Goal: Information Seeking & Learning: Check status

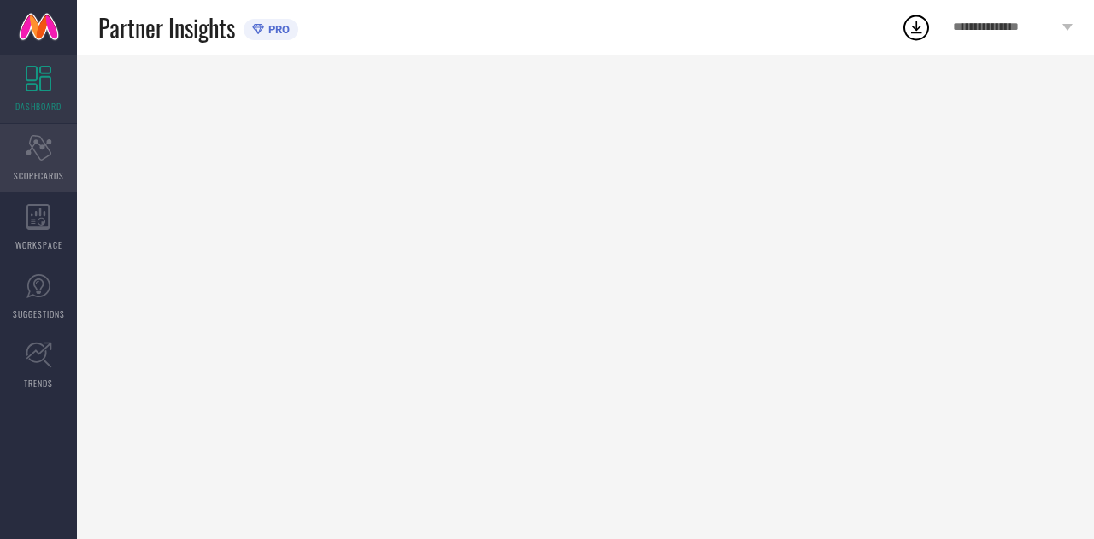
click at [43, 155] on icon "Scorecard" at bounding box center [39, 148] width 26 height 26
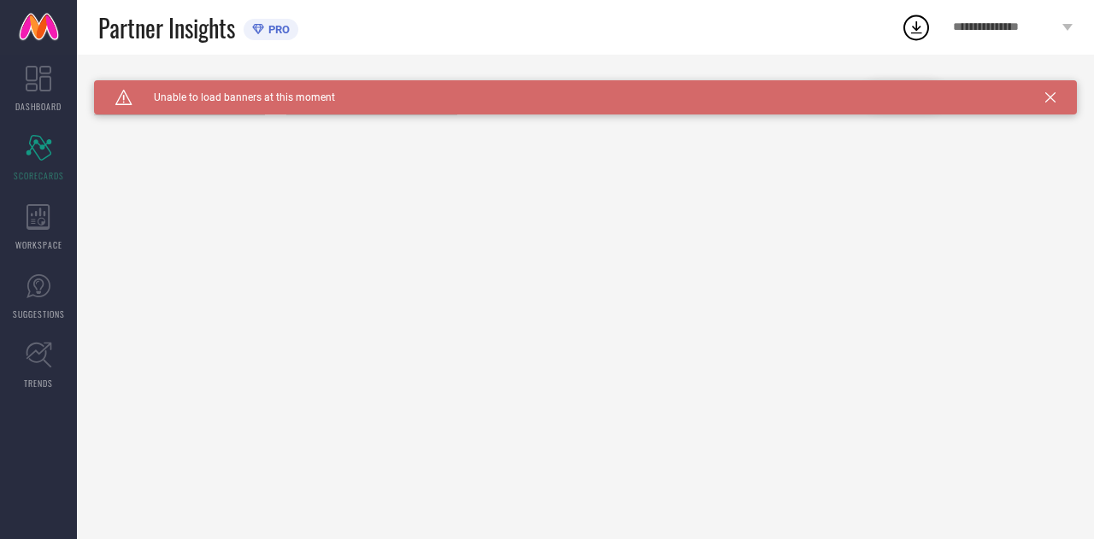
type input "All"
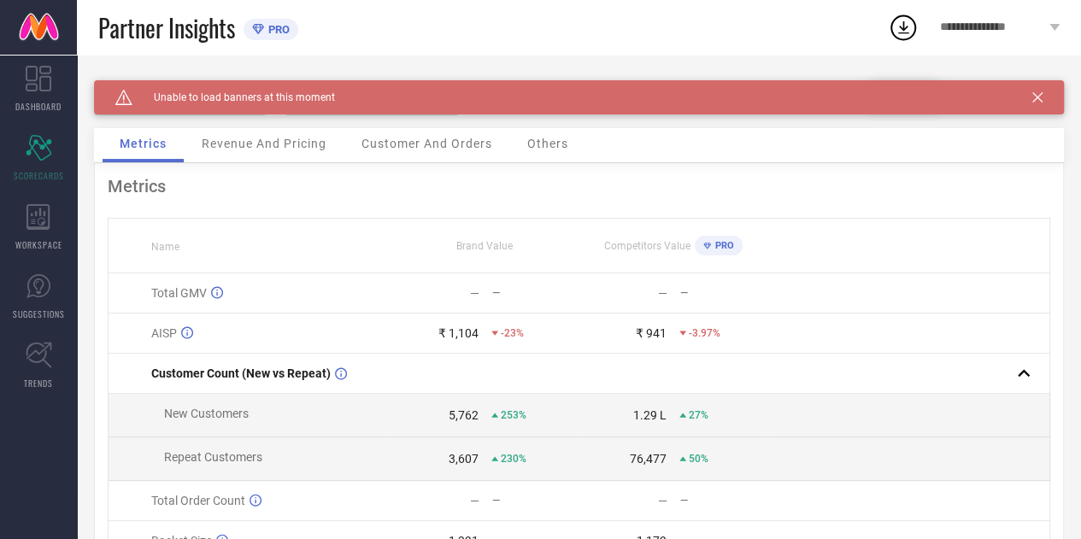
click at [1059, 93] on div "Caution Created with Sketch. Unable to load banners at this moment" at bounding box center [579, 97] width 970 height 34
click at [1046, 91] on div "Caution Created with Sketch. Unable to load banners at this moment" at bounding box center [579, 97] width 970 height 34
click at [1042, 94] on icon at bounding box center [1037, 97] width 10 height 10
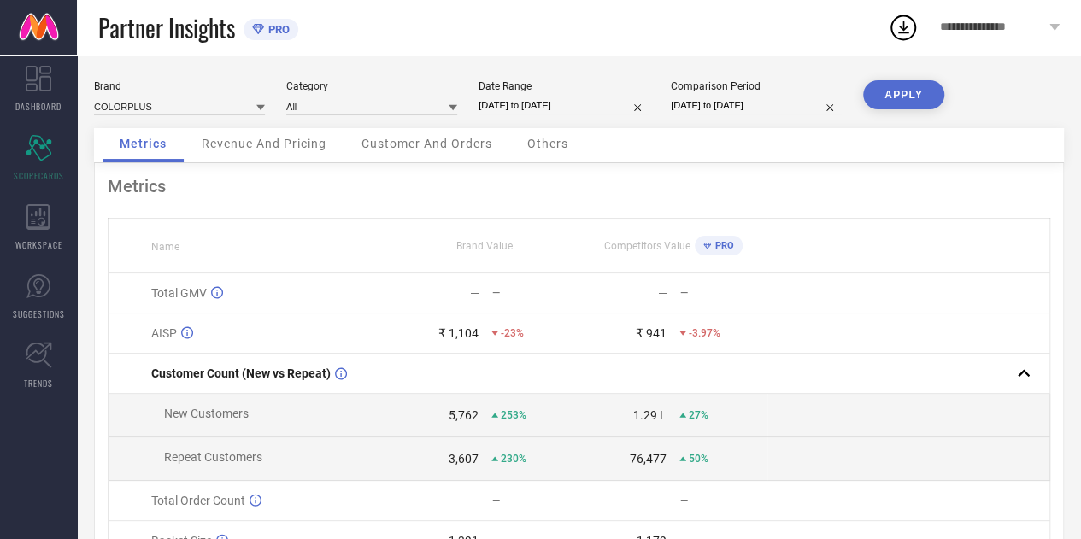
select select "7"
select select "2025"
select select "8"
select select "2025"
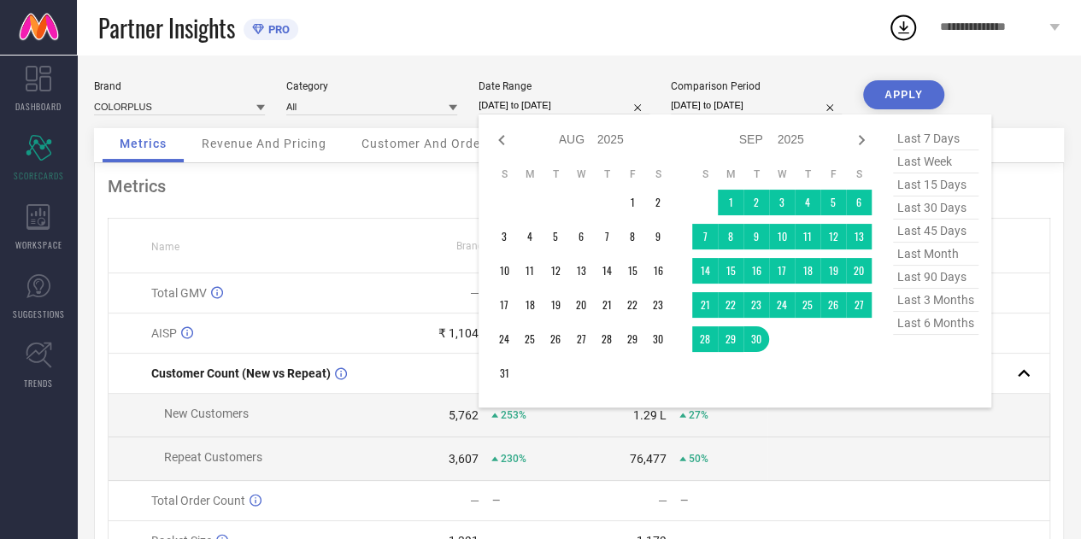
click at [525, 100] on input "31-08-2025 to 30-09-2025" at bounding box center [563, 106] width 171 height 18
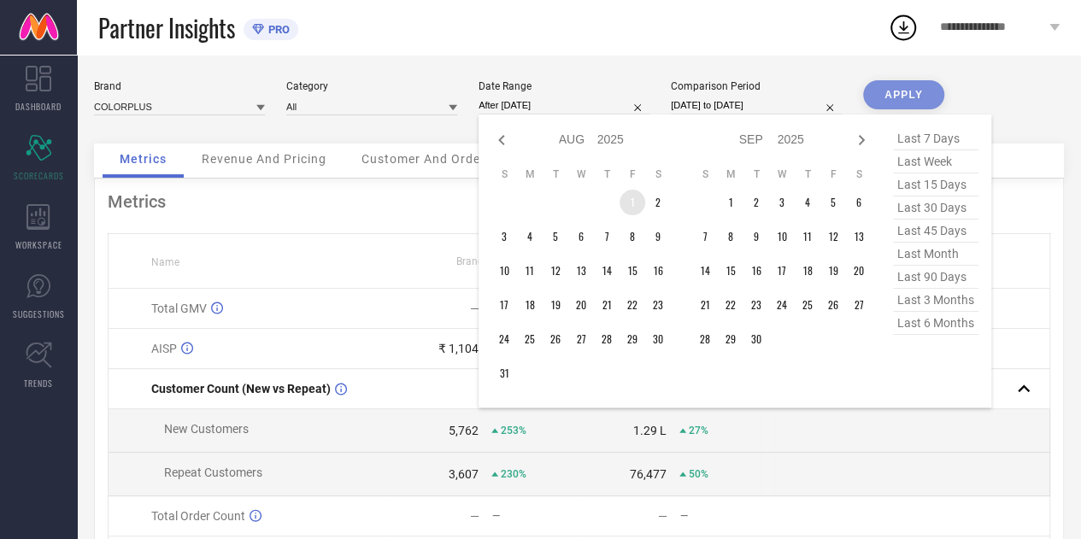
click at [631, 196] on td "1" at bounding box center [632, 203] width 26 height 26
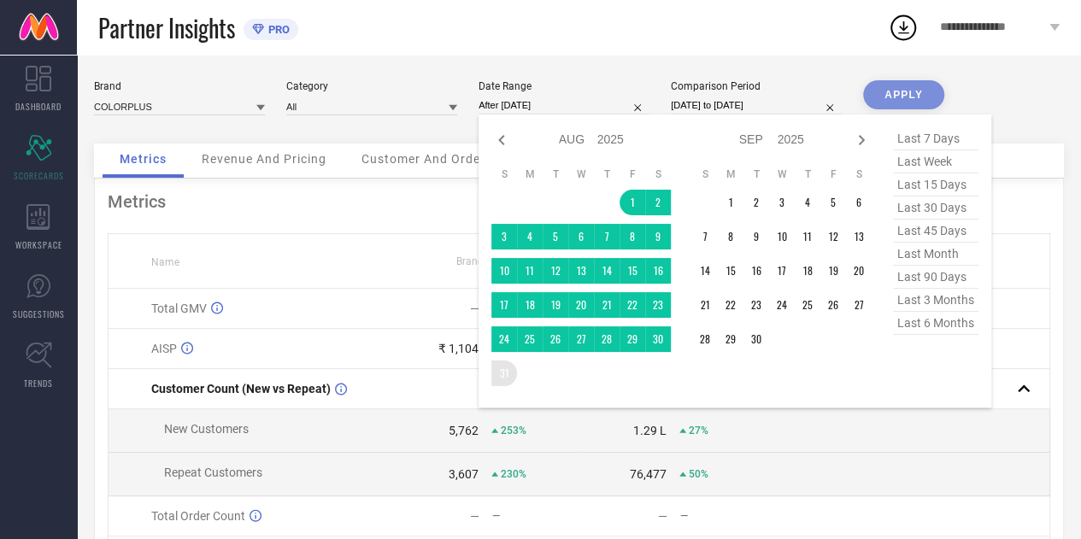
type input "[DATE] to [DATE]"
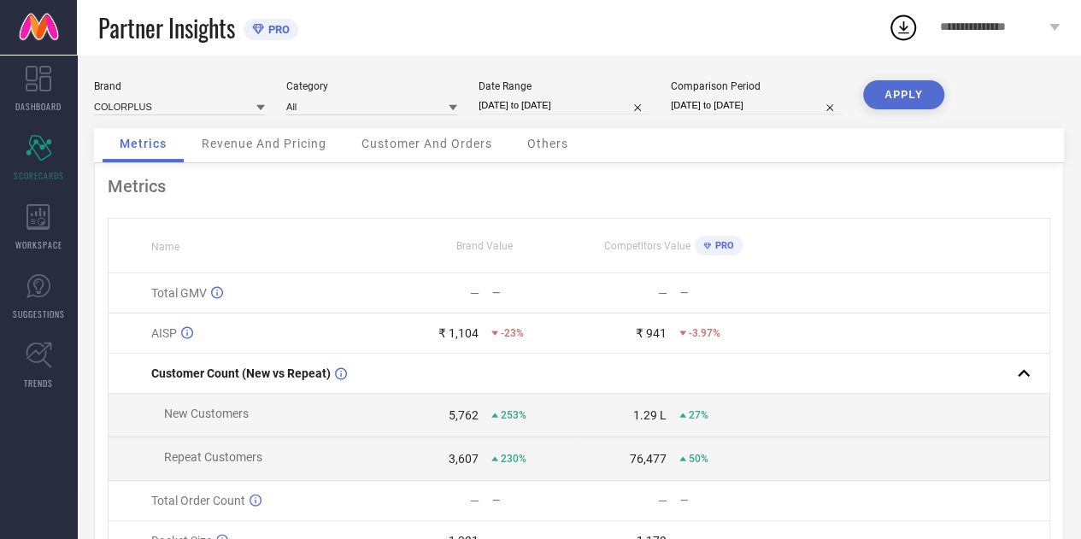
click at [907, 85] on button "APPLY" at bounding box center [903, 94] width 81 height 29
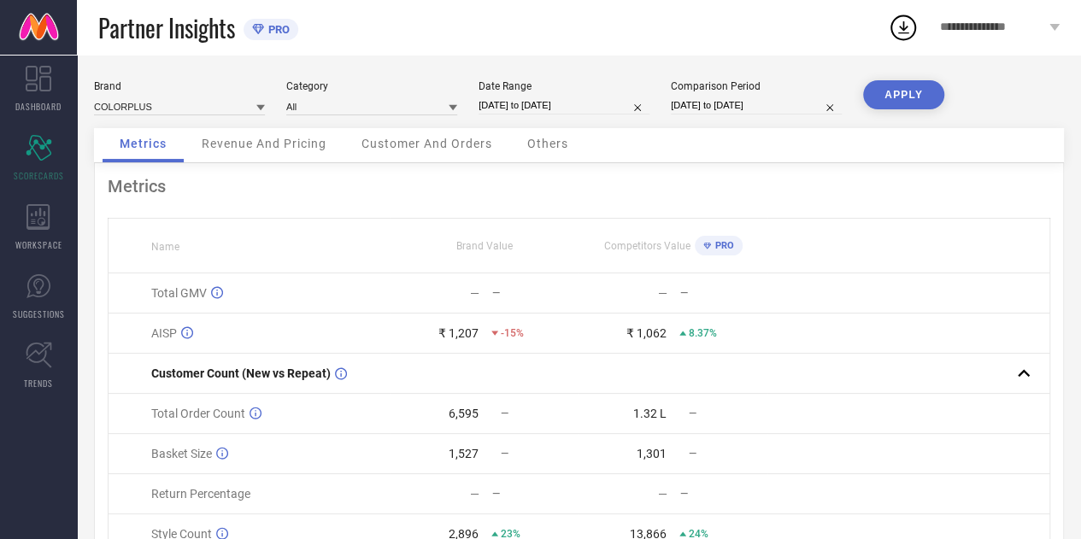
click at [290, 139] on span "Revenue And Pricing" at bounding box center [264, 144] width 125 height 14
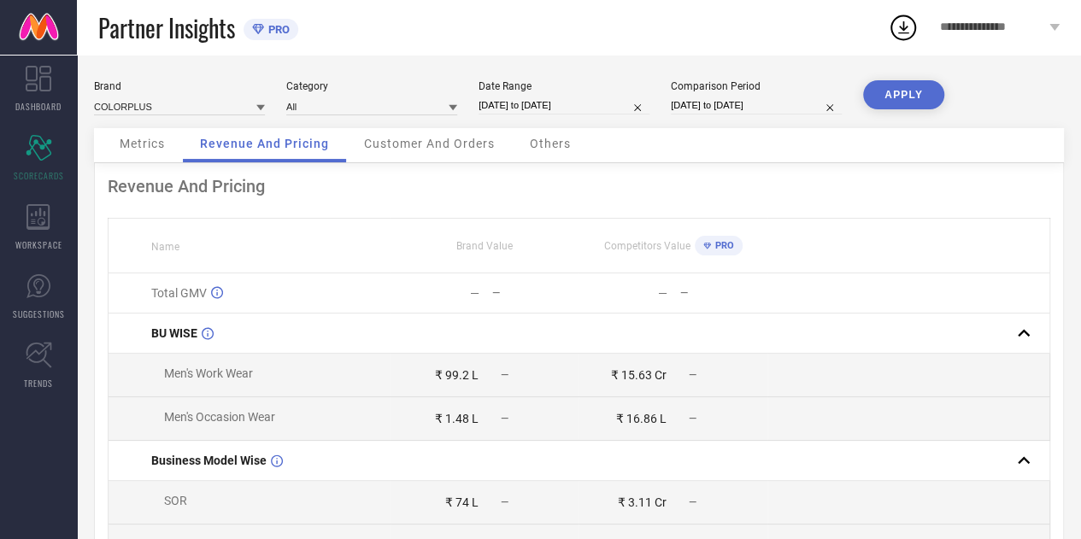
click at [391, 97] on div "All" at bounding box center [371, 106] width 171 height 19
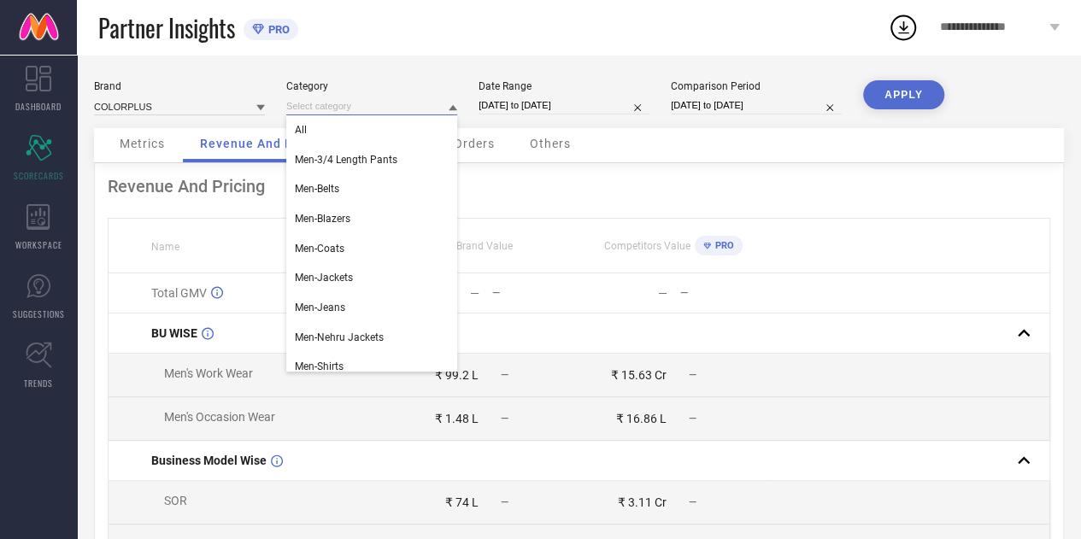
click at [382, 107] on input at bounding box center [371, 106] width 171 height 18
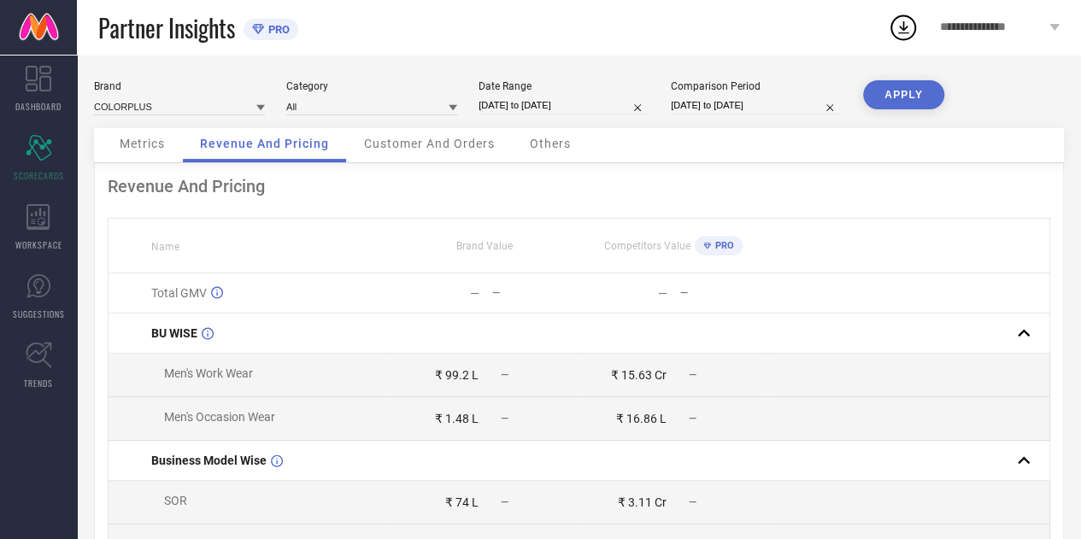
click at [458, 109] on div "Brand COLORPLUS Category All Date Range 01-08-2025 to 31-08-2025 Comparison Per…" at bounding box center [579, 104] width 970 height 48
click at [261, 108] on icon at bounding box center [260, 108] width 9 height 6
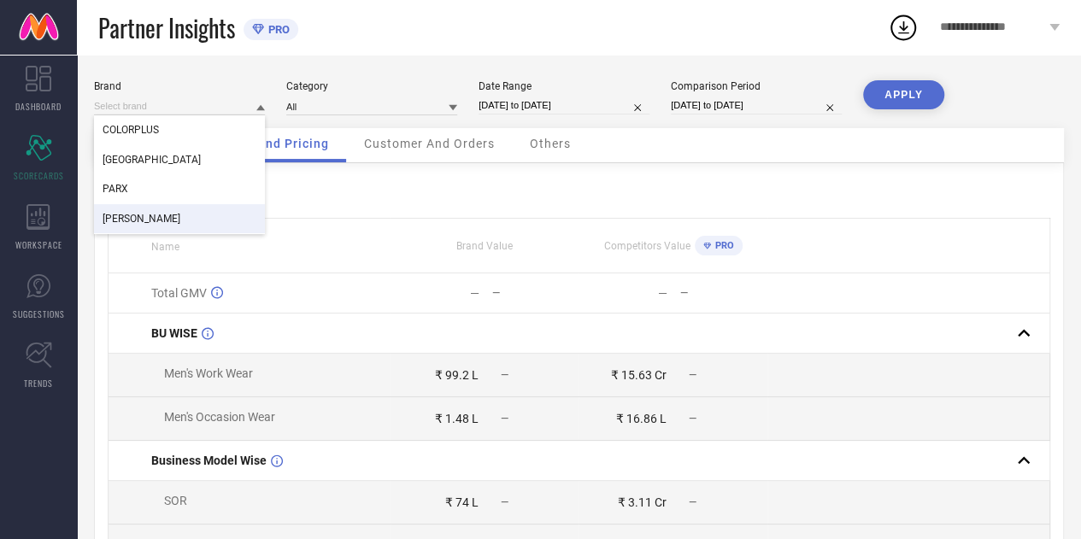
click at [152, 220] on div "RAYMOND" at bounding box center [179, 218] width 171 height 29
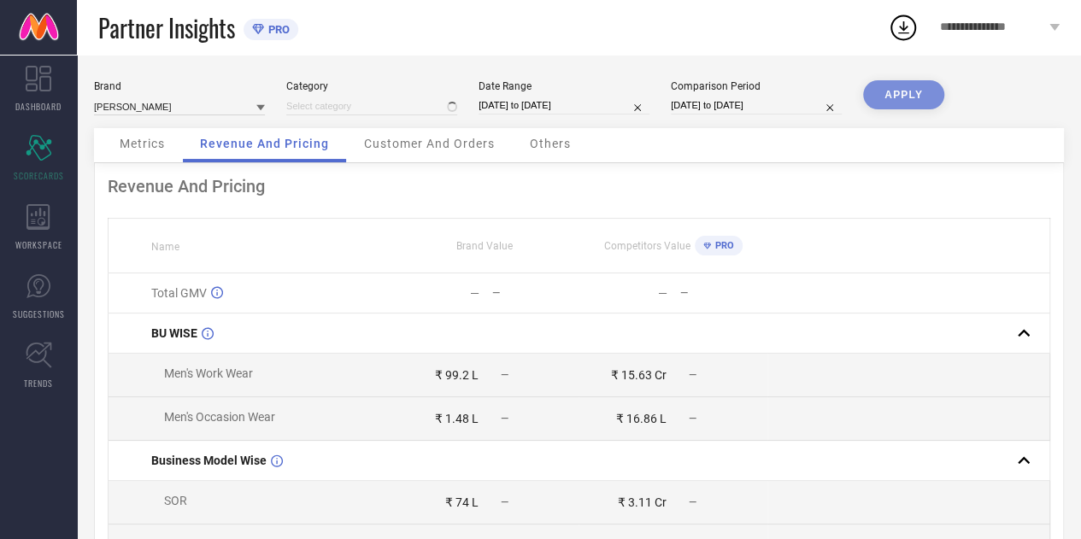
type input "All"
click at [449, 110] on icon at bounding box center [453, 107] width 9 height 9
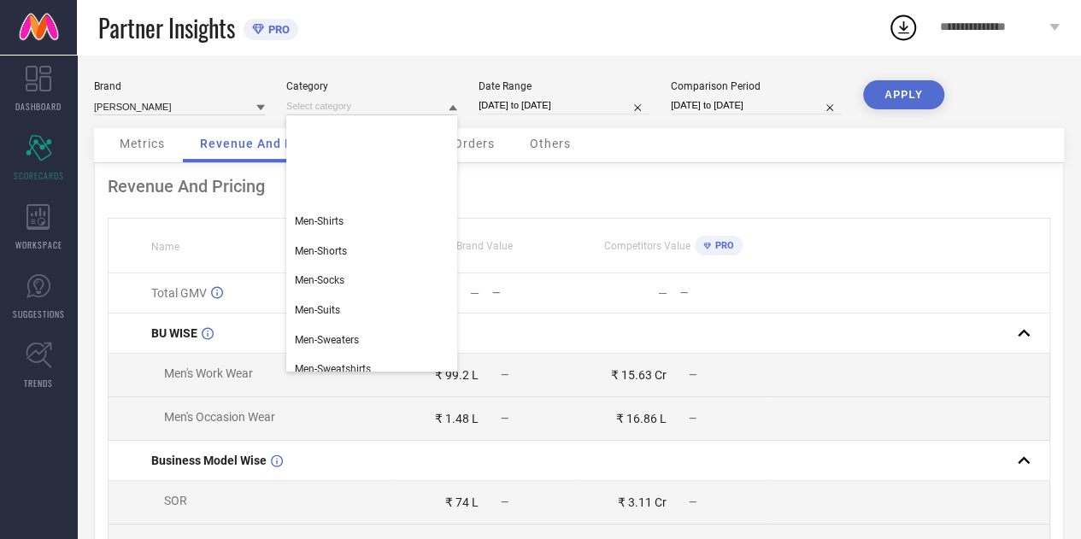
scroll to position [661, 0]
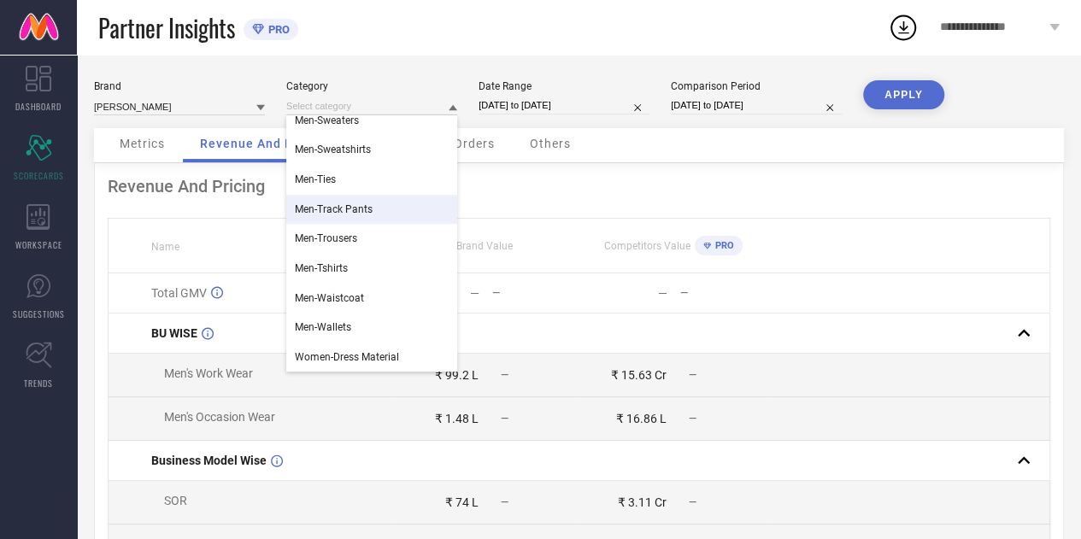
click at [256, 108] on icon at bounding box center [260, 107] width 9 height 9
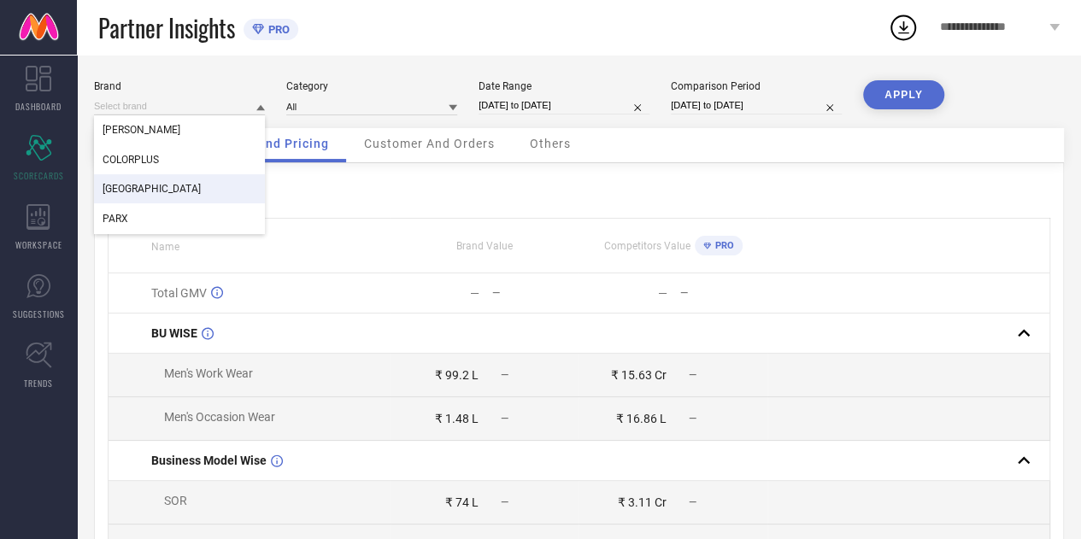
click at [179, 185] on div "[GEOGRAPHIC_DATA]" at bounding box center [179, 188] width 171 height 29
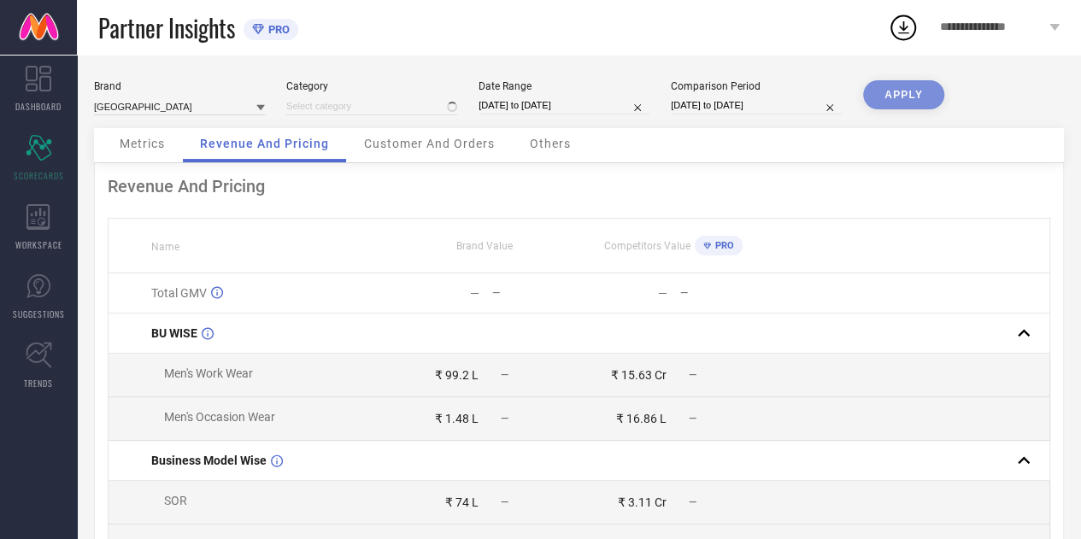
type input "All"
click at [455, 106] on icon at bounding box center [453, 108] width 9 height 6
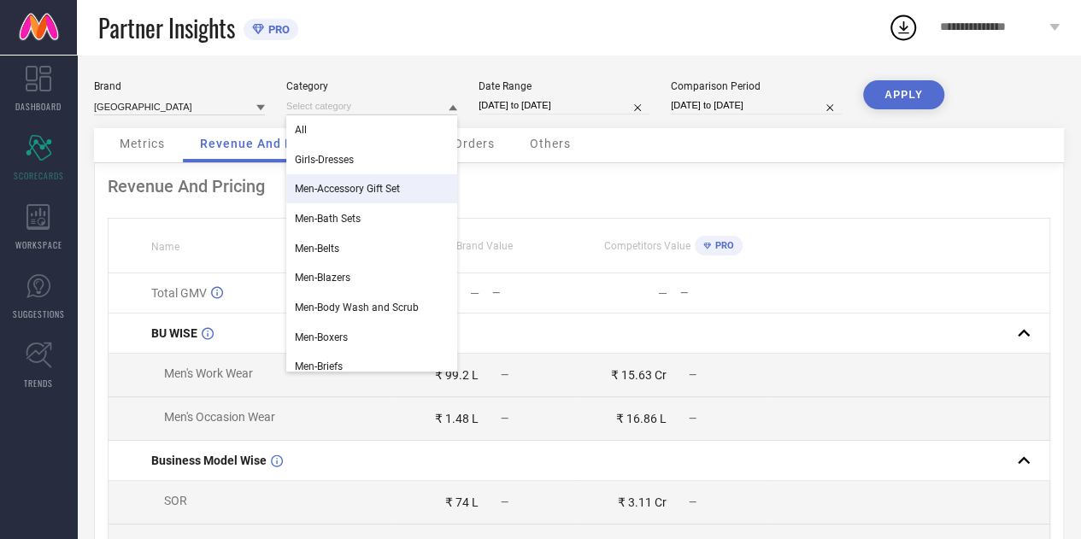
click at [369, 195] on span "Men-Accessory Gift Set" at bounding box center [347, 189] width 105 height 12
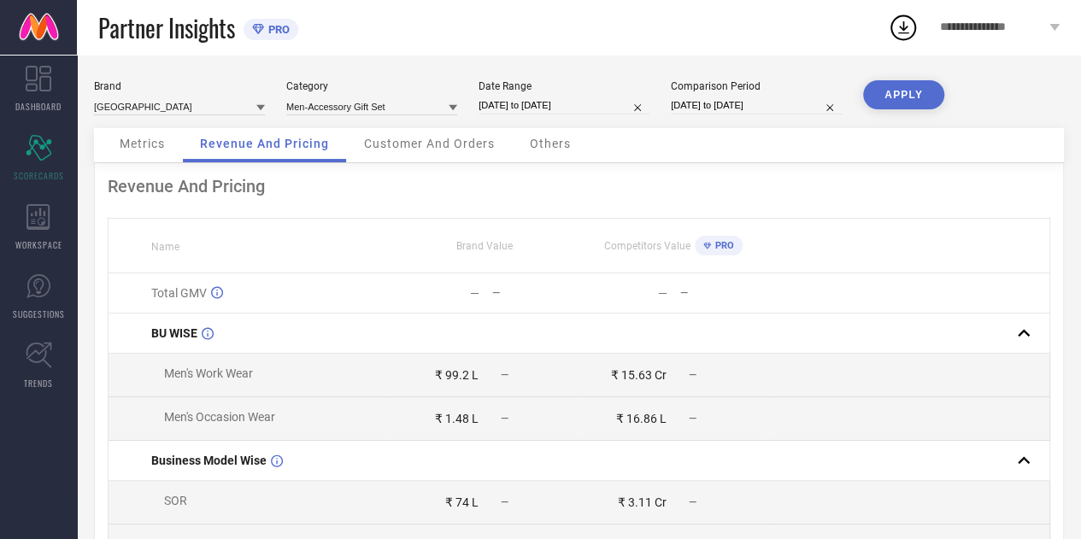
click at [931, 105] on button "APPLY" at bounding box center [903, 94] width 81 height 29
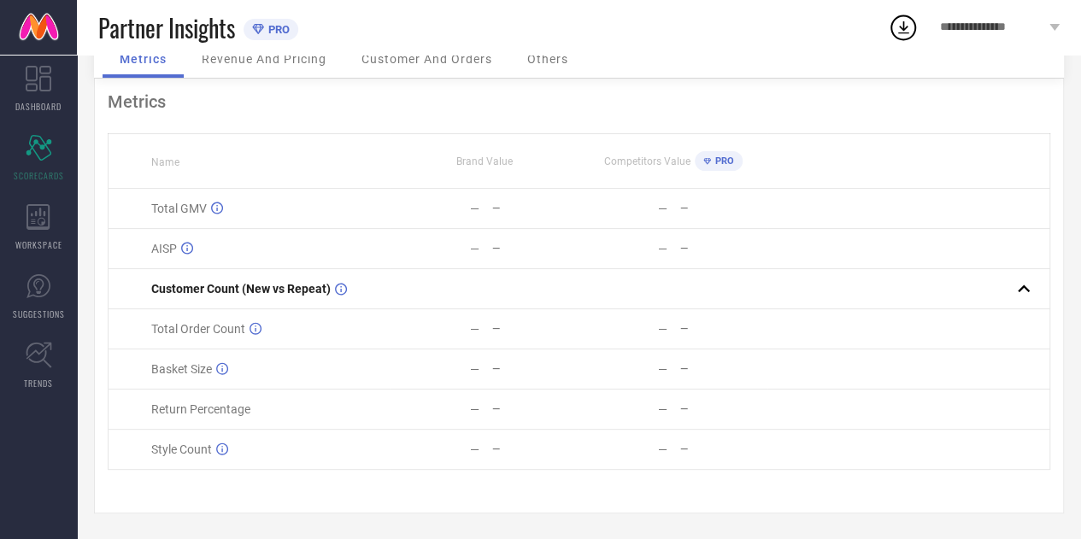
scroll to position [0, 0]
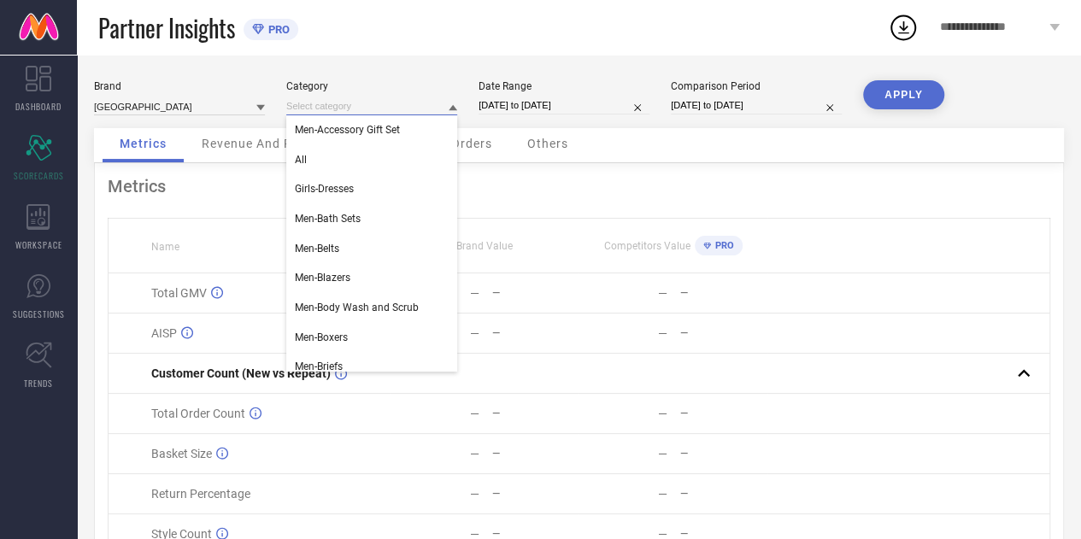
click at [443, 110] on input at bounding box center [371, 106] width 171 height 18
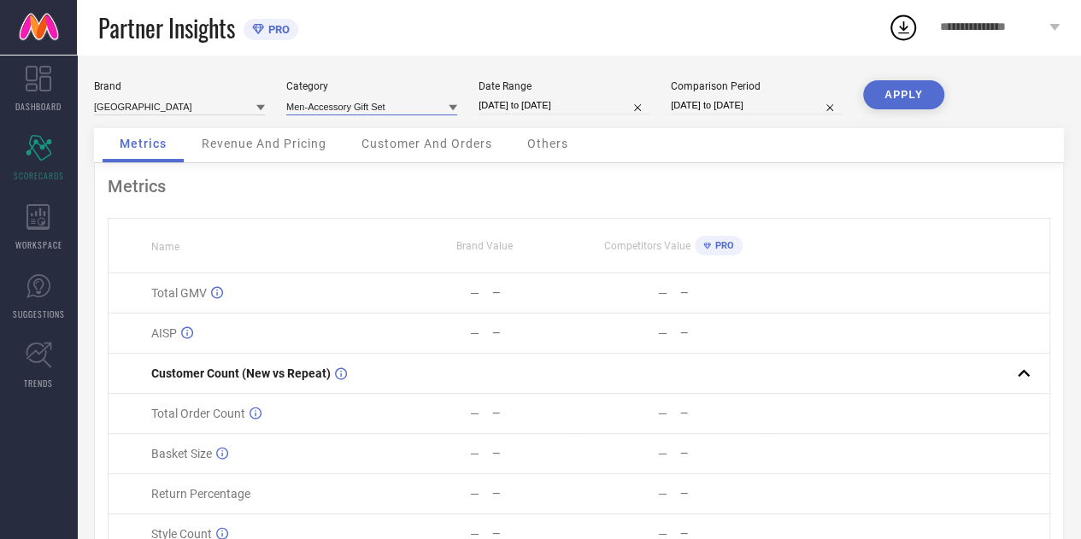
click at [443, 110] on input at bounding box center [371, 106] width 171 height 18
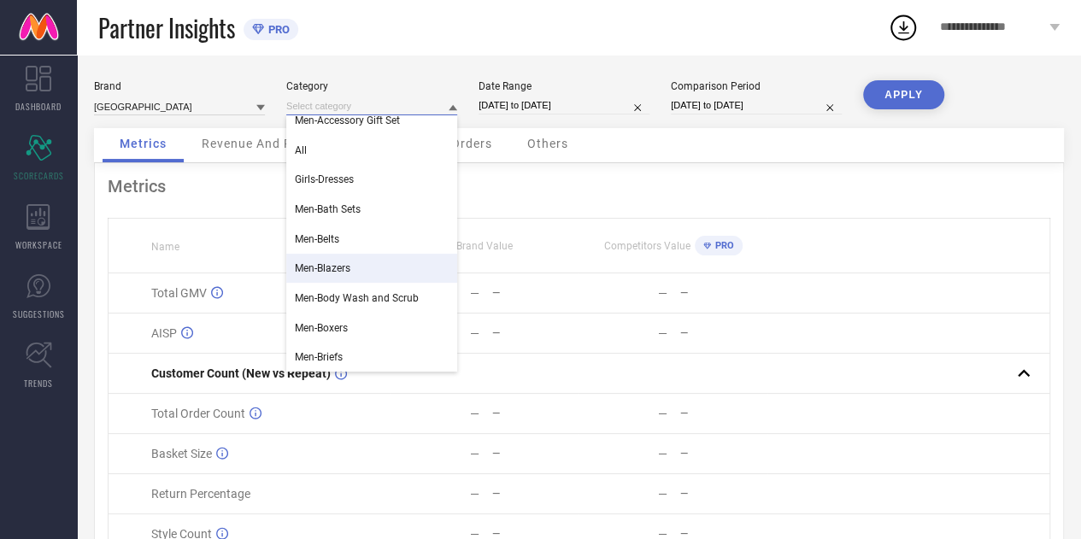
scroll to position [12, 0]
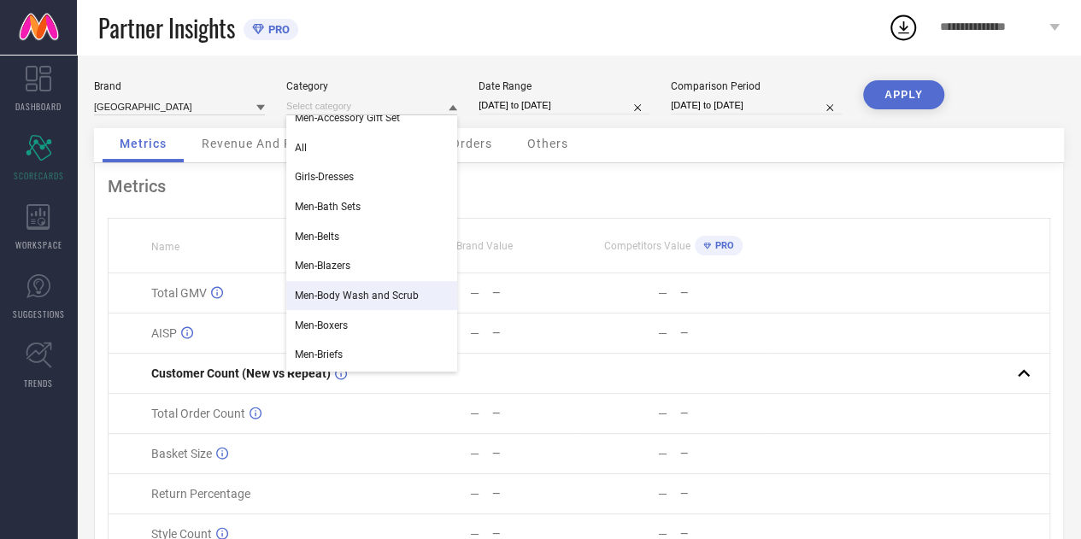
click at [347, 292] on span "Men-Body Wash and Scrub" at bounding box center [357, 296] width 124 height 12
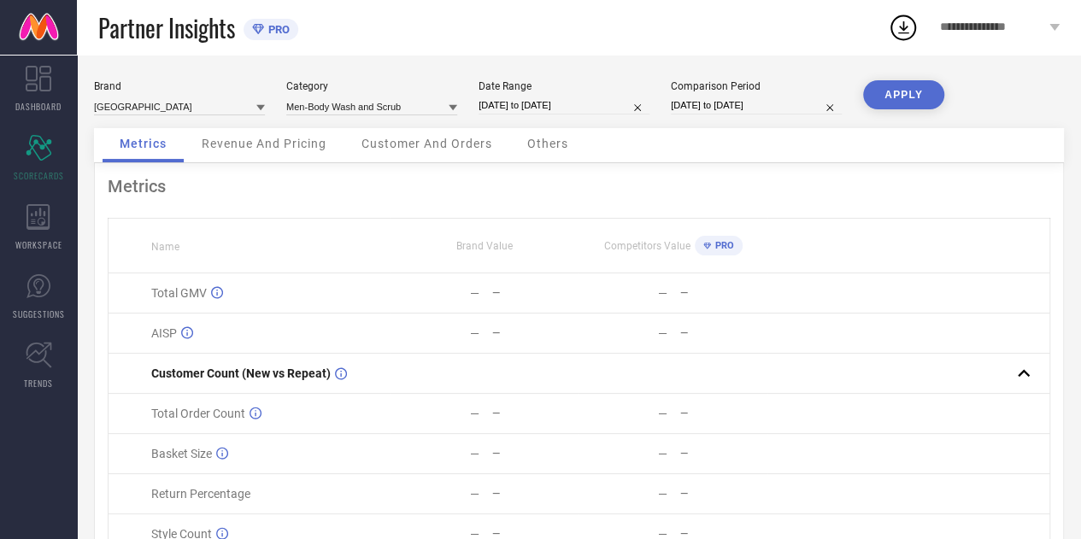
click at [914, 96] on button "APPLY" at bounding box center [903, 94] width 81 height 29
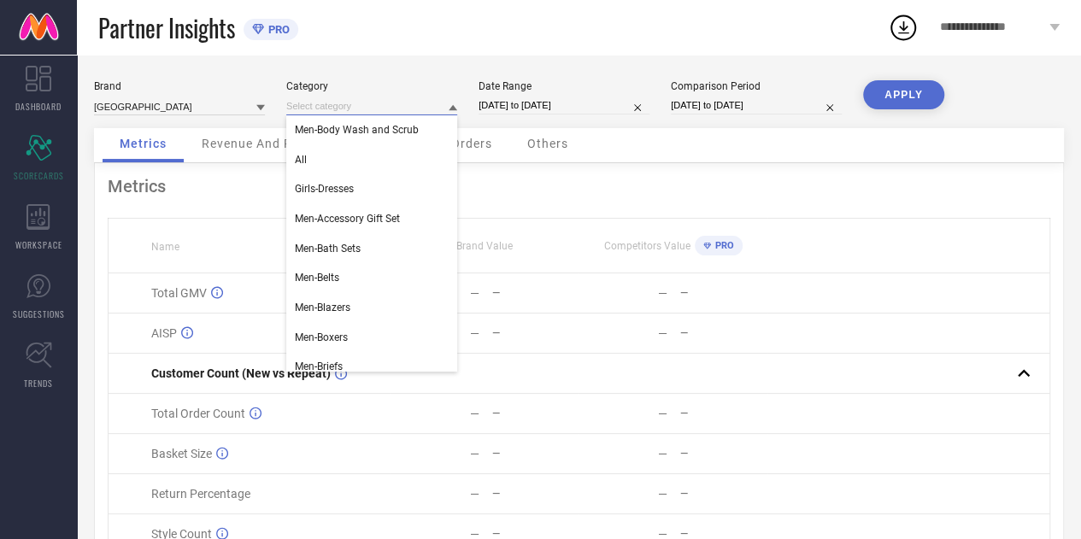
click at [432, 107] on input at bounding box center [371, 106] width 171 height 18
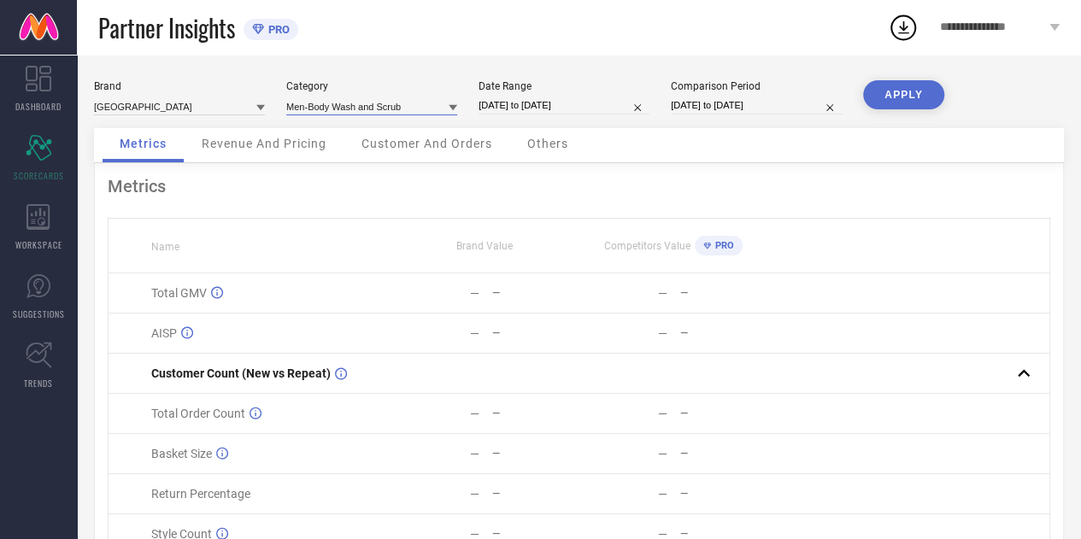
click at [424, 113] on input at bounding box center [371, 106] width 171 height 18
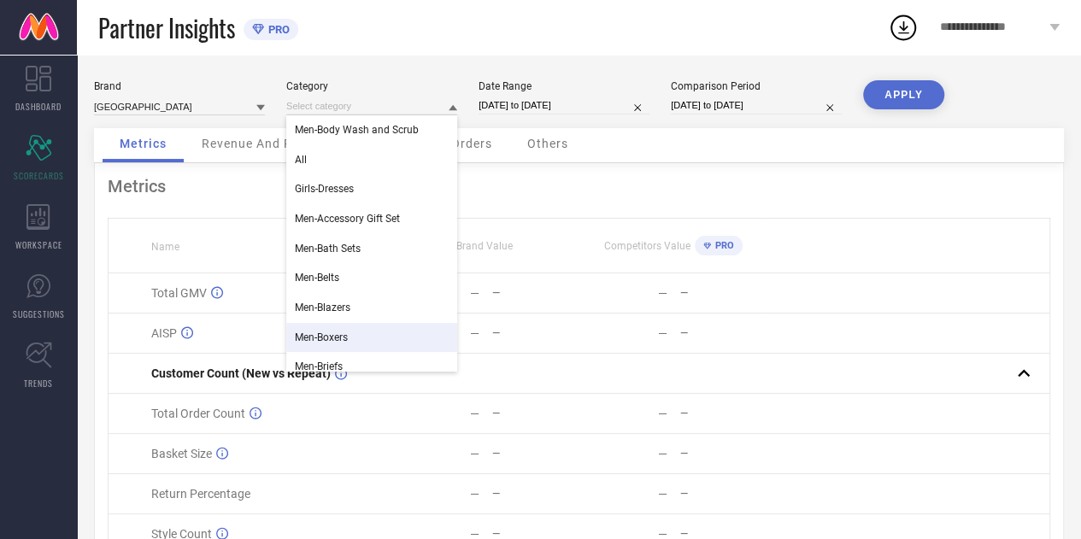
click at [344, 337] on span "Men-Boxers" at bounding box center [321, 337] width 53 height 12
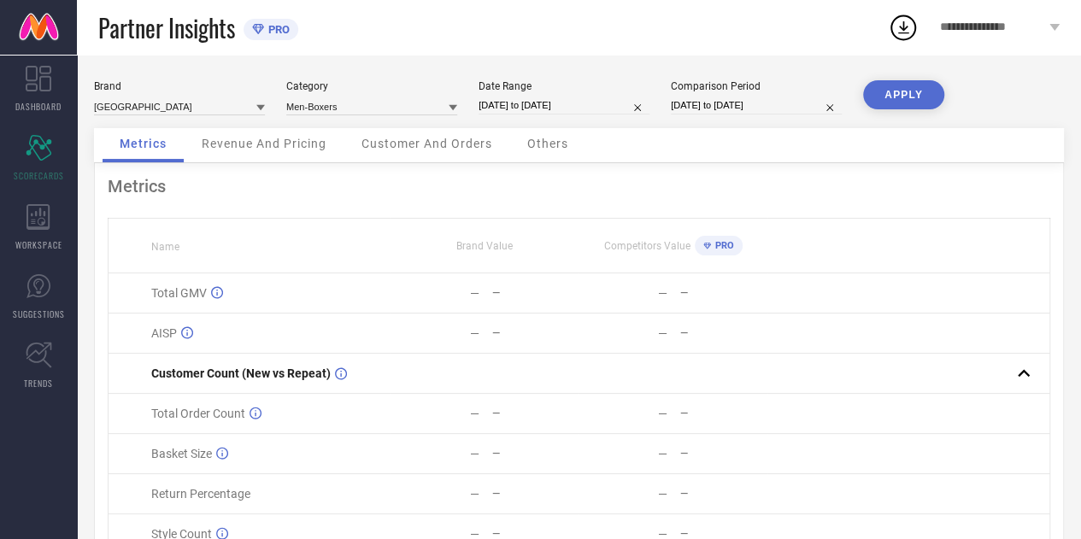
click at [924, 90] on button "APPLY" at bounding box center [903, 94] width 81 height 29
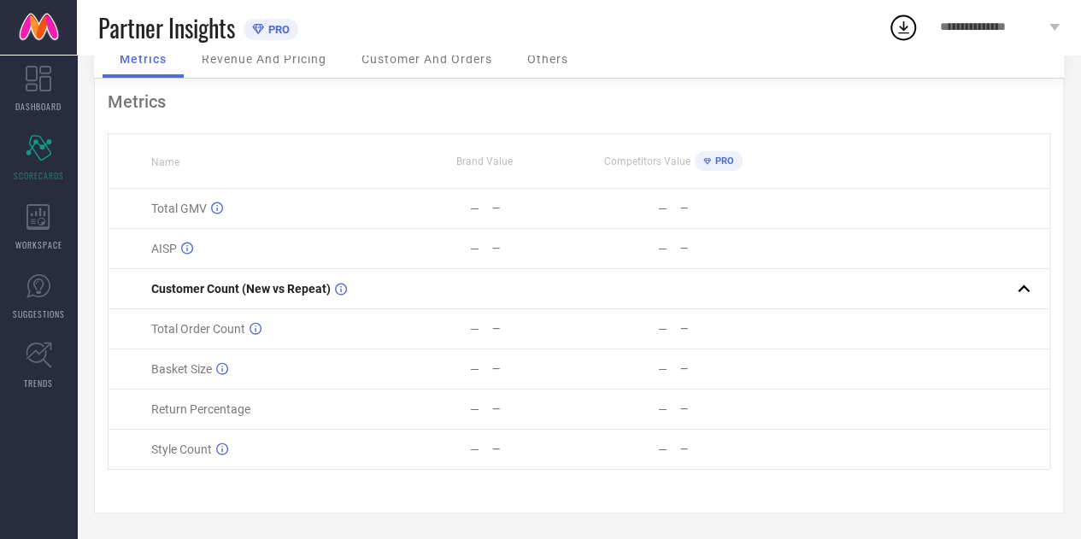
scroll to position [0, 0]
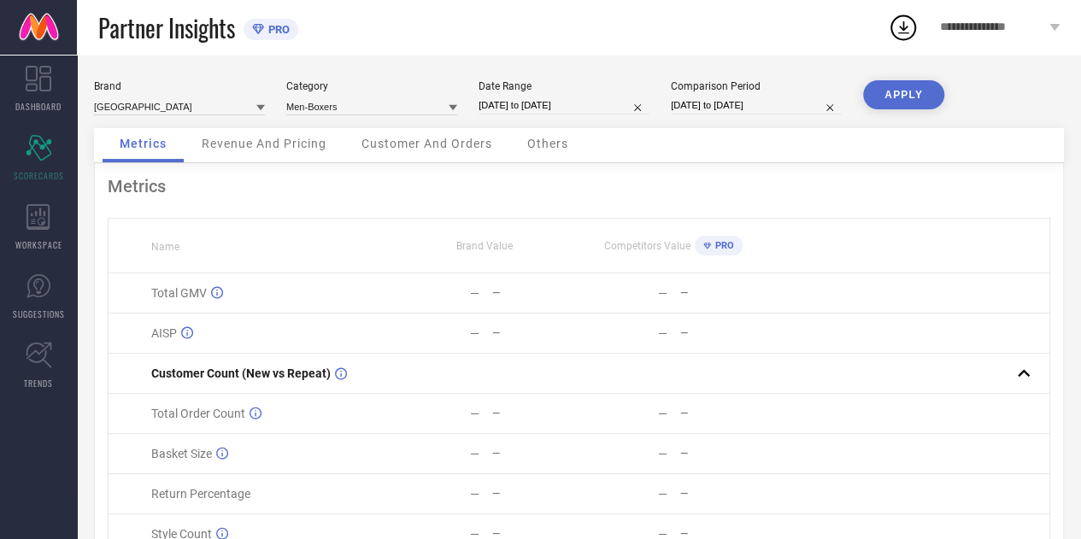
click at [271, 154] on div "Revenue And Pricing" at bounding box center [264, 145] width 159 height 34
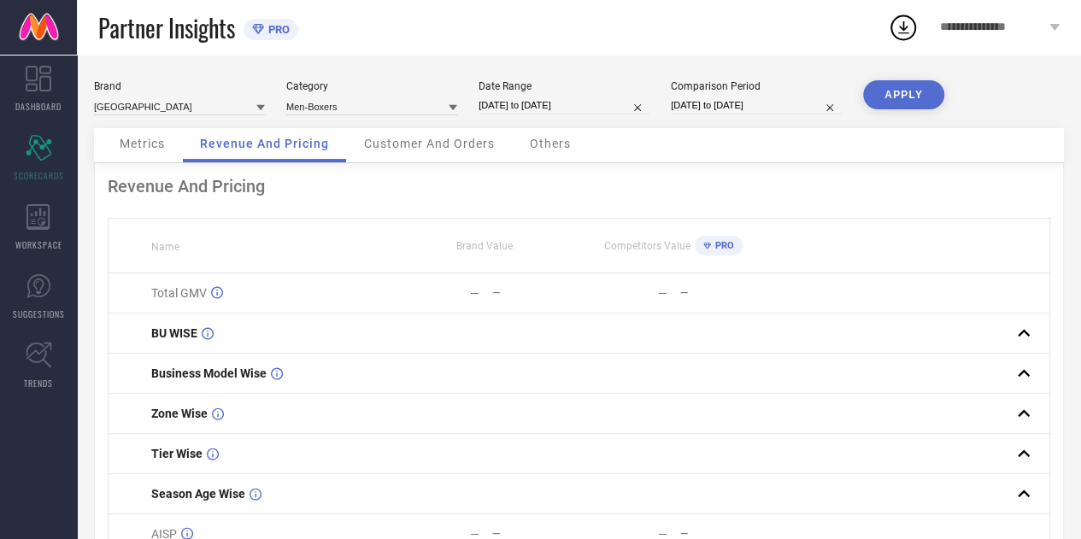
click at [460, 142] on span "Customer And Orders" at bounding box center [429, 144] width 131 height 14
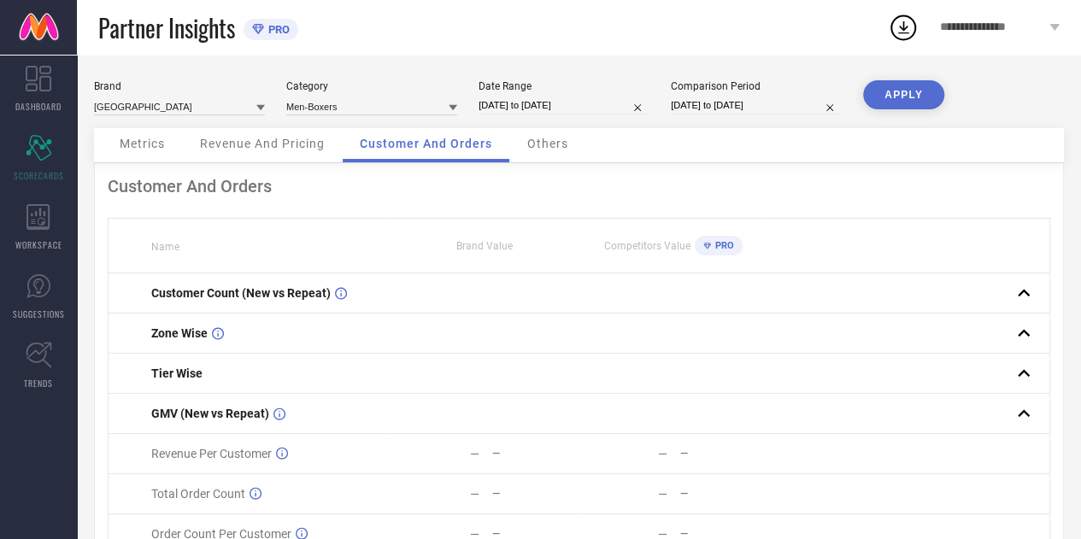
click at [286, 153] on div "Revenue And Pricing" at bounding box center [262, 145] width 159 height 34
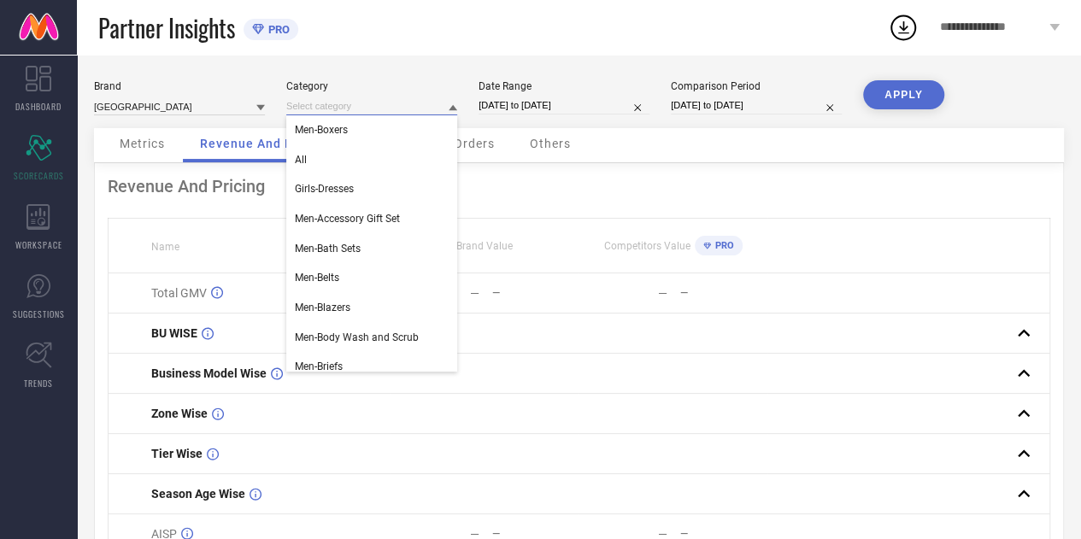
click at [391, 101] on input at bounding box center [371, 106] width 171 height 18
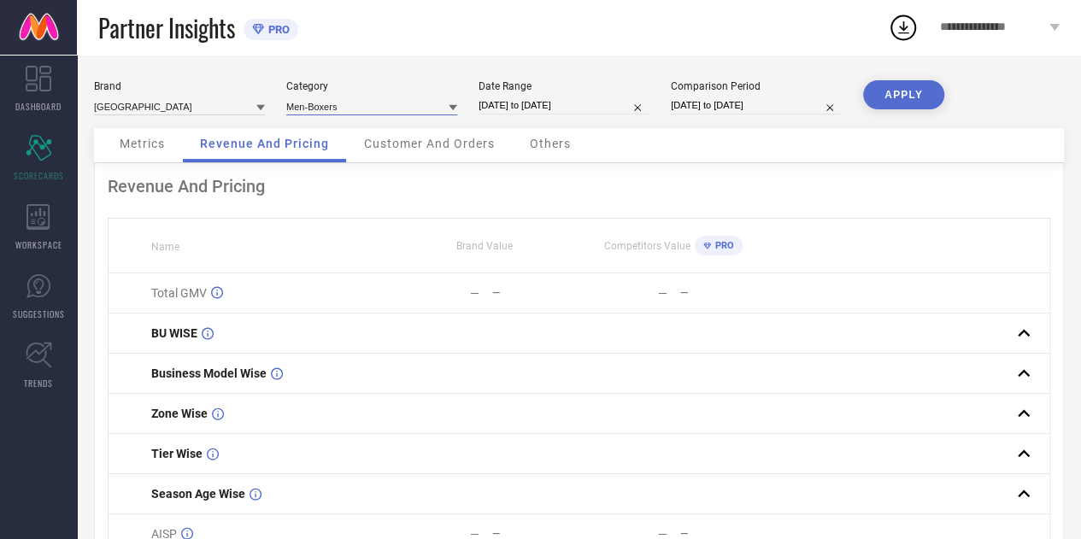
click at [385, 107] on input at bounding box center [371, 106] width 171 height 18
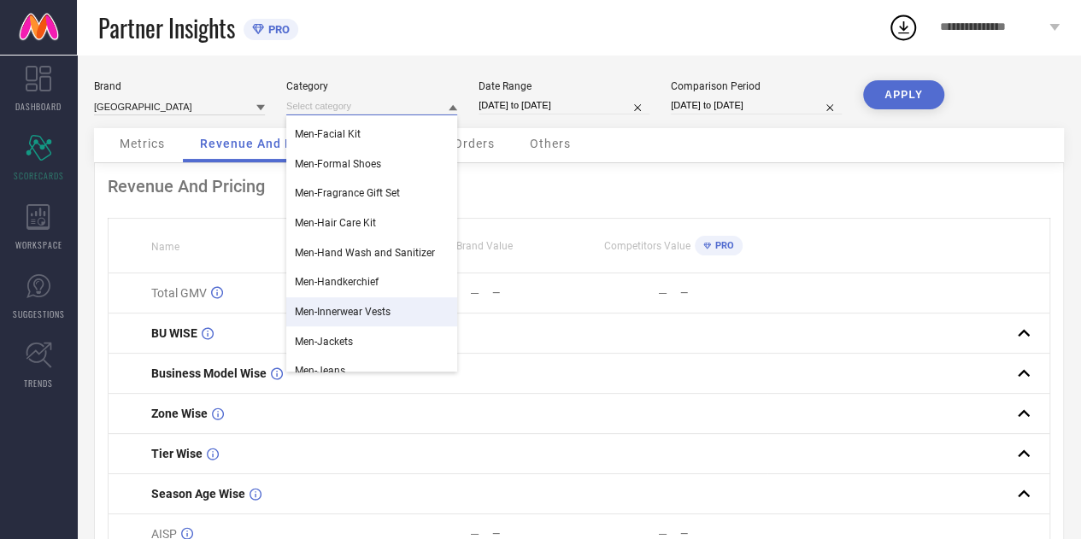
scroll to position [442, 0]
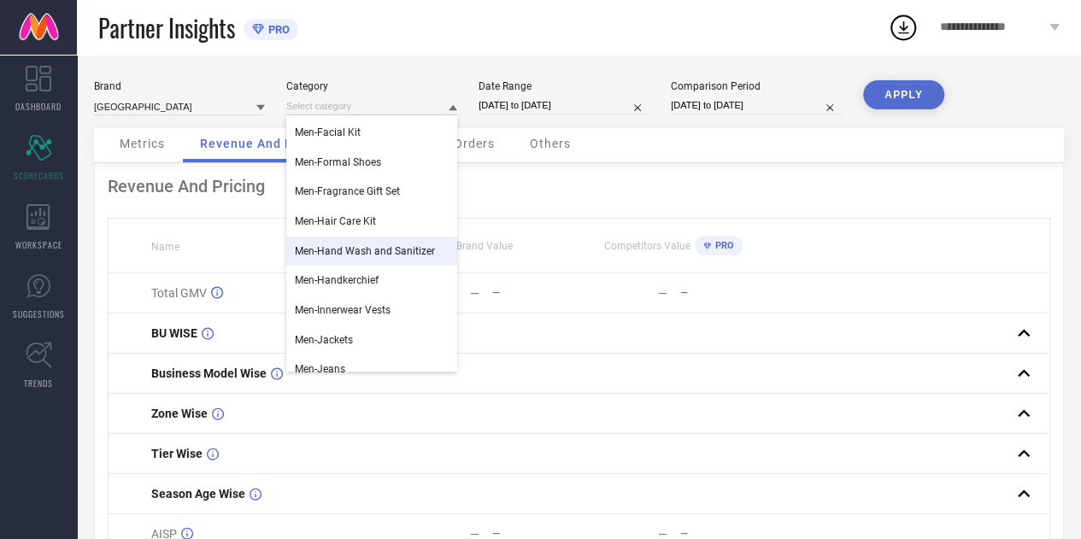
click at [369, 262] on div "Men-Hand Wash and Sanitizer" at bounding box center [371, 251] width 171 height 29
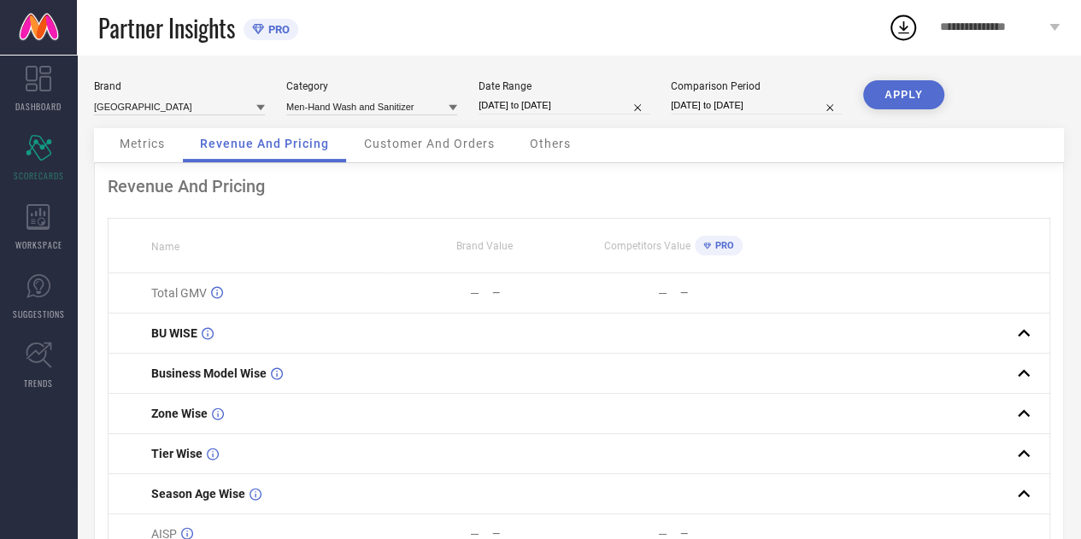
click at [900, 95] on button "APPLY" at bounding box center [903, 94] width 81 height 29
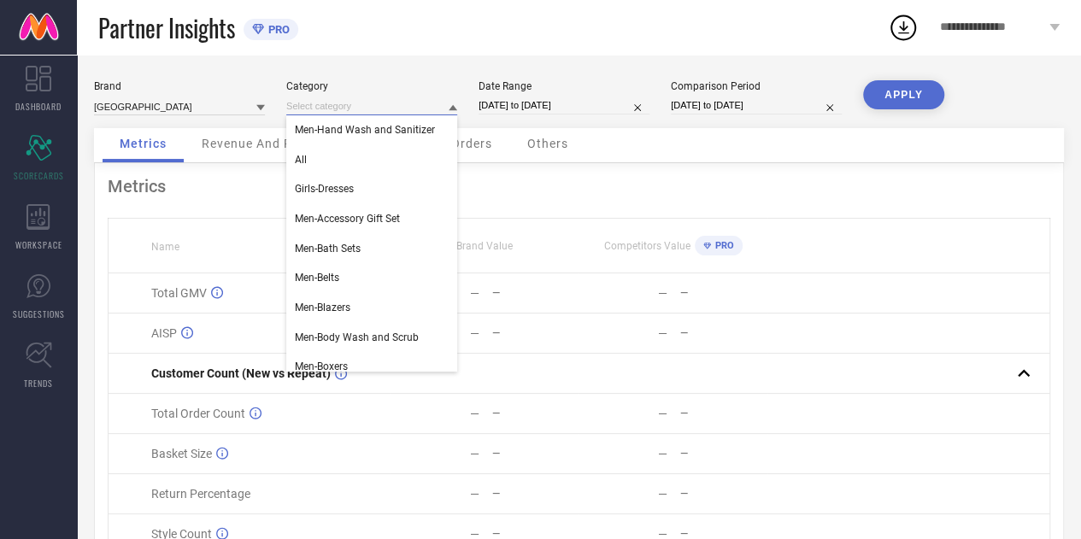
click at [357, 109] on input at bounding box center [371, 106] width 171 height 18
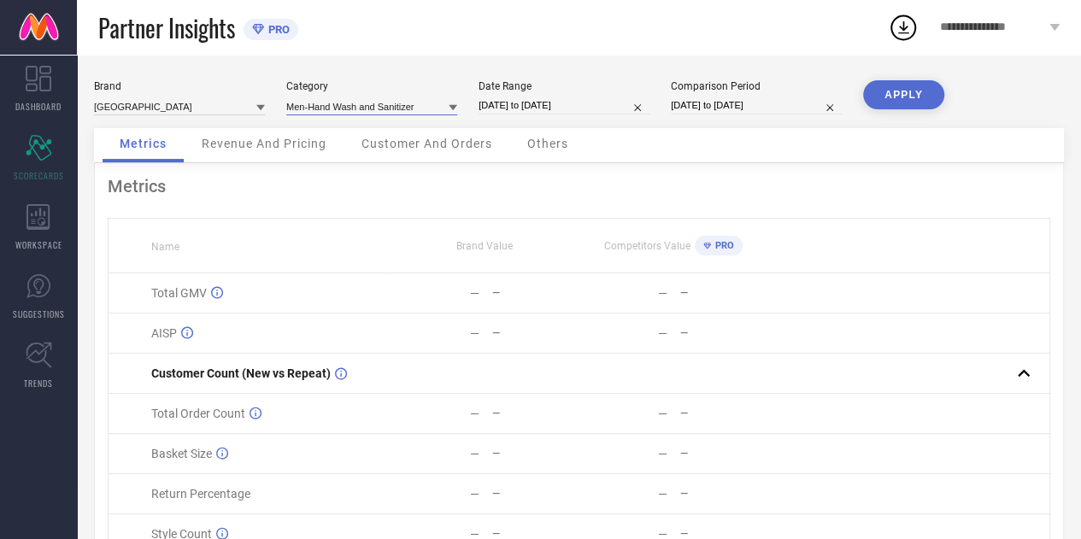
click at [357, 109] on input at bounding box center [371, 106] width 171 height 18
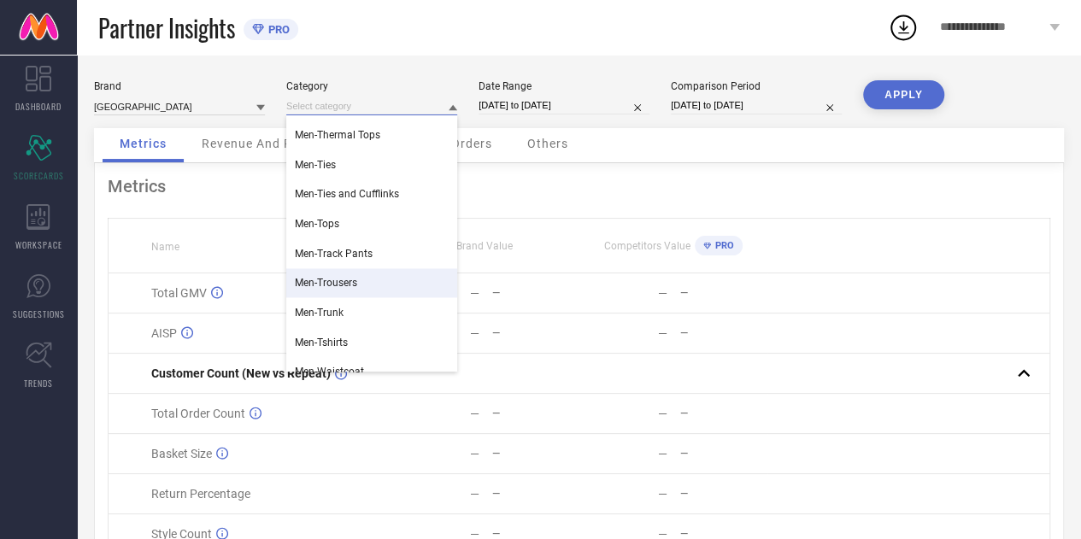
scroll to position [1240, 0]
click at [364, 284] on div "Men-Trousers" at bounding box center [371, 281] width 171 height 29
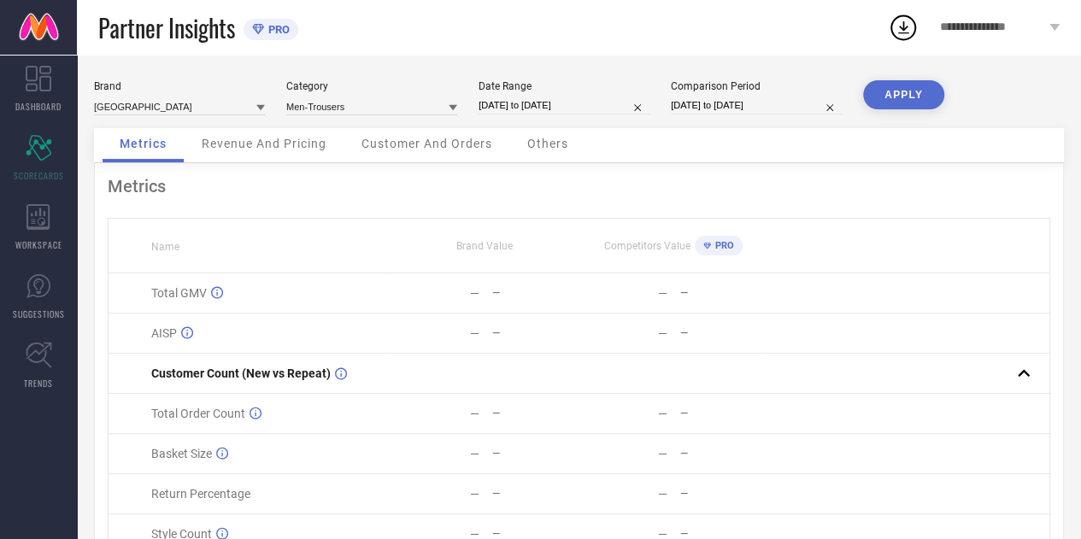
click at [903, 99] on button "APPLY" at bounding box center [903, 94] width 81 height 29
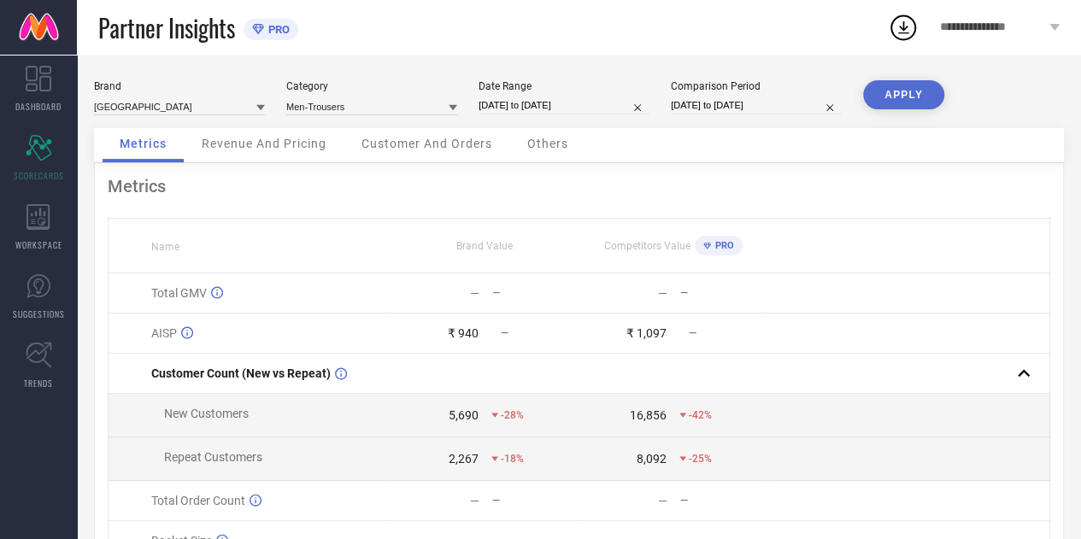
click at [457, 417] on div "5,690" at bounding box center [464, 415] width 30 height 14
click at [735, 115] on div "Comparison Period 31-08-2024 to 30-09-2024" at bounding box center [756, 97] width 171 height 35
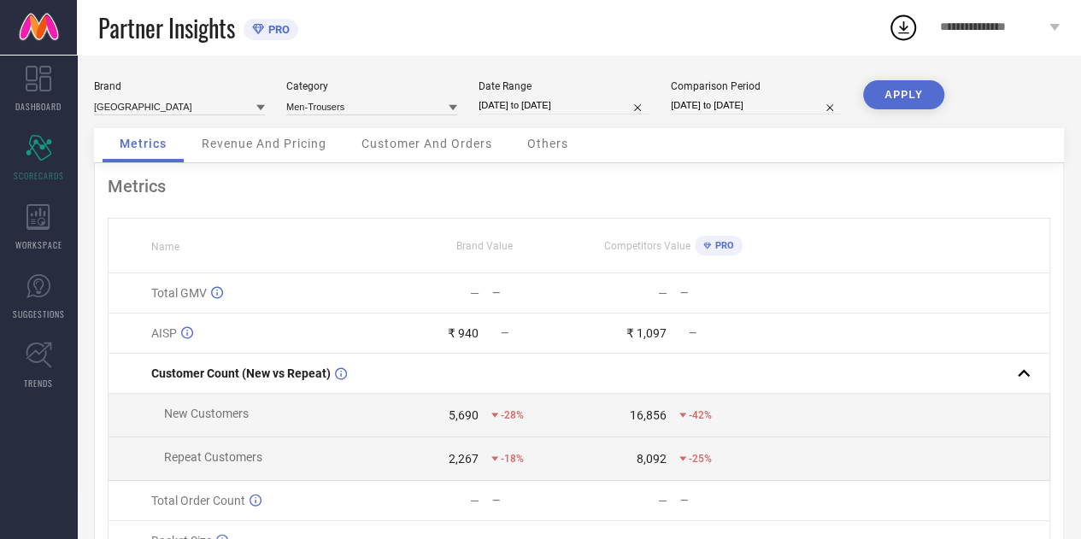
select select "7"
select select "2024"
select select "8"
select select "2024"
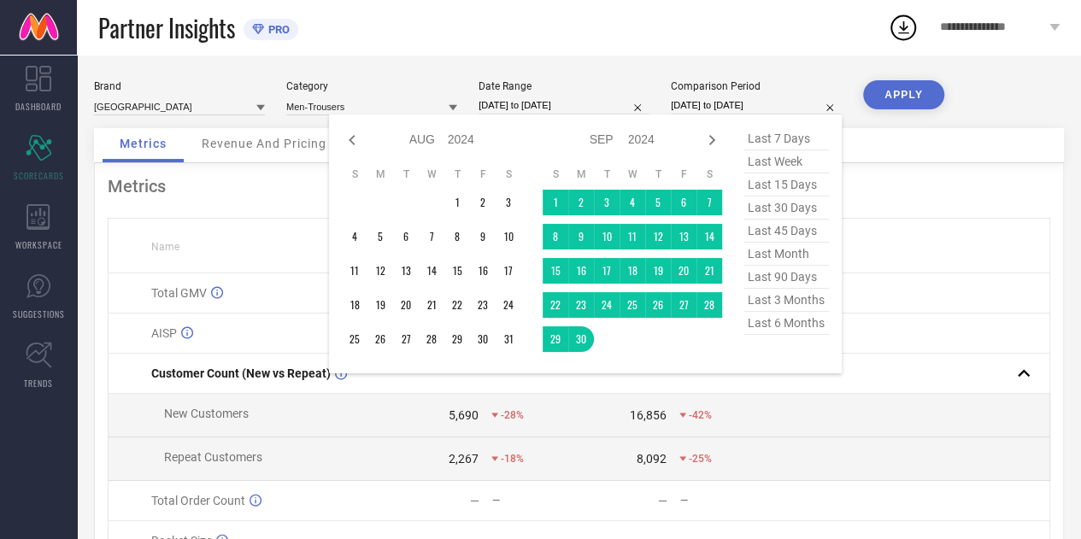
click at [754, 109] on input "31-08-2024 to 30-09-2024" at bounding box center [756, 106] width 171 height 18
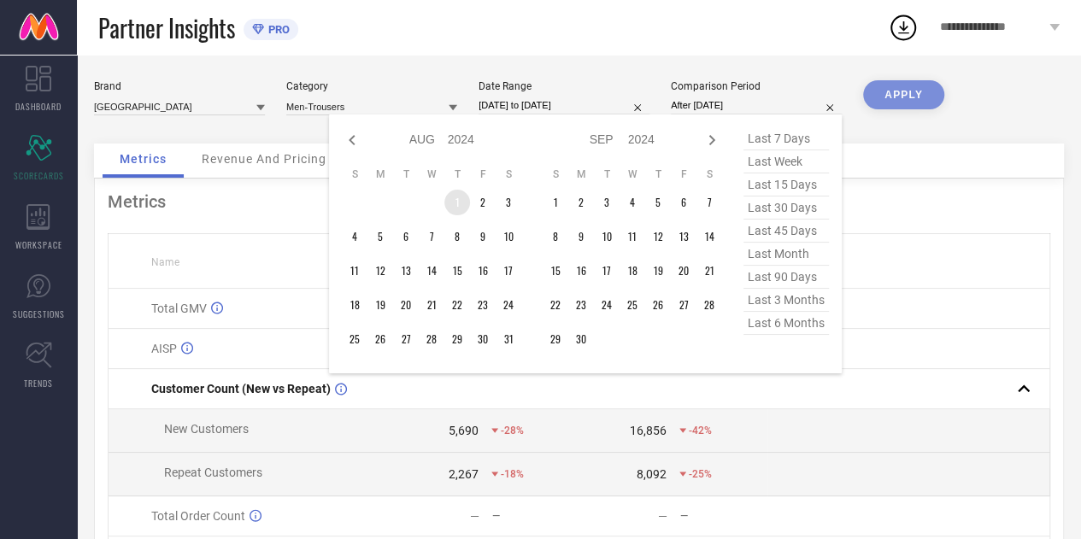
click at [456, 206] on td "1" at bounding box center [457, 203] width 26 height 26
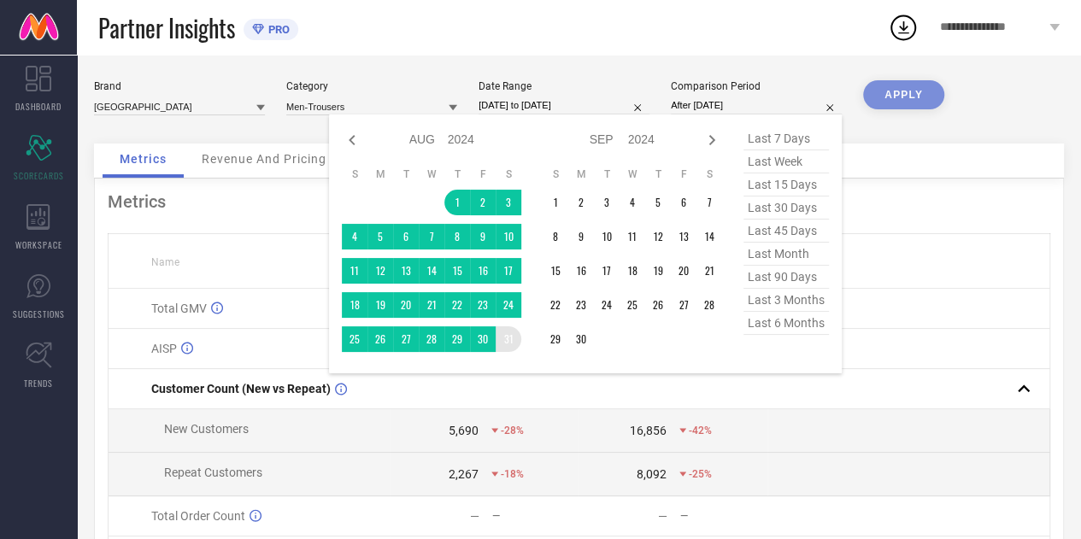
type input "[DATE] to [DATE]"
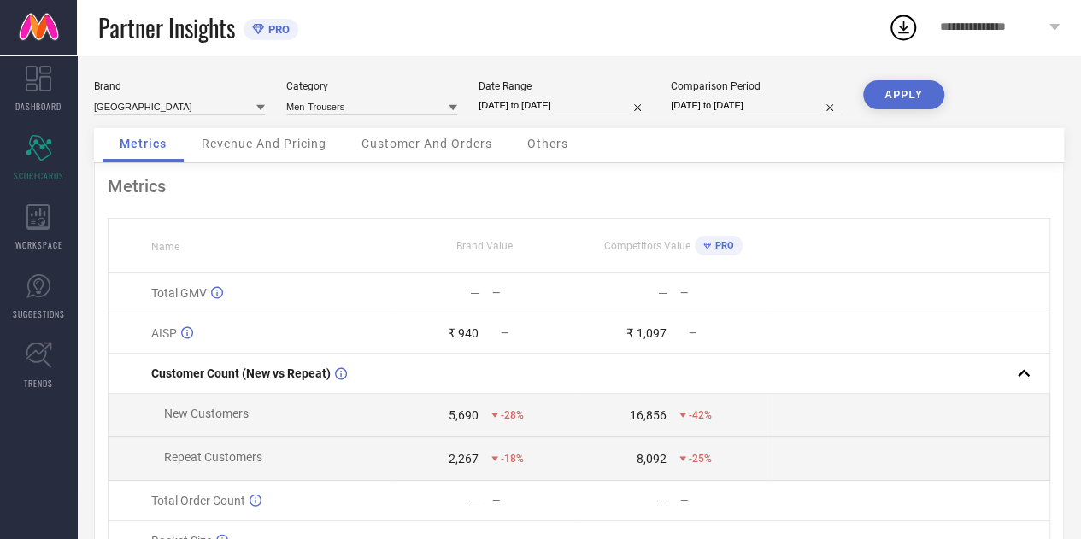
click at [906, 98] on button "APPLY" at bounding box center [903, 94] width 81 height 29
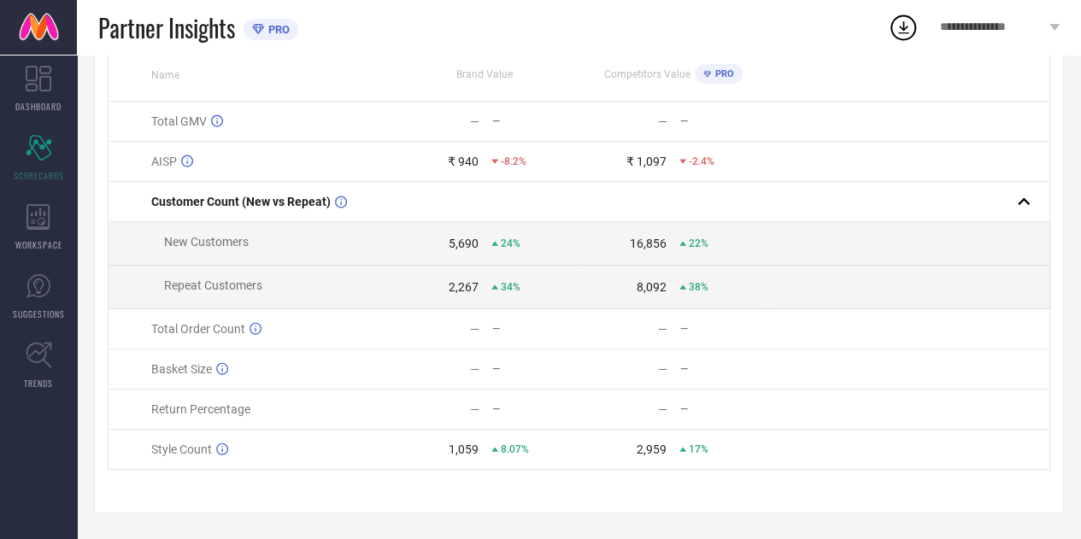
scroll to position [0, 0]
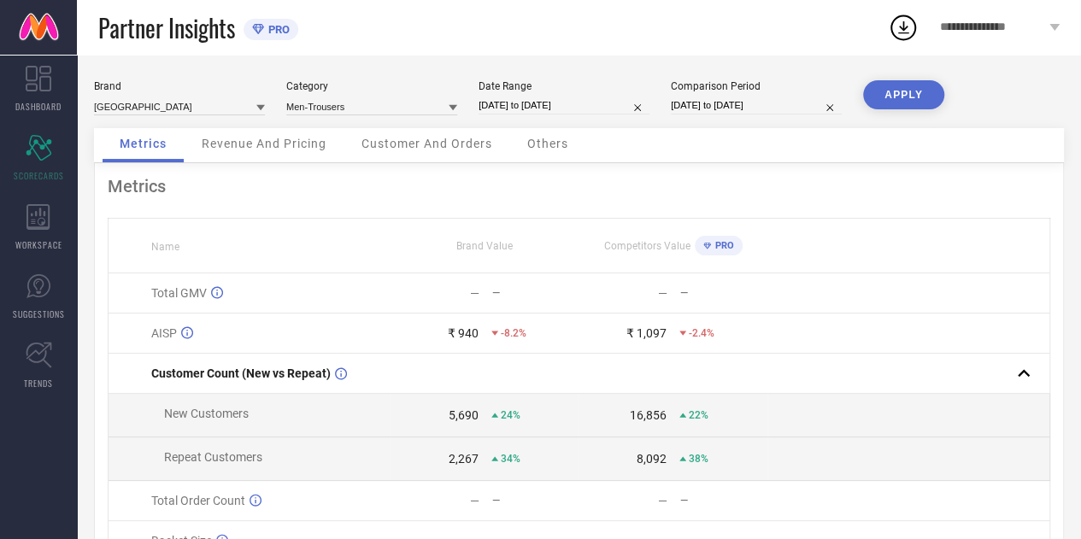
click at [246, 139] on span "Revenue And Pricing" at bounding box center [264, 144] width 125 height 14
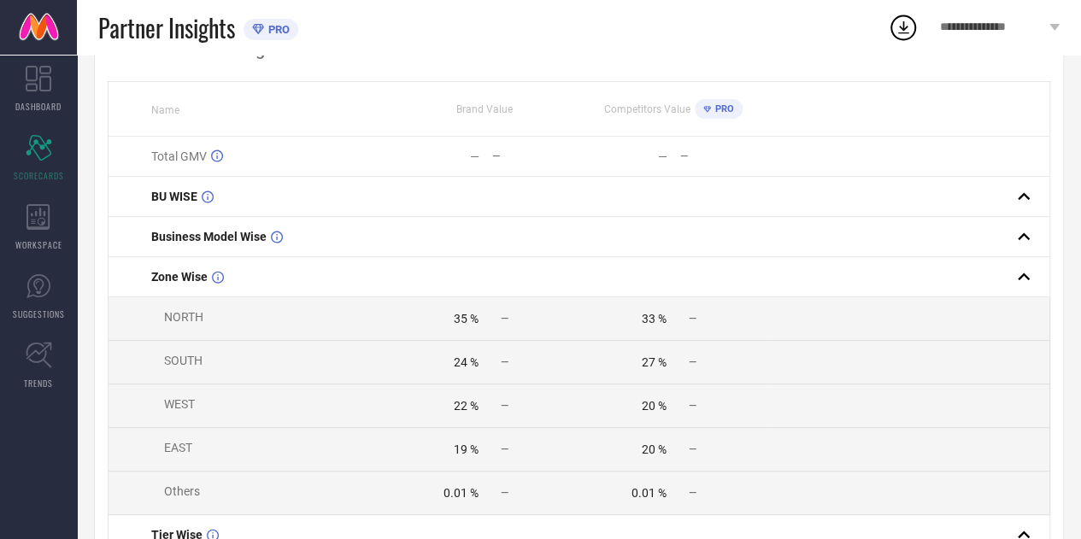
scroll to position [11, 0]
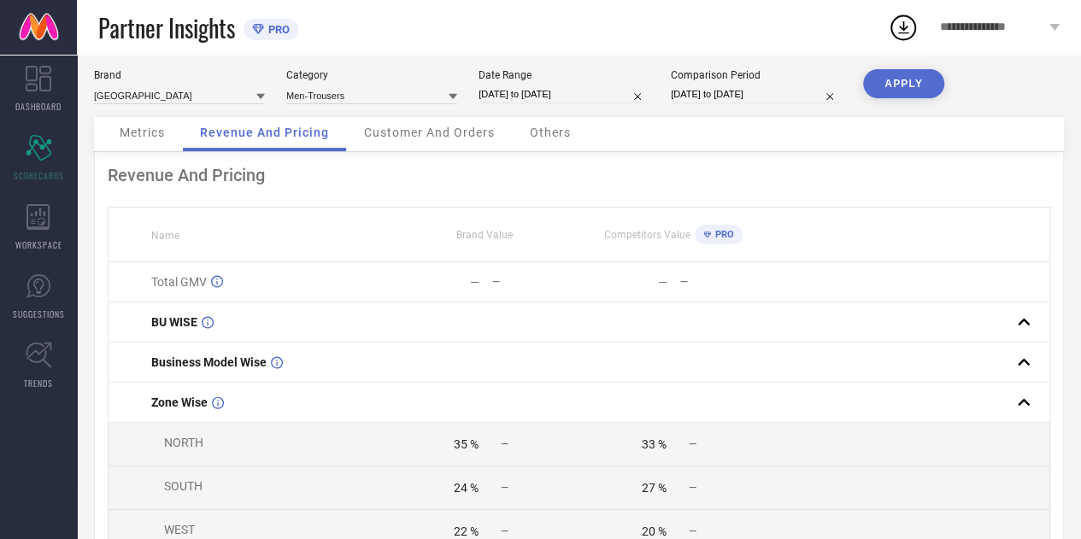
click at [484, 282] on div "— —" at bounding box center [484, 282] width 186 height 14
click at [410, 129] on span "Customer And Orders" at bounding box center [429, 133] width 131 height 14
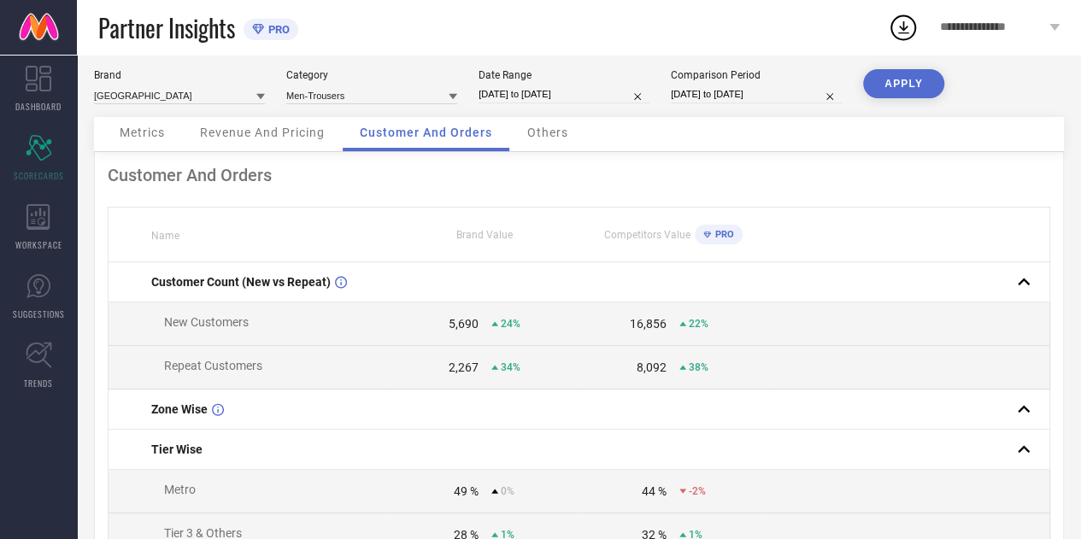
click at [140, 126] on span "Metrics" at bounding box center [142, 133] width 45 height 14
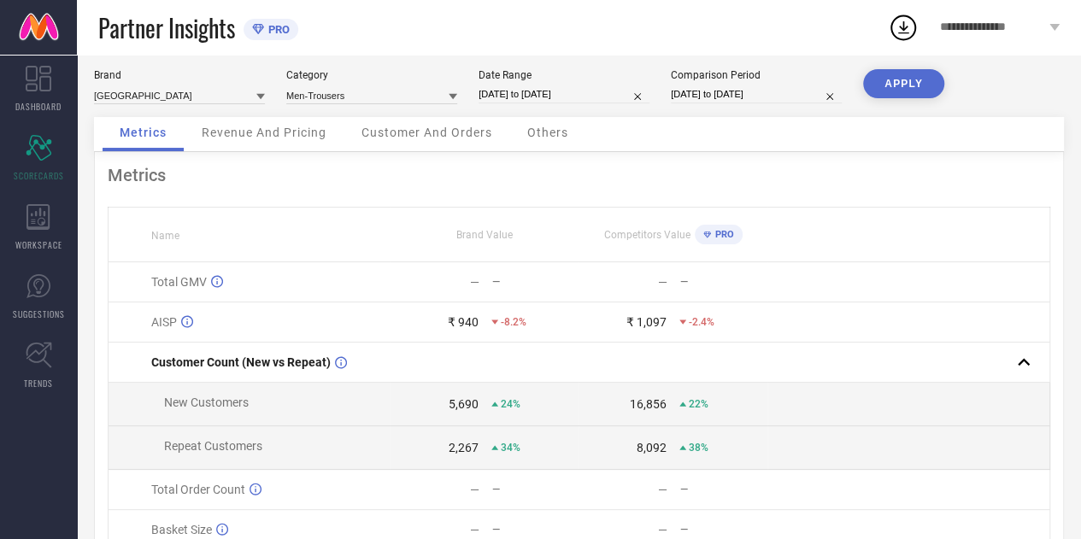
click at [405, 136] on span "Customer And Orders" at bounding box center [426, 133] width 131 height 14
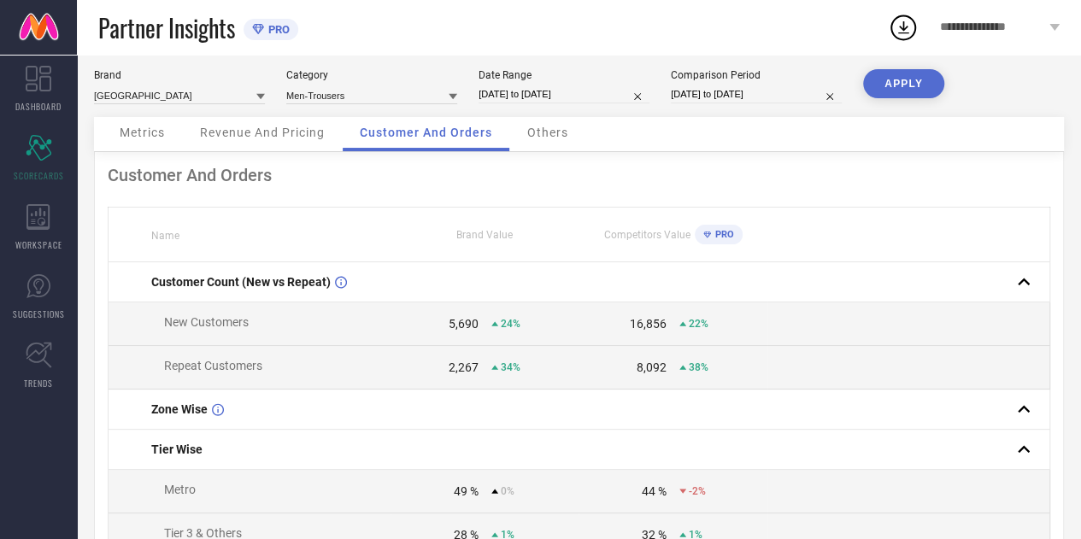
click at [135, 138] on span "Metrics" at bounding box center [142, 133] width 45 height 14
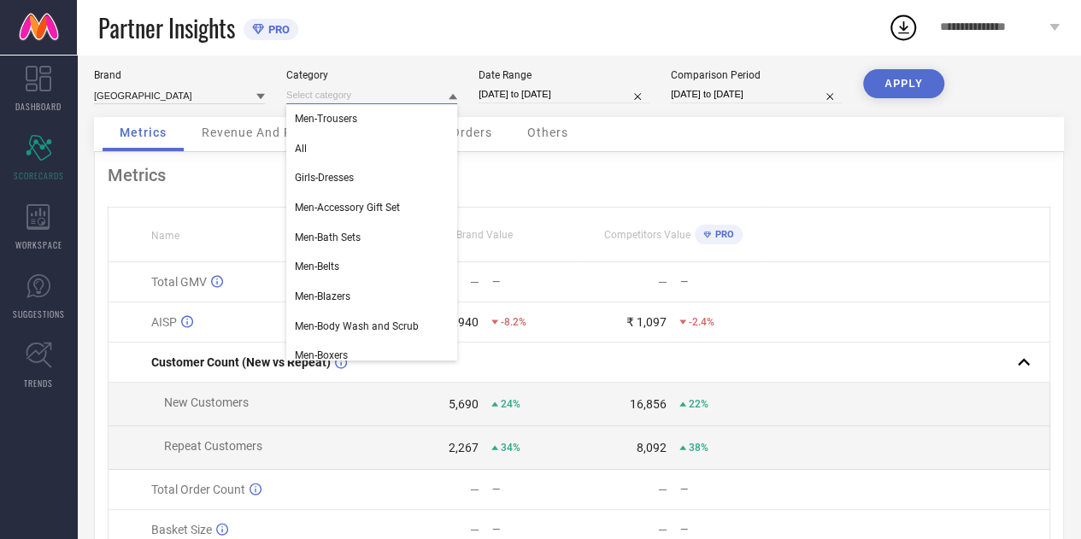
click at [349, 96] on input at bounding box center [371, 95] width 171 height 18
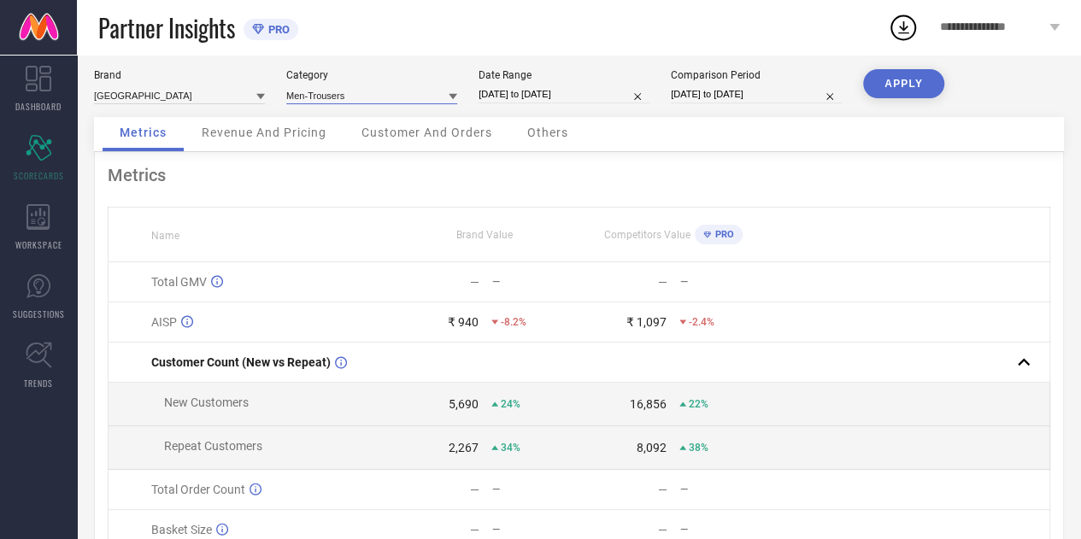
click at [337, 102] on input at bounding box center [371, 95] width 171 height 18
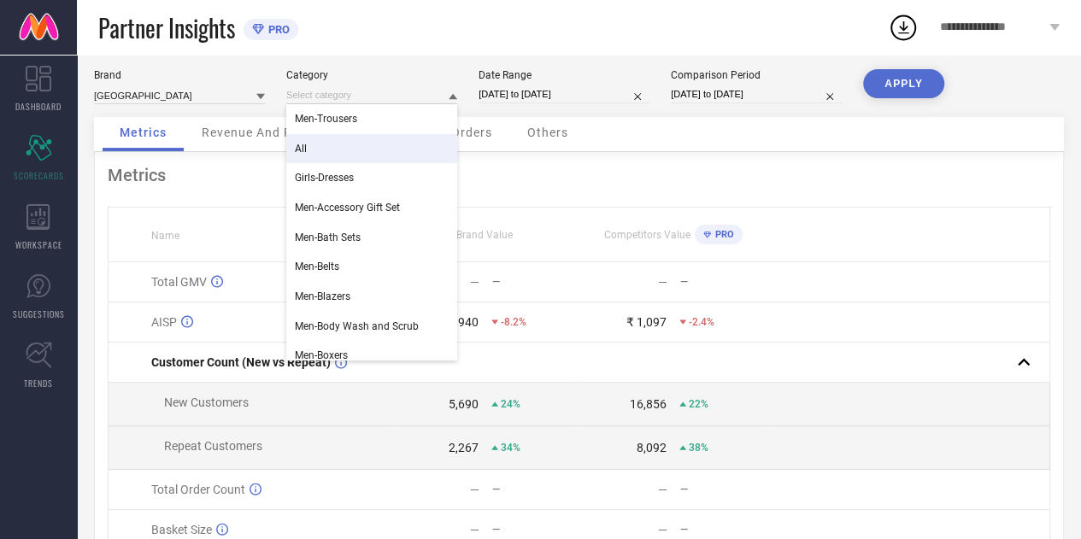
click at [314, 150] on div "All" at bounding box center [371, 148] width 171 height 29
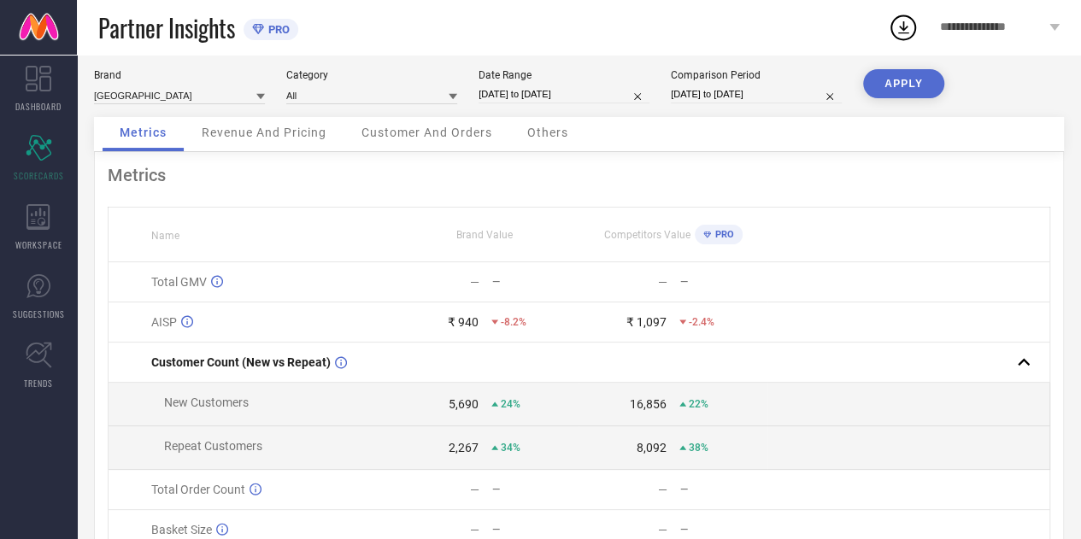
click at [925, 79] on button "APPLY" at bounding box center [903, 83] width 81 height 29
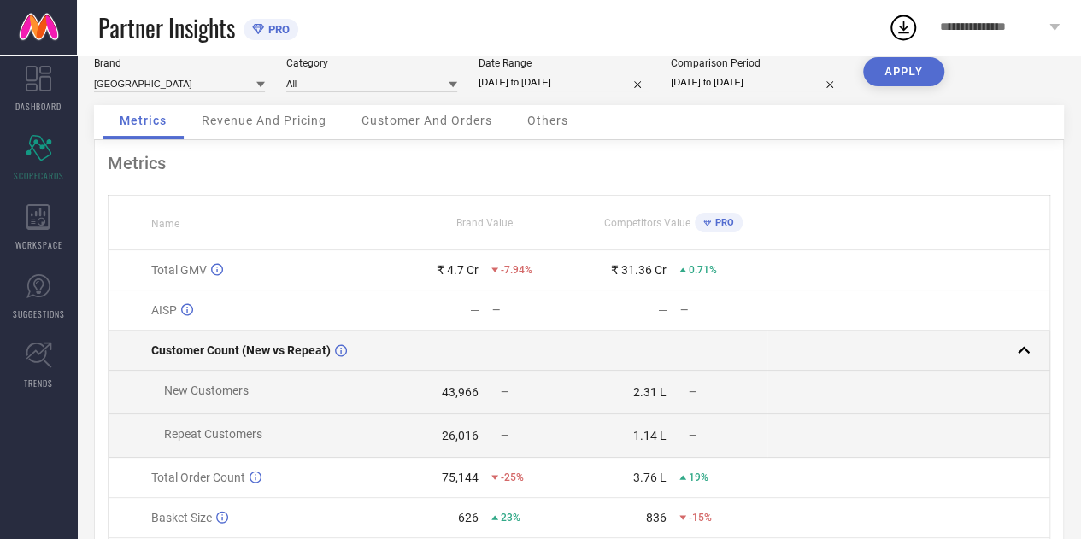
scroll to position [25, 0]
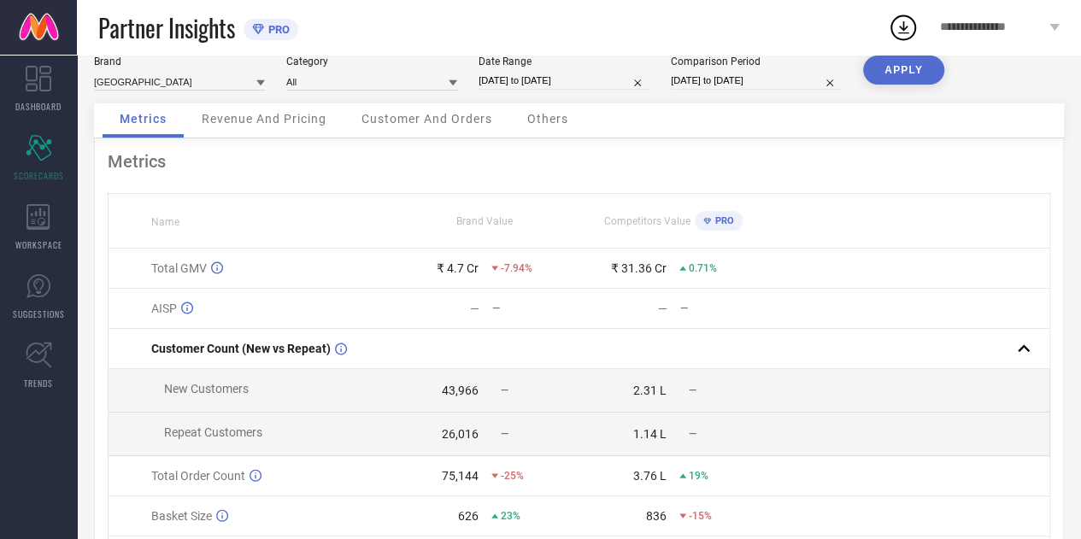
click at [185, 384] on td "New Customers" at bounding box center [250, 391] width 283 height 44
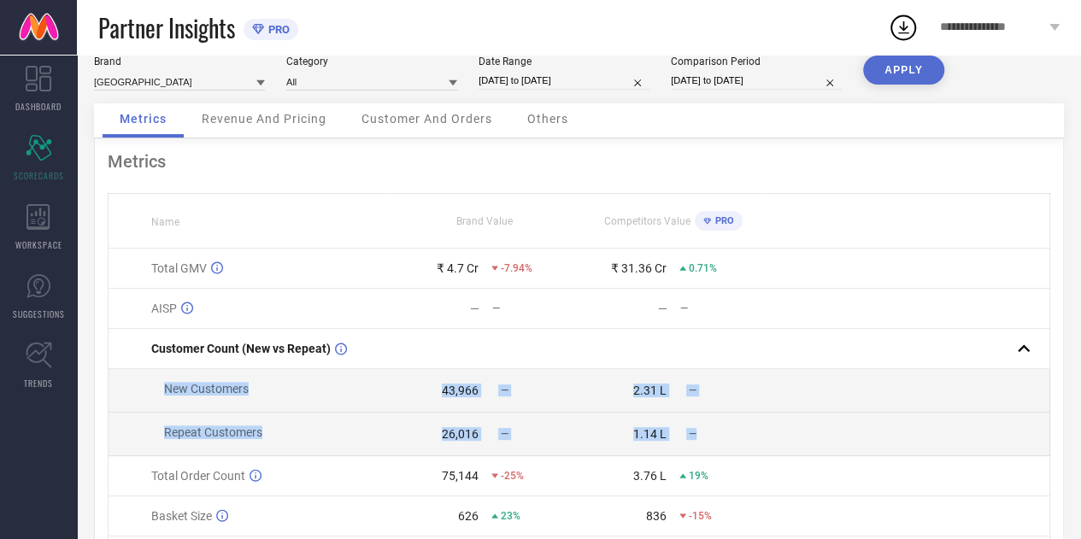
drag, startPoint x: 185, startPoint y: 384, endPoint x: 707, endPoint y: 437, distance: 524.8
click at [707, 437] on tbody "Total GMV ₹ 4.7 Cr -7.94% ₹ 31.36 Cr 0.71% AISP — — — — Customer Count (New vs …" at bounding box center [579, 433] width 941 height 368
click at [707, 437] on div "—" at bounding box center [722, 434] width 87 height 12
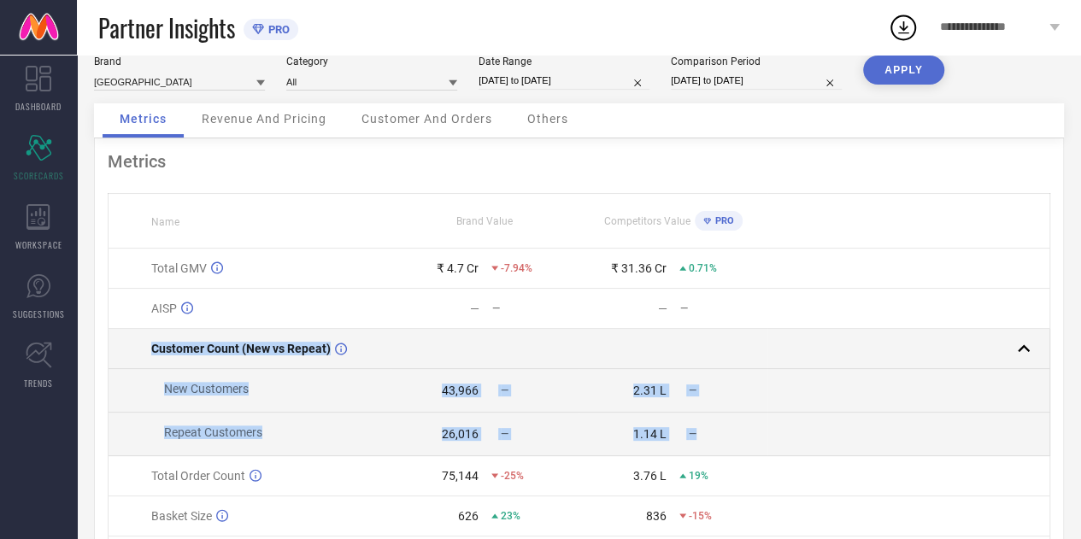
drag, startPoint x: 707, startPoint y: 437, endPoint x: 167, endPoint y: 347, distance: 546.6
click at [167, 347] on tbody "Total GMV ₹ 4.7 Cr -7.94% ₹ 31.36 Cr 0.71% AISP — — — — Customer Count (New vs …" at bounding box center [579, 433] width 941 height 368
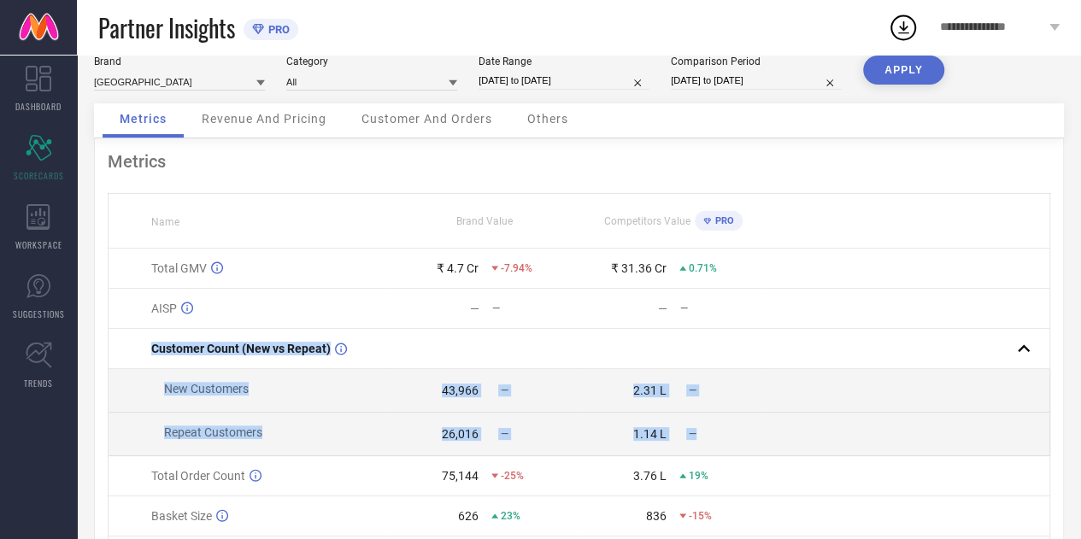
click at [434, 411] on td "43,966 —" at bounding box center [484, 391] width 188 height 44
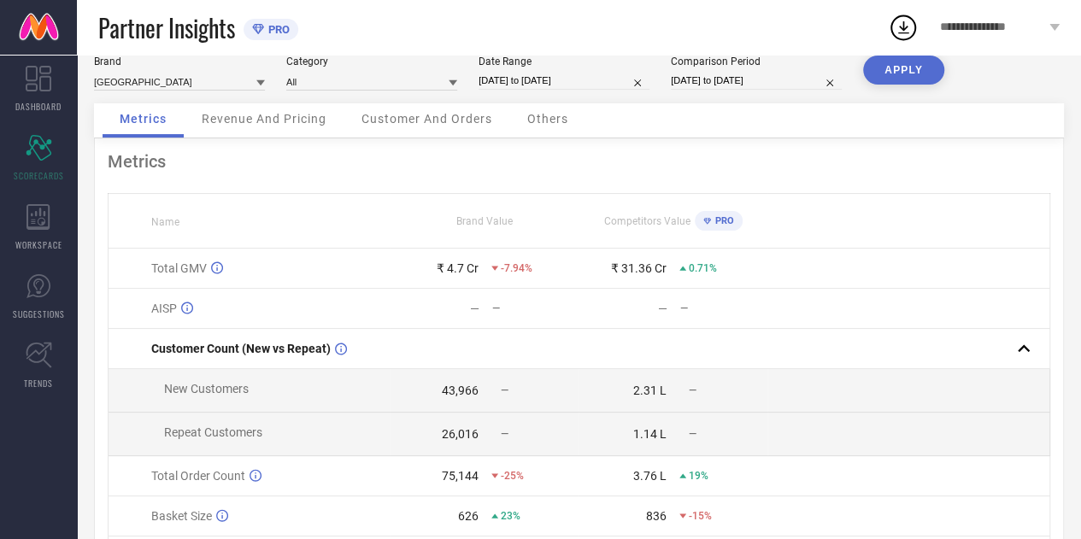
click at [434, 411] on td "43,966 —" at bounding box center [484, 391] width 188 height 44
drag, startPoint x: 434, startPoint y: 411, endPoint x: 706, endPoint y: 442, distance: 273.4
click at [706, 442] on tbody "Total GMV ₹ 4.7 Cr -7.94% ₹ 31.36 Cr 0.71% AISP — — — — Customer Count (New vs …" at bounding box center [579, 433] width 941 height 368
click at [706, 440] on div "—" at bounding box center [722, 434] width 87 height 12
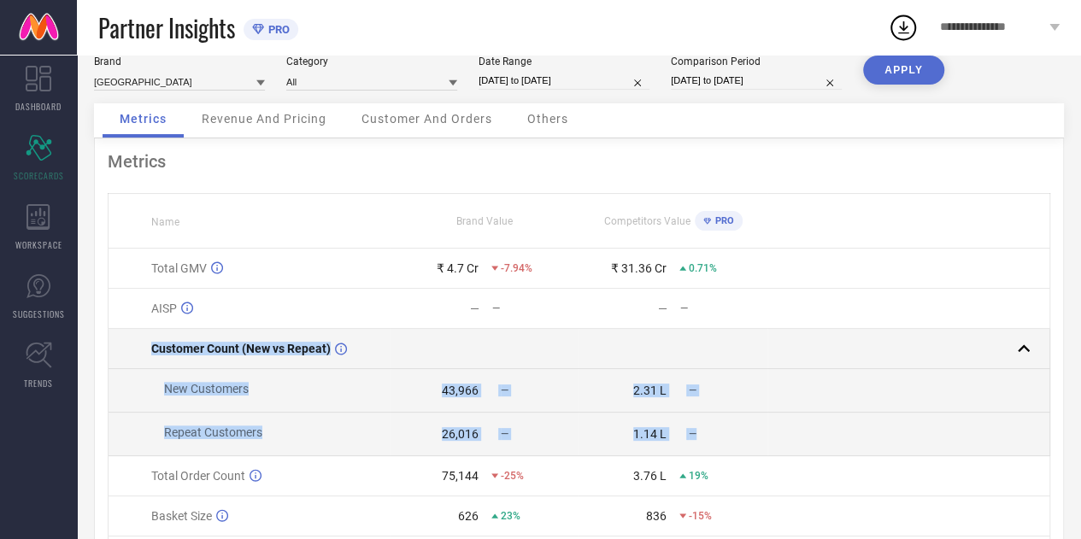
drag, startPoint x: 706, startPoint y: 442, endPoint x: 120, endPoint y: 349, distance: 593.3
click at [120, 349] on tbody "Total GMV ₹ 4.7 Cr -7.94% ₹ 31.36 Cr 0.71% AISP — — — — Customer Count (New vs …" at bounding box center [579, 433] width 941 height 368
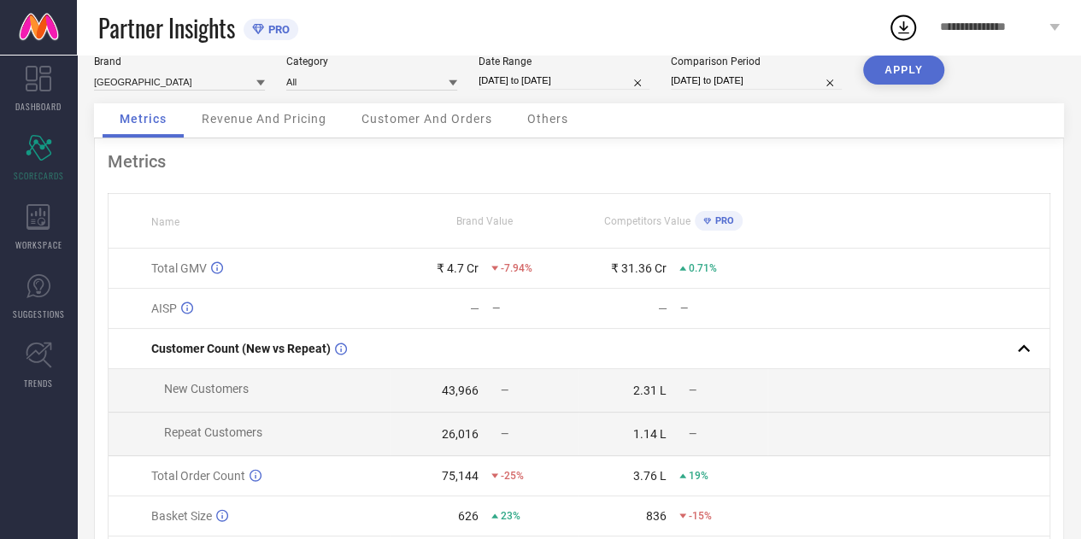
click at [100, 317] on div "Metrics Name Brand Value Competitors Value PRO Total GMV ₹ 4.7 Cr -7.94% ₹ 31.3…" at bounding box center [579, 399] width 970 height 522
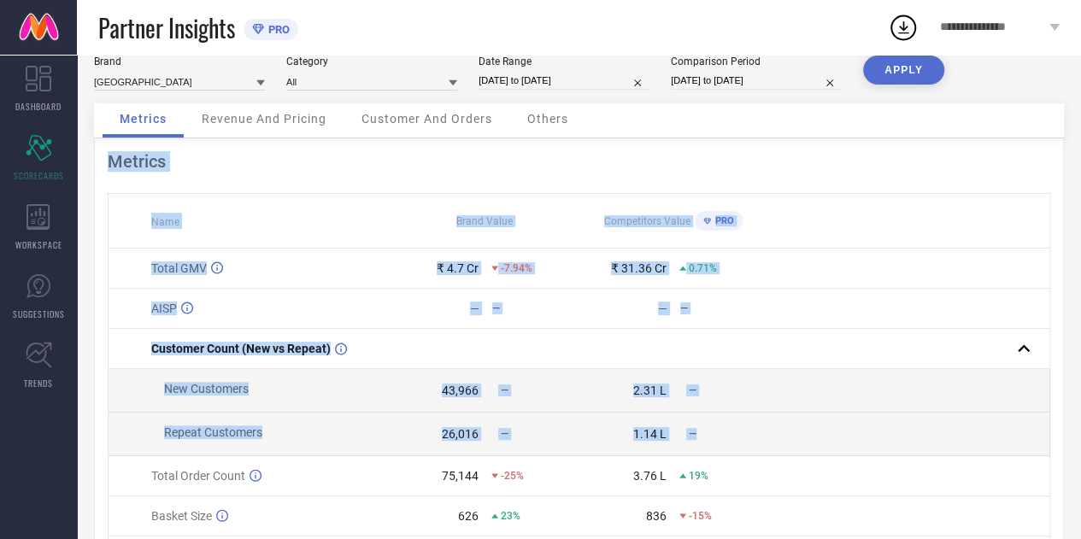
drag, startPoint x: 100, startPoint y: 317, endPoint x: 709, endPoint y: 445, distance: 622.5
click at [709, 445] on div "Metrics Name Brand Value Competitors Value PRO Total GMV ₹ 4.7 Cr -7.94% ₹ 31.3…" at bounding box center [579, 399] width 970 height 522
click at [709, 445] on td "1.14 L —" at bounding box center [672, 435] width 188 height 44
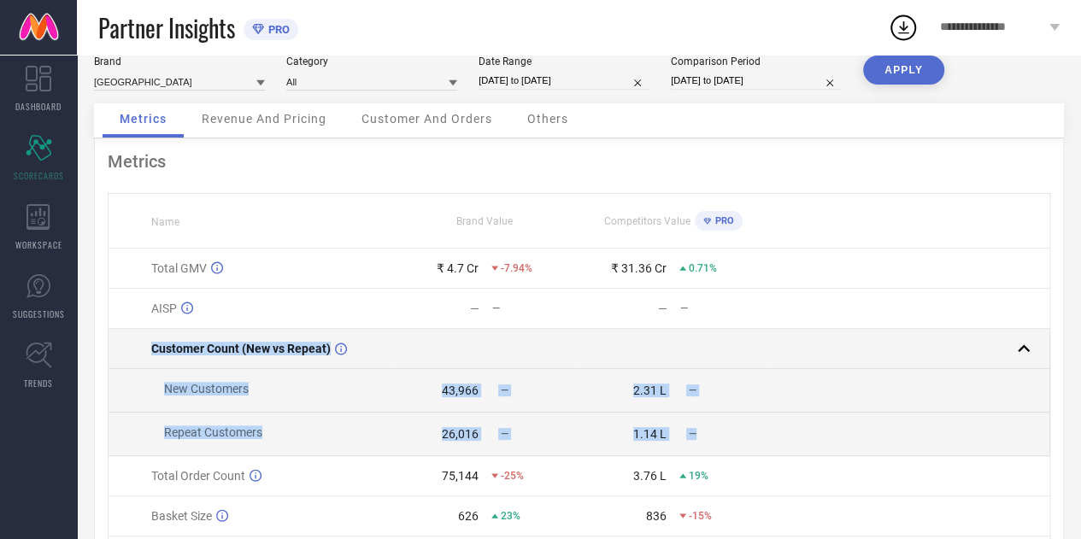
drag, startPoint x: 709, startPoint y: 445, endPoint x: 125, endPoint y: 348, distance: 592.4
click at [125, 348] on tbody "Total GMV ₹ 4.7 Cr -7.94% ₹ 31.36 Cr 0.71% AISP — — — — Customer Count (New vs …" at bounding box center [579, 433] width 941 height 368
click at [125, 348] on td "Customer Count (New vs Repeat)" at bounding box center [250, 349] width 283 height 40
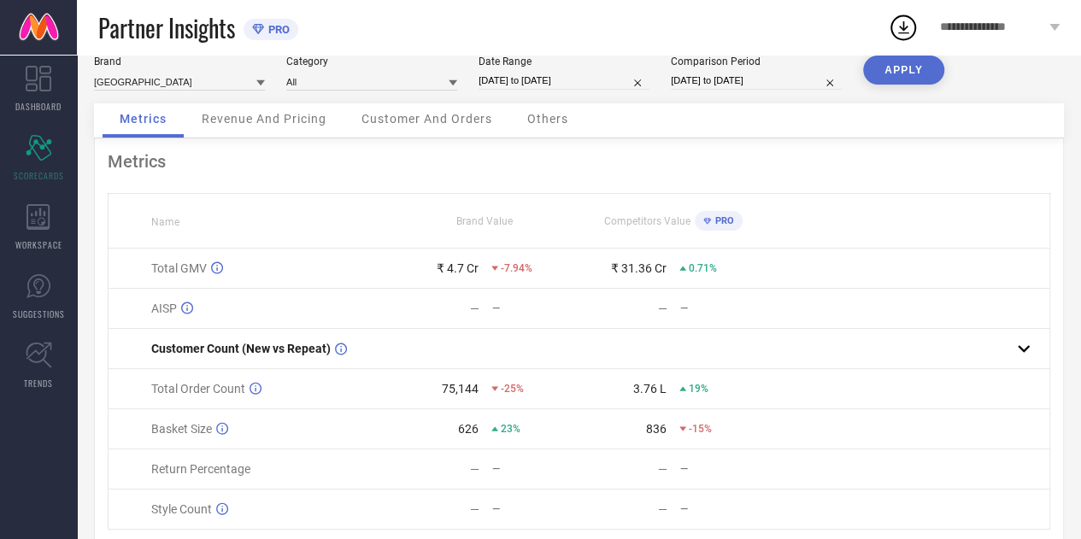
click at [519, 79] on input "[DATE] to [DATE]" at bounding box center [563, 81] width 171 height 18
select select "7"
select select "2025"
select select "8"
select select "2025"
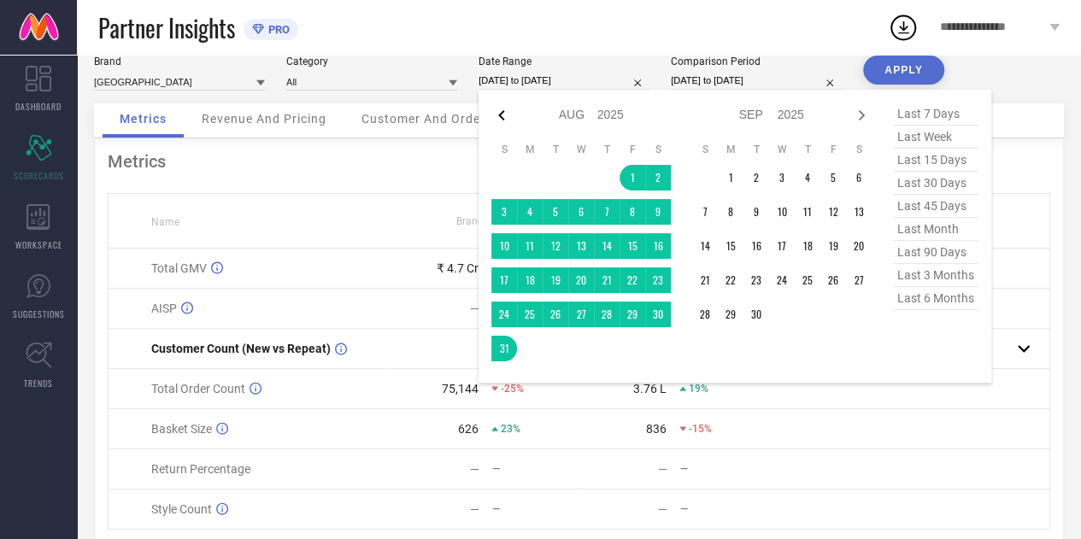
click at [506, 120] on icon at bounding box center [501, 115] width 21 height 21
select select "6"
select select "2025"
select select "7"
select select "2025"
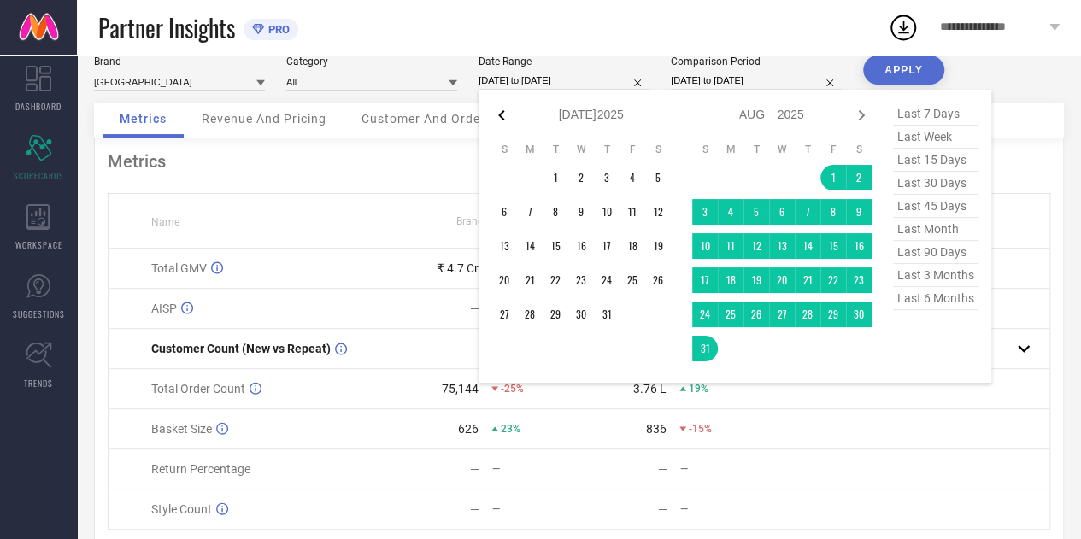
click at [506, 120] on icon at bounding box center [501, 115] width 21 height 21
select select "5"
select select "2025"
select select "6"
select select "2025"
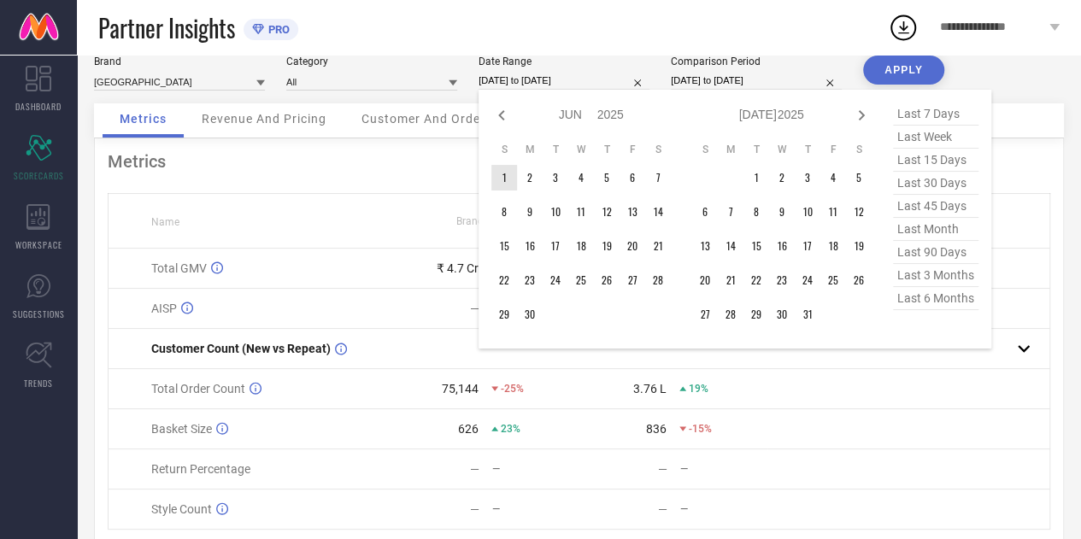
type input "After 01-06-2025"
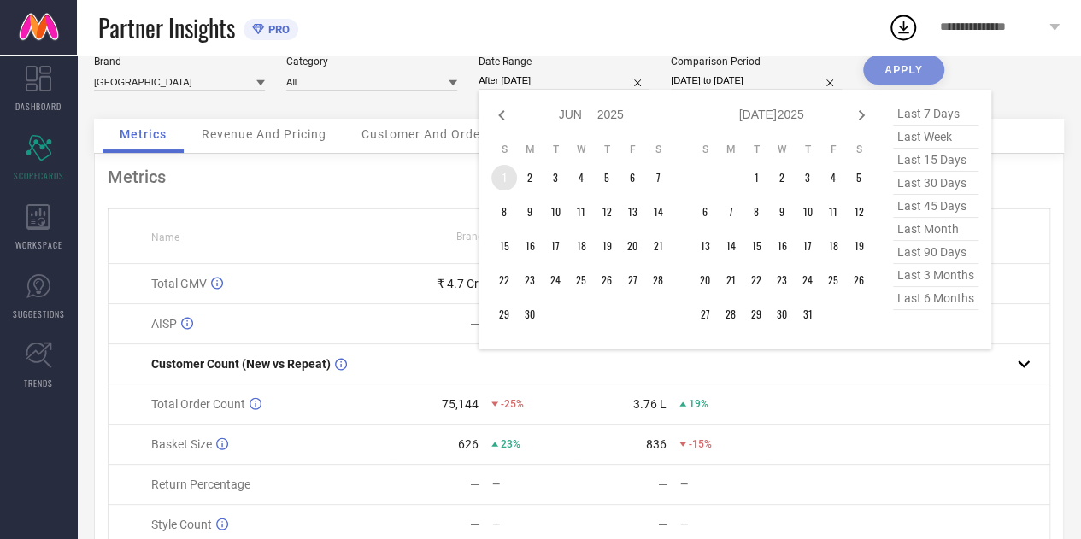
click at [497, 185] on td "1" at bounding box center [504, 178] width 26 height 26
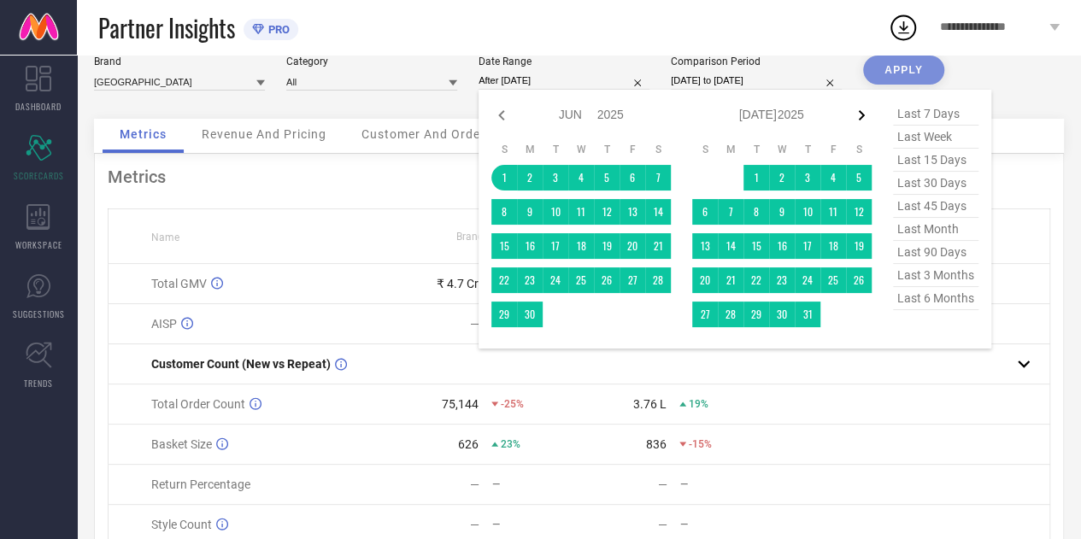
click at [861, 119] on icon at bounding box center [861, 115] width 21 height 21
select select "6"
select select "2025"
select select "7"
select select "2025"
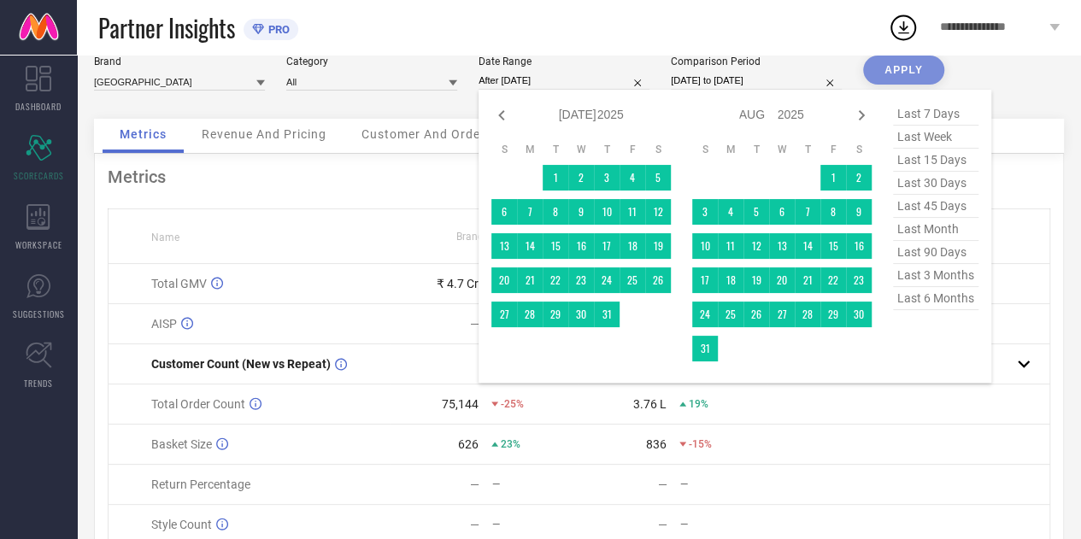
click at [724, 358] on td at bounding box center [731, 349] width 26 height 26
type input "01-06-2025 to 31-08-2025"
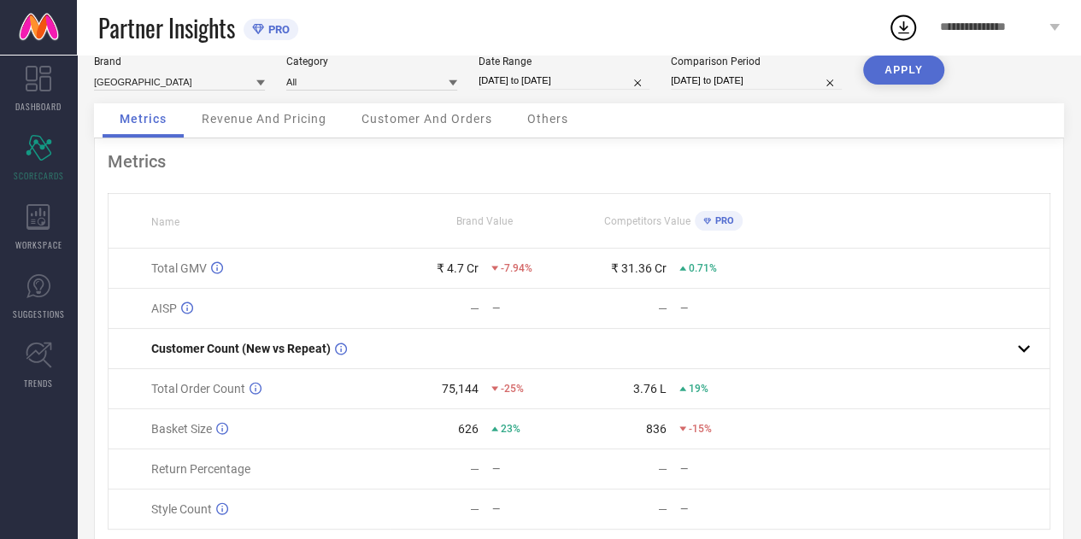
click at [909, 69] on button "APPLY" at bounding box center [903, 70] width 81 height 29
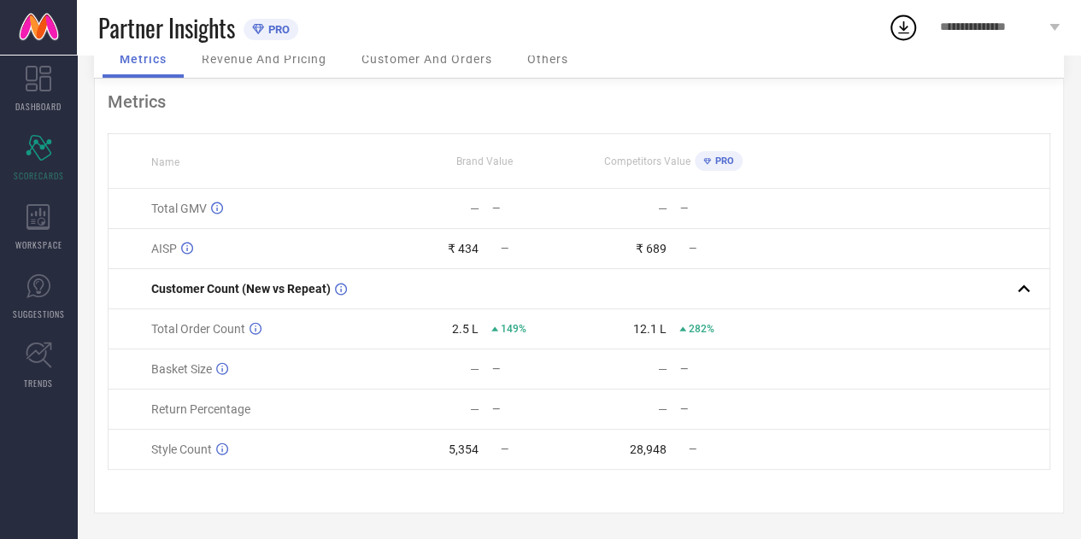
scroll to position [0, 0]
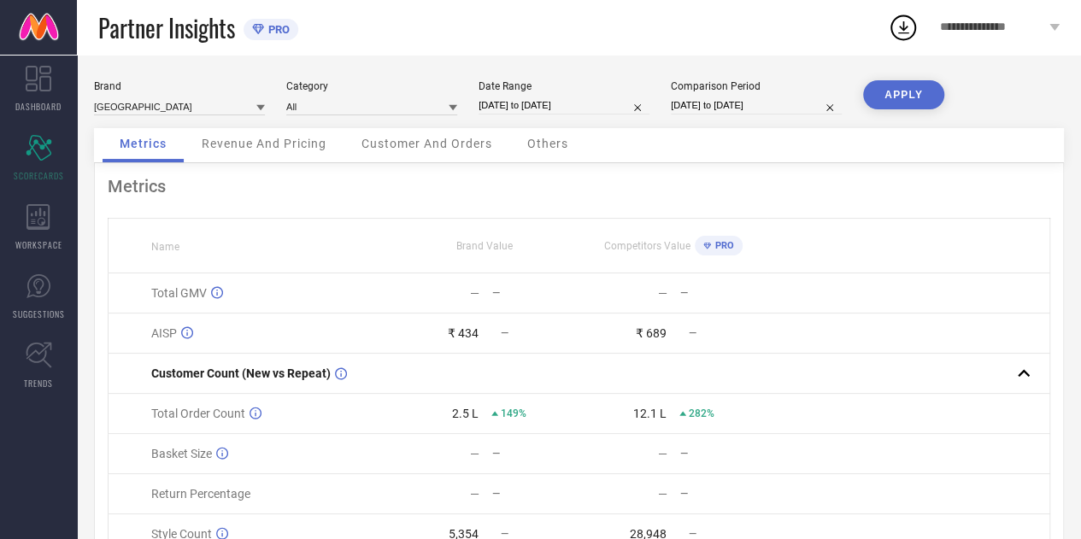
click at [282, 153] on div "Revenue And Pricing" at bounding box center [264, 145] width 159 height 34
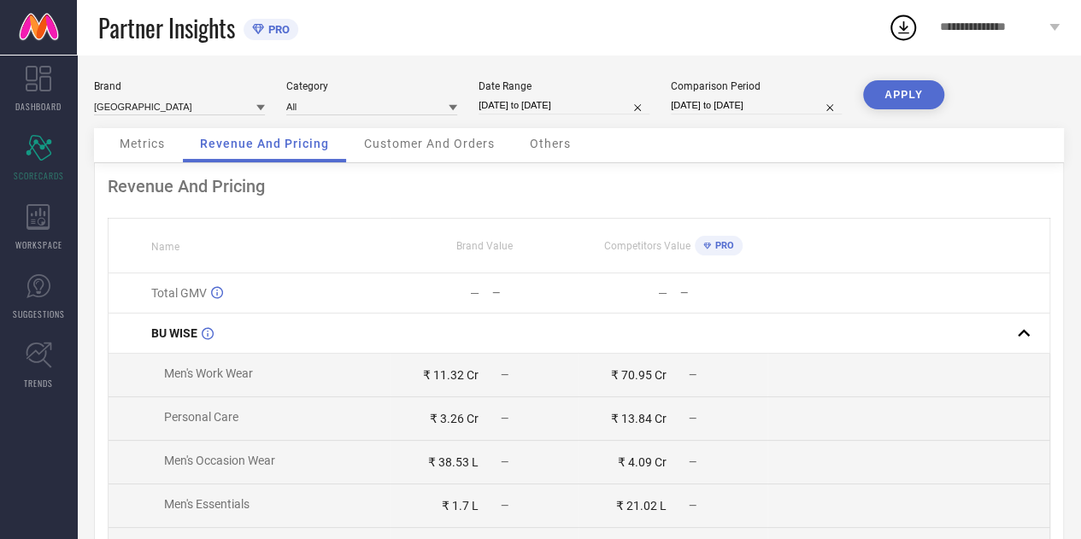
click at [152, 153] on div "Metrics" at bounding box center [142, 145] width 79 height 34
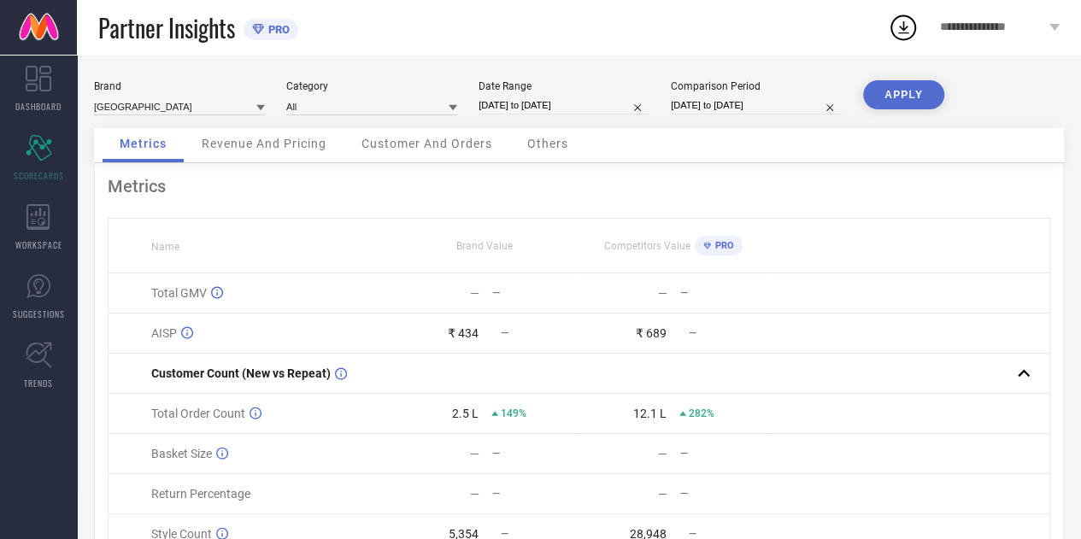
click at [291, 156] on div "Revenue And Pricing" at bounding box center [264, 145] width 159 height 34
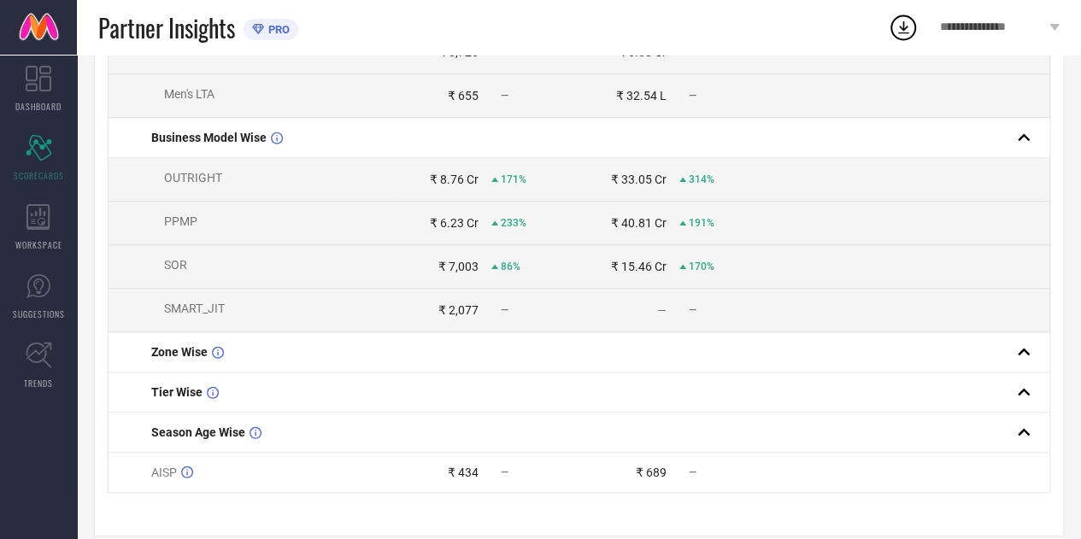
scroll to position [526, 0]
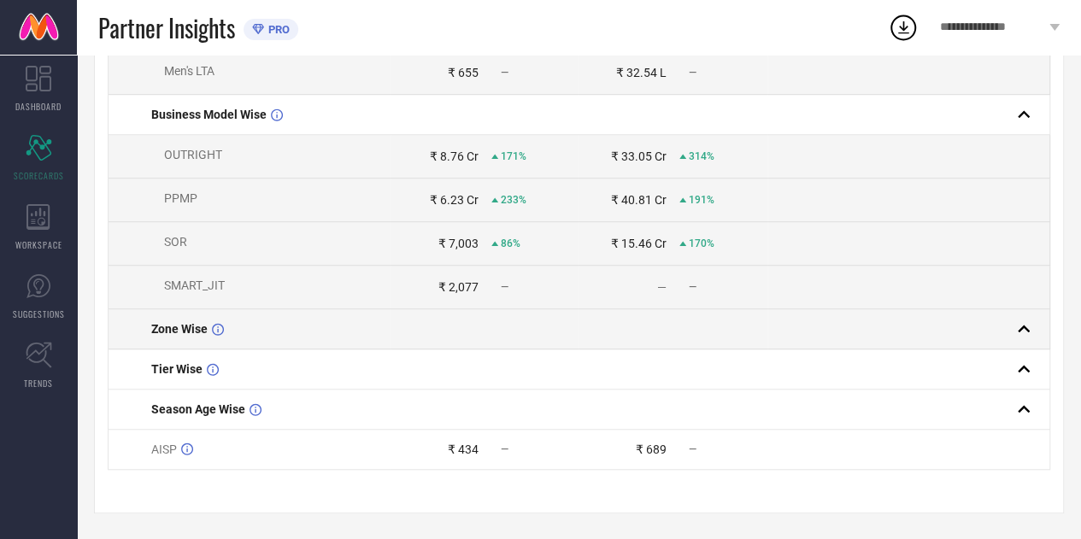
click at [284, 343] on td "Zone Wise" at bounding box center [250, 329] width 283 height 40
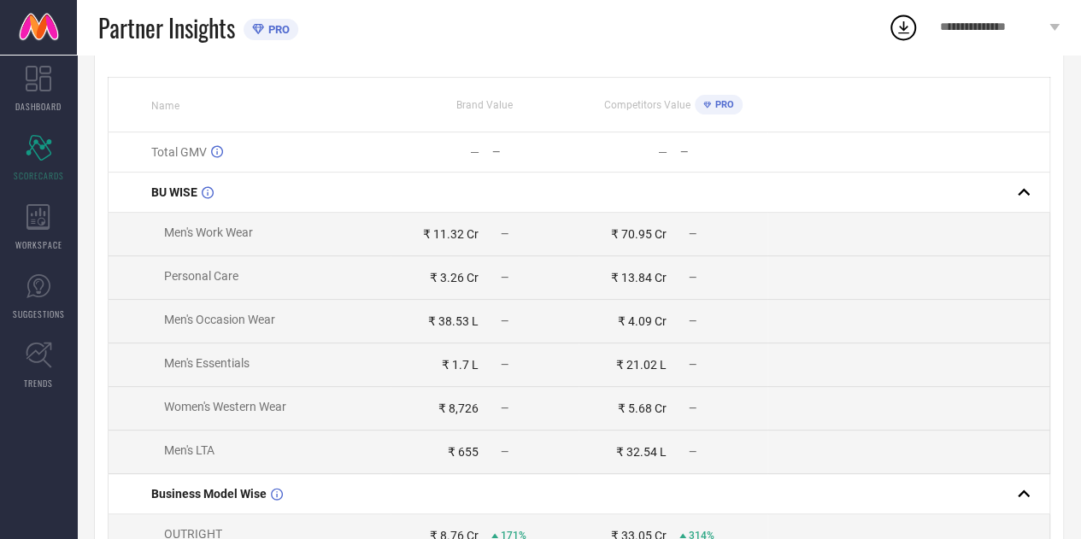
scroll to position [0, 0]
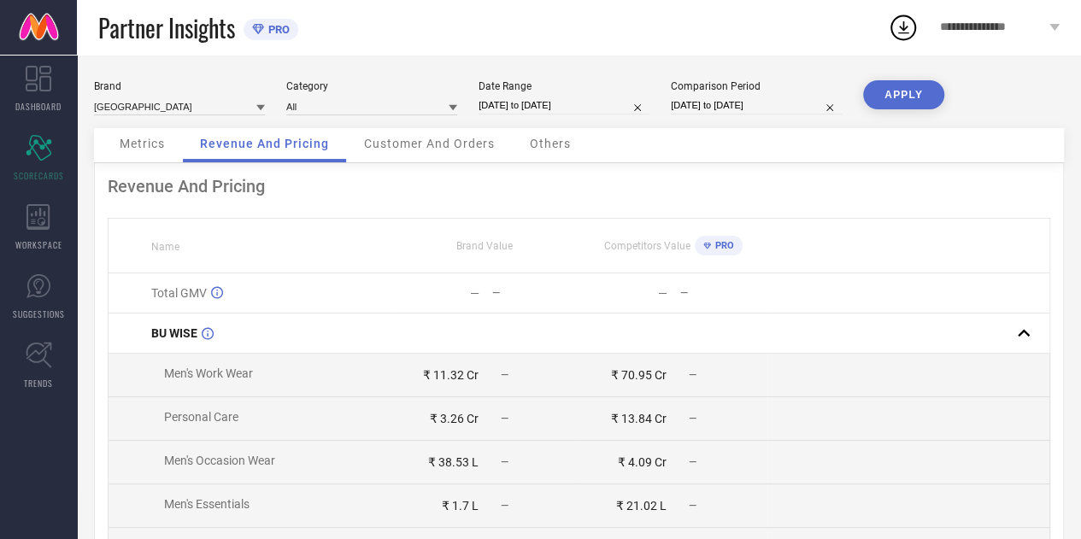
click at [439, 134] on div "Customer And Orders" at bounding box center [429, 145] width 165 height 34
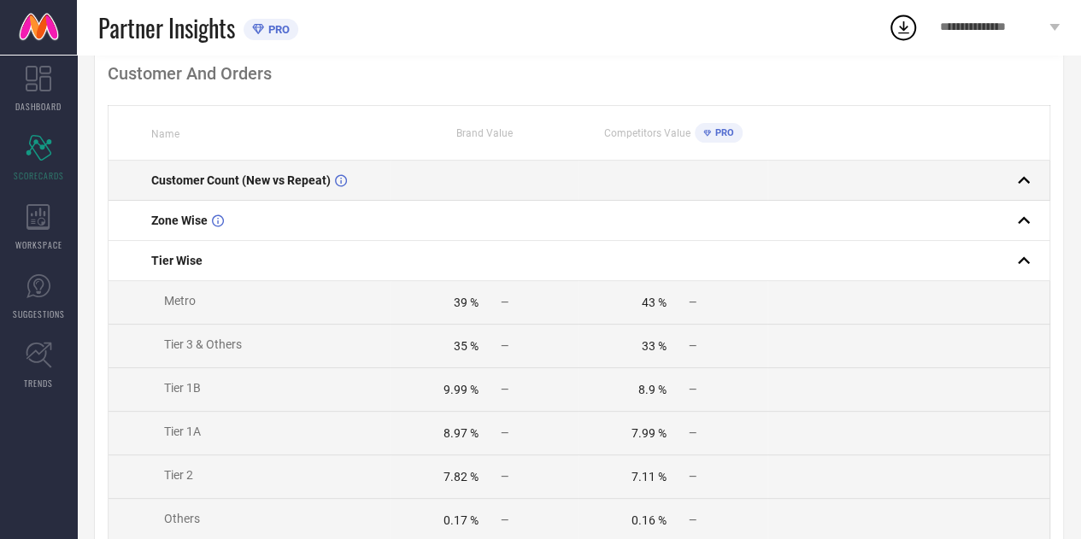
scroll to position [114, 0]
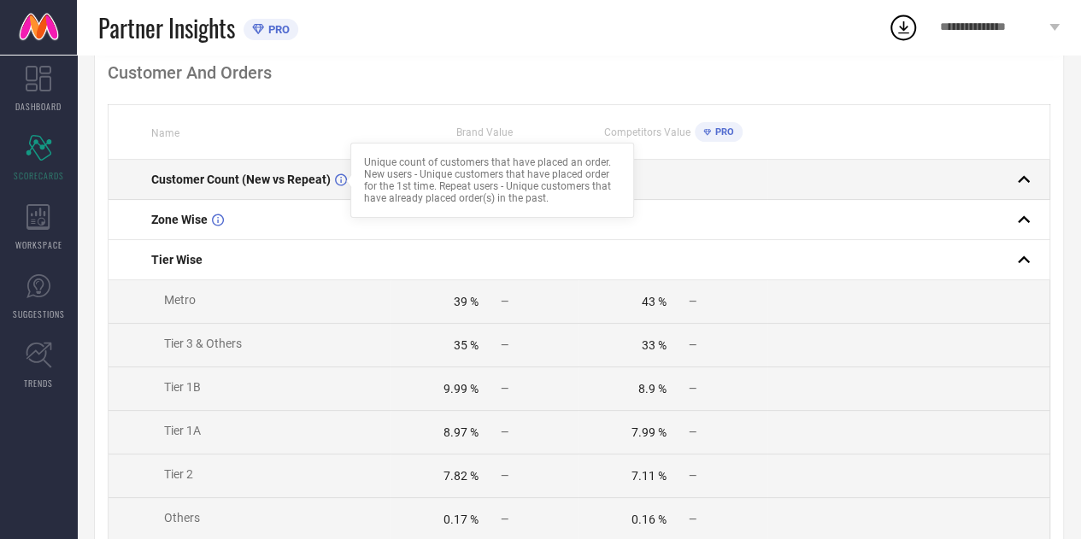
click at [379, 181] on div "Unique count of customers that have placed an order. New users - Unique custome…" at bounding box center [492, 180] width 256 height 48
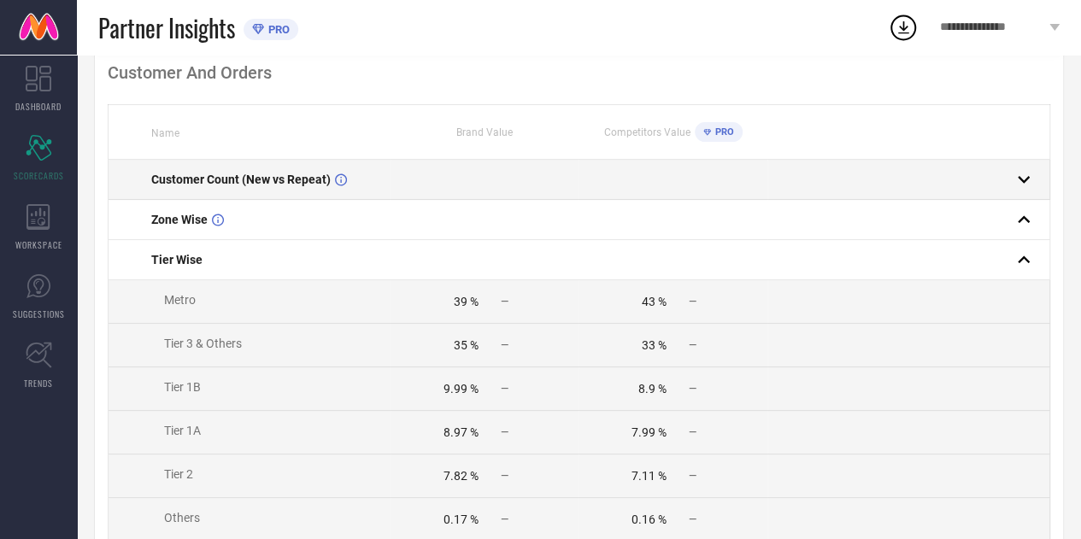
click at [280, 182] on span "Customer Count (New vs Repeat)" at bounding box center [240, 180] width 179 height 14
click at [959, 170] on div at bounding box center [901, 179] width 267 height 24
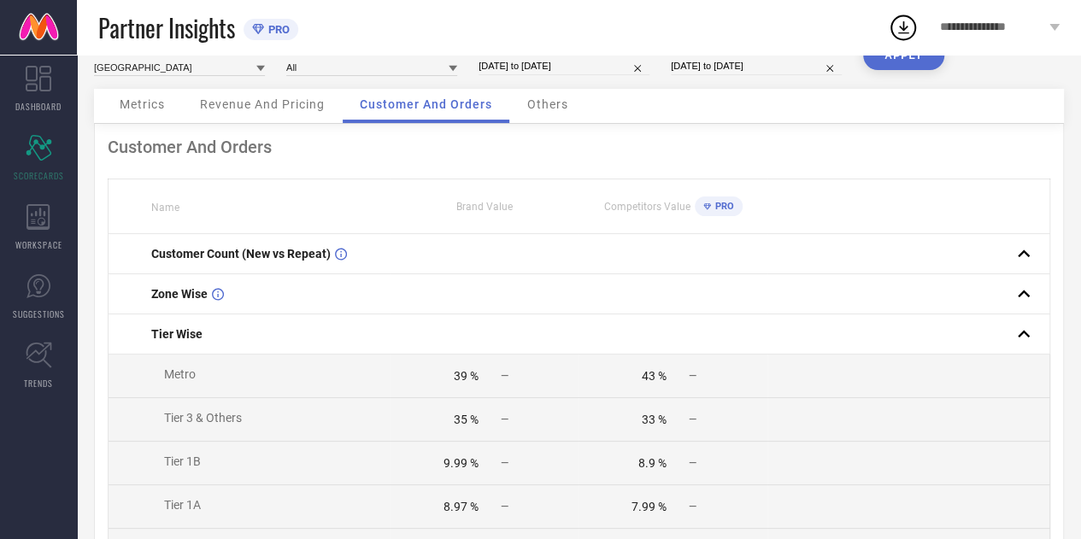
scroll to position [0, 0]
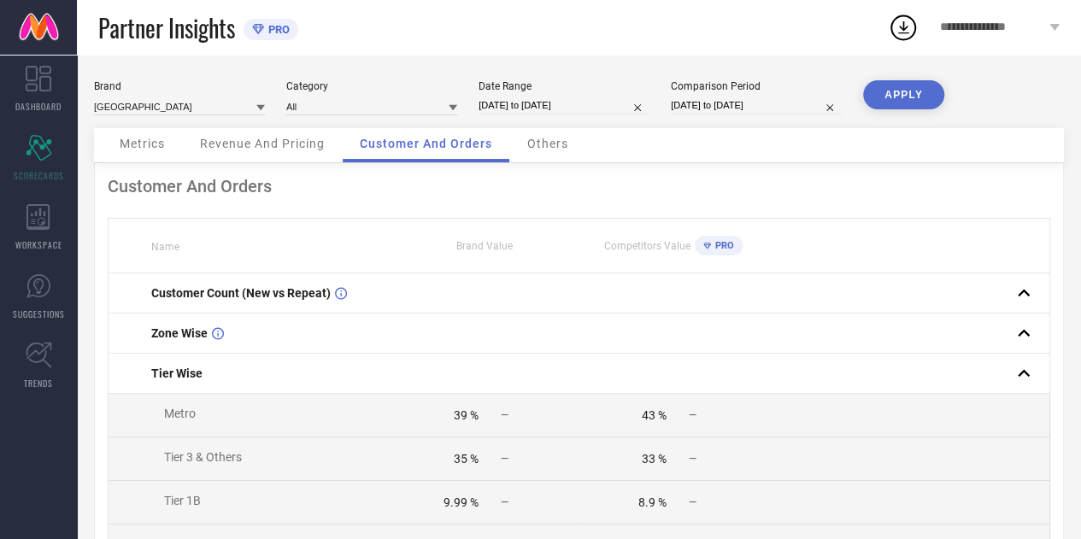
click at [151, 161] on div "Metrics" at bounding box center [142, 145] width 79 height 34
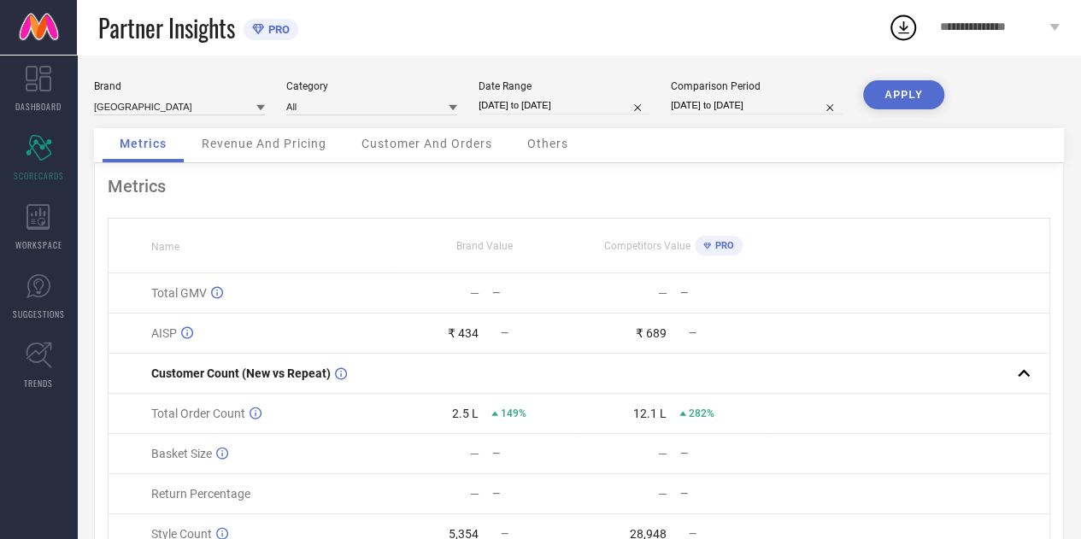
click at [304, 129] on div "Revenue And Pricing" at bounding box center [264, 145] width 159 height 34
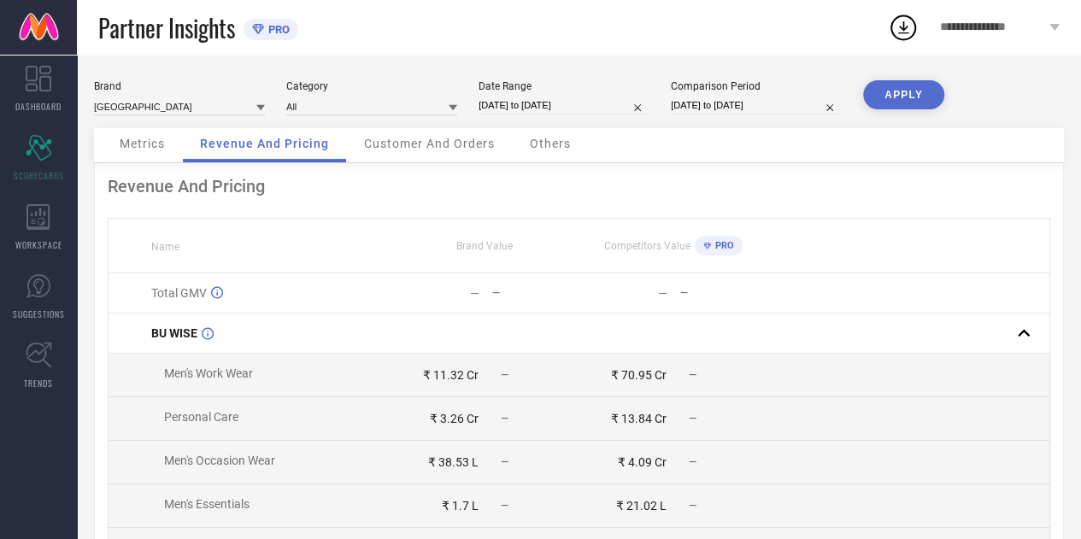
select select "5"
select select "2025"
select select "6"
select select "2025"
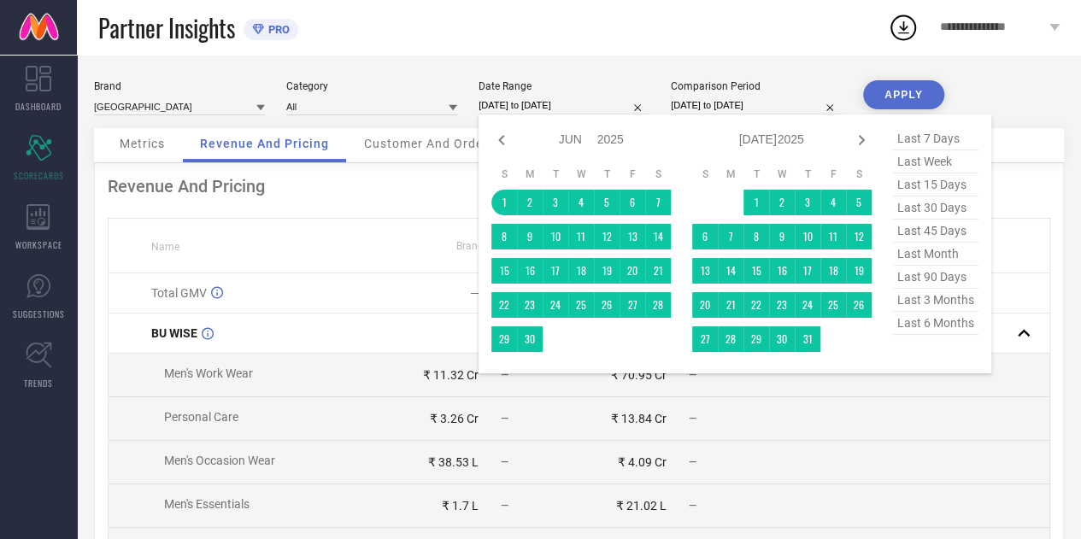
click at [501, 106] on input "01-06-2025 to 31-08-2025" at bounding box center [563, 106] width 171 height 18
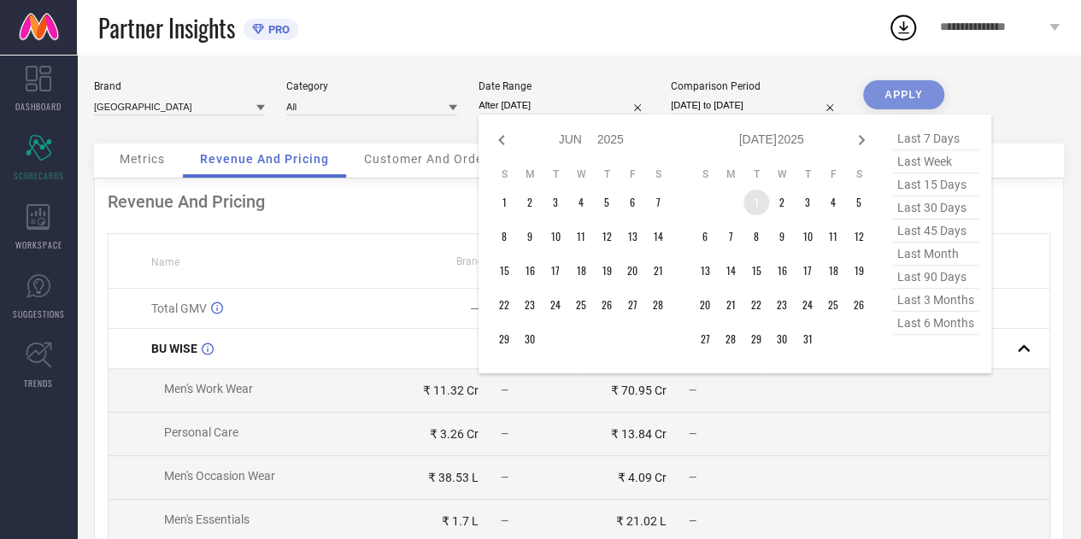
click at [758, 195] on td "1" at bounding box center [756, 203] width 26 height 26
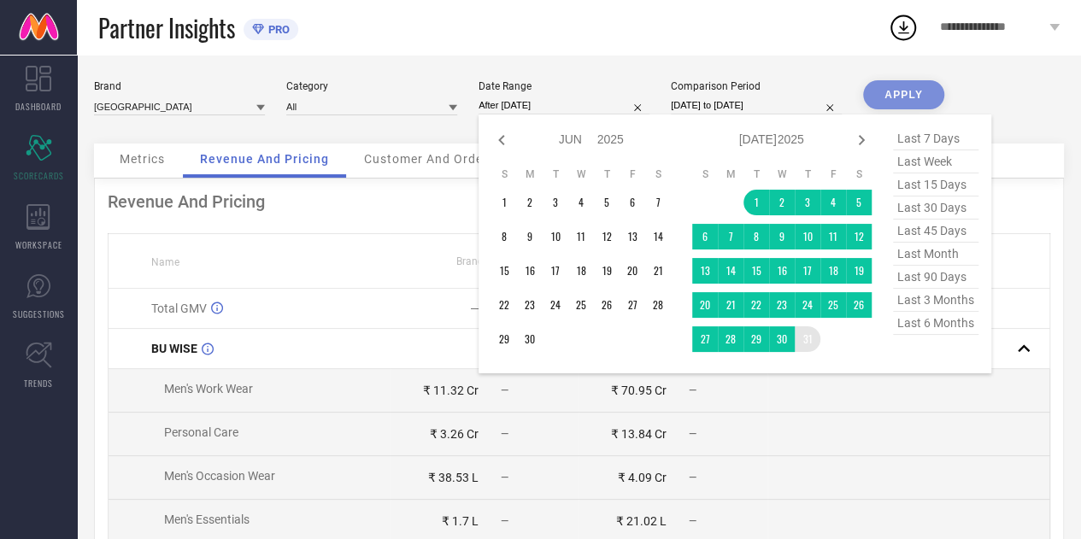
type input "[DATE] to [DATE]"
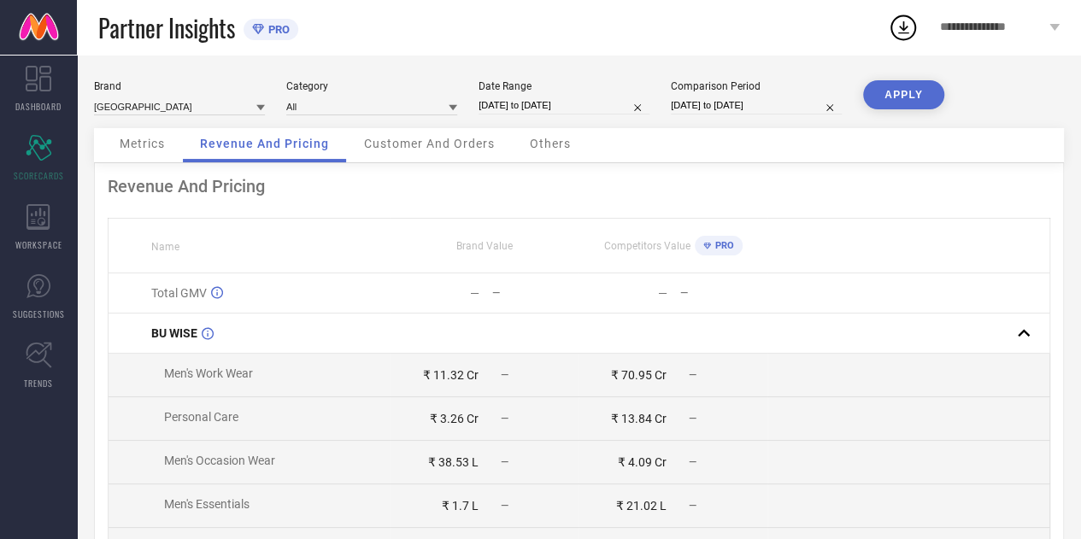
click at [903, 86] on button "APPLY" at bounding box center [903, 94] width 81 height 29
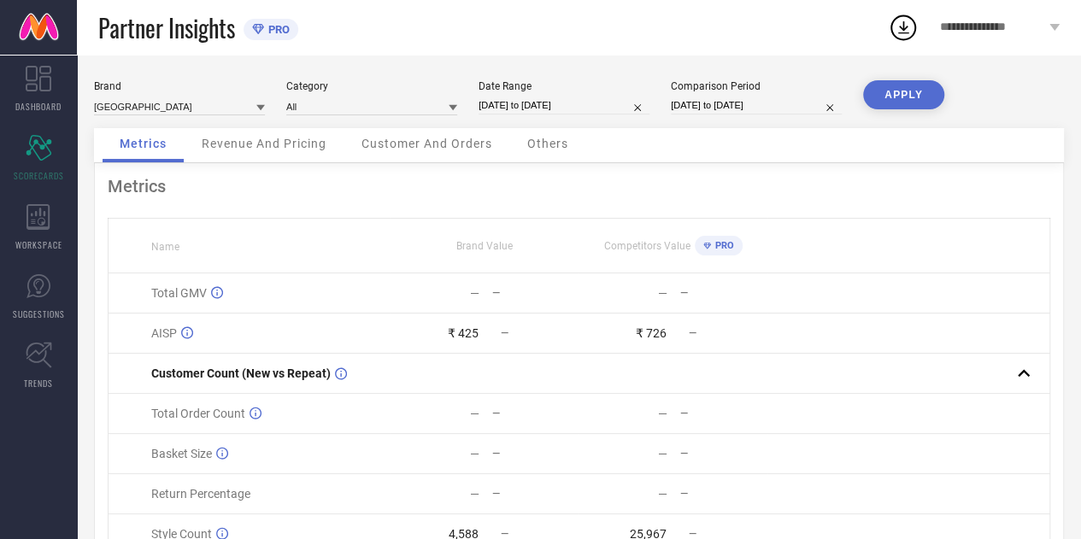
scroll to position [87, 0]
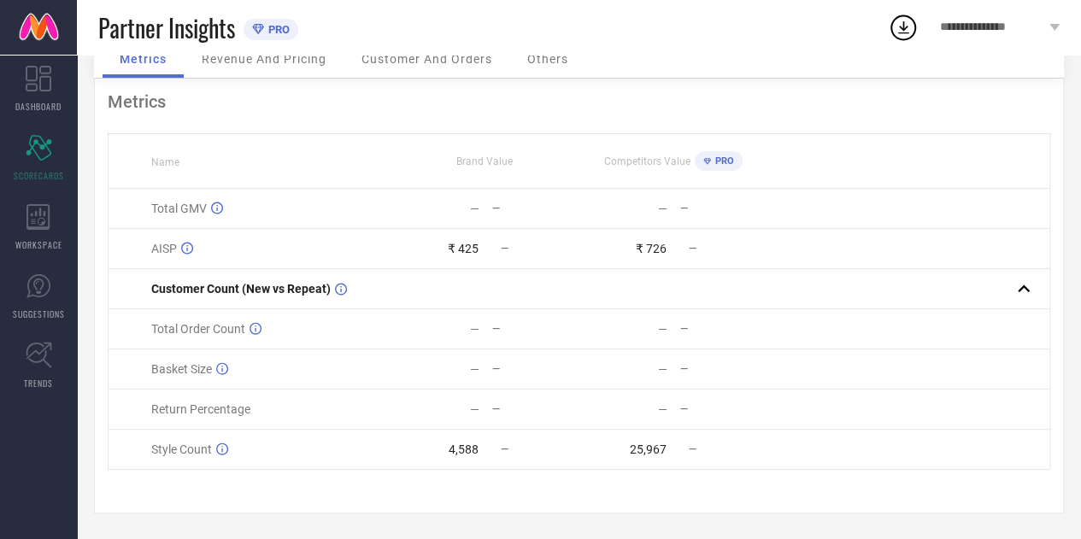
click at [493, 331] on div "—" at bounding box center [535, 329] width 86 height 12
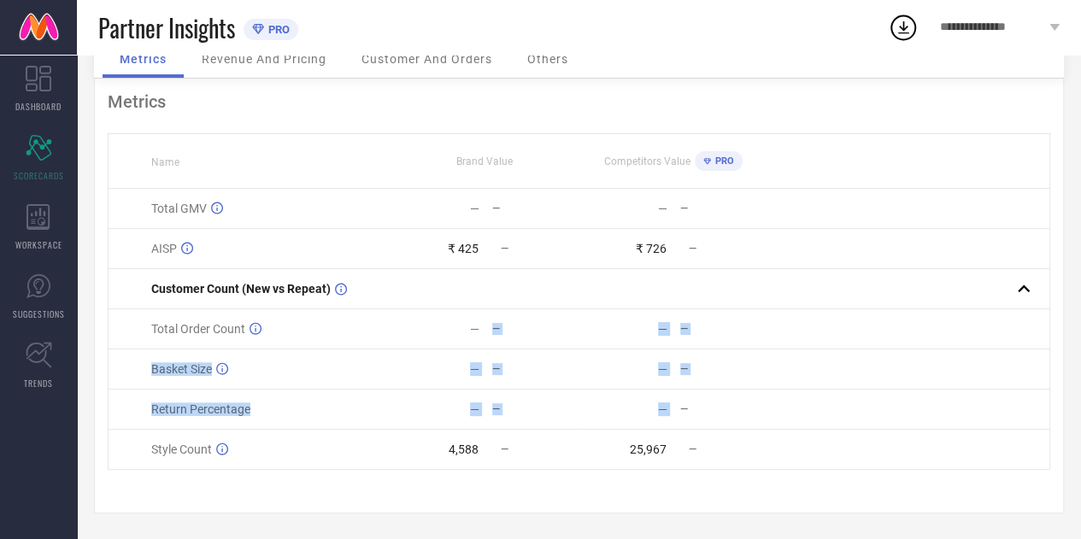
drag, startPoint x: 493, startPoint y: 331, endPoint x: 595, endPoint y: 419, distance: 135.1
click at [595, 419] on tbody "Total GMV — — — — AISP ₹ 425 — ₹ 726 — Customer Count (New vs Repeat) Total Ord…" at bounding box center [579, 329] width 941 height 281
click at [595, 419] on td "— —" at bounding box center [672, 410] width 188 height 40
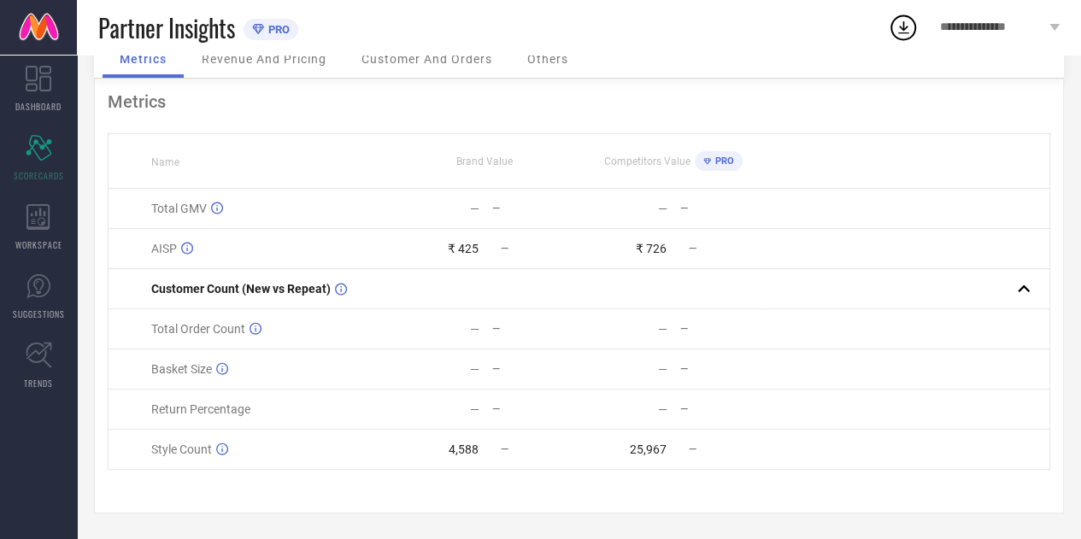
scroll to position [0, 0]
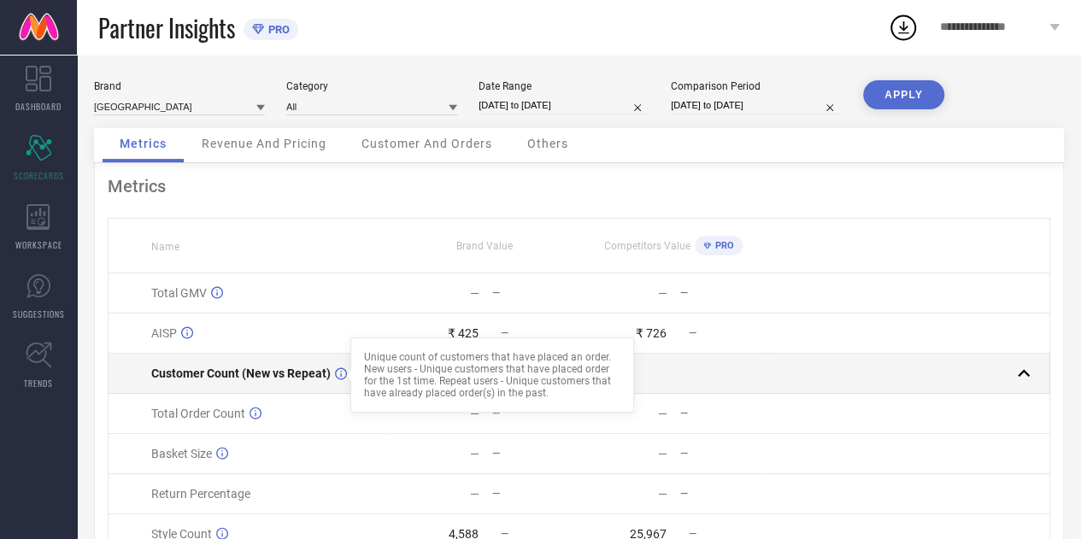
click at [355, 371] on div "Unique count of customers that have placed an order. New users - Unique custome…" at bounding box center [492, 374] width 284 height 75
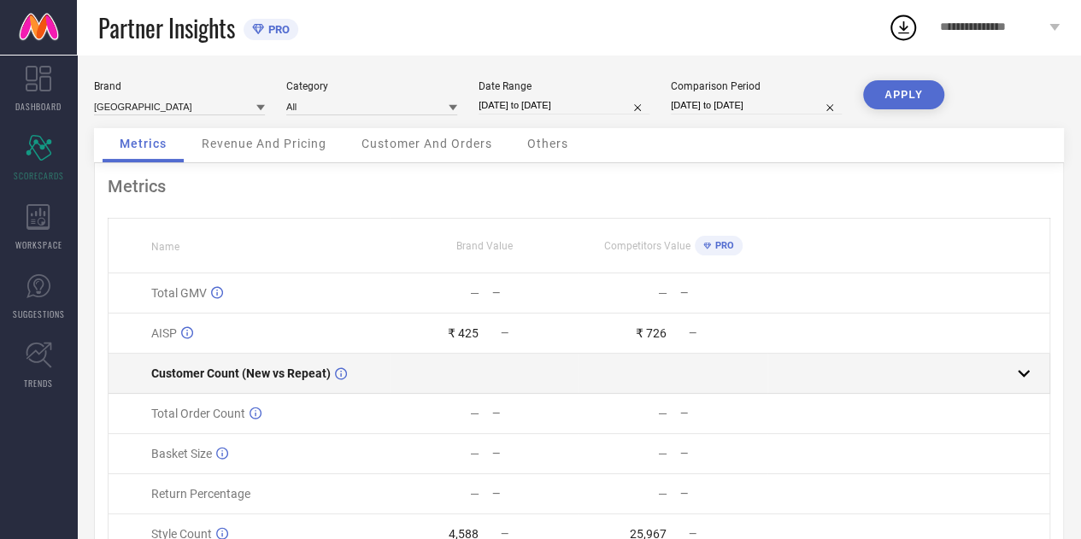
click at [270, 372] on span "Customer Count (New vs Repeat)" at bounding box center [240, 374] width 179 height 14
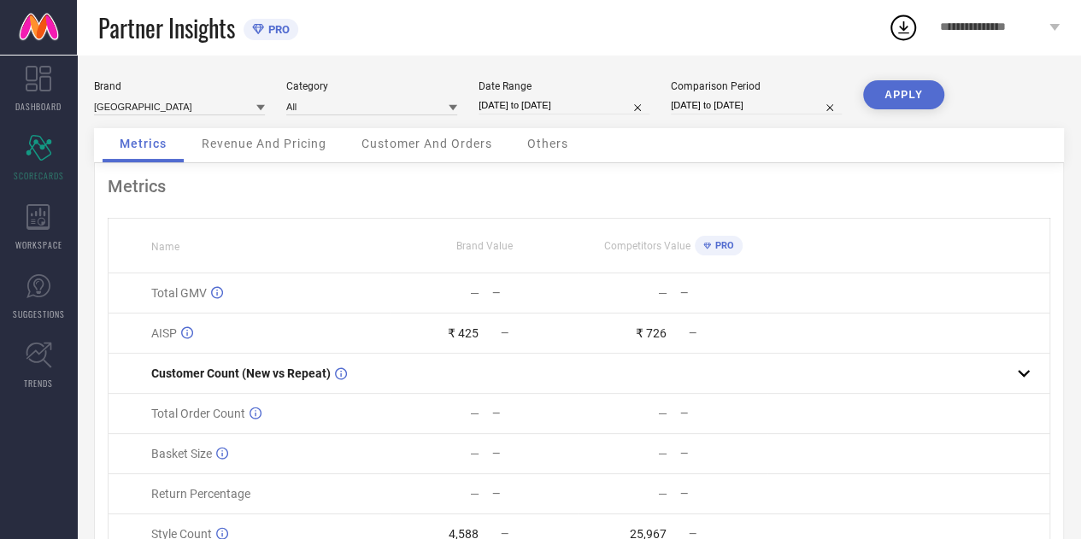
click at [260, 162] on div "Revenue And Pricing" at bounding box center [264, 145] width 159 height 34
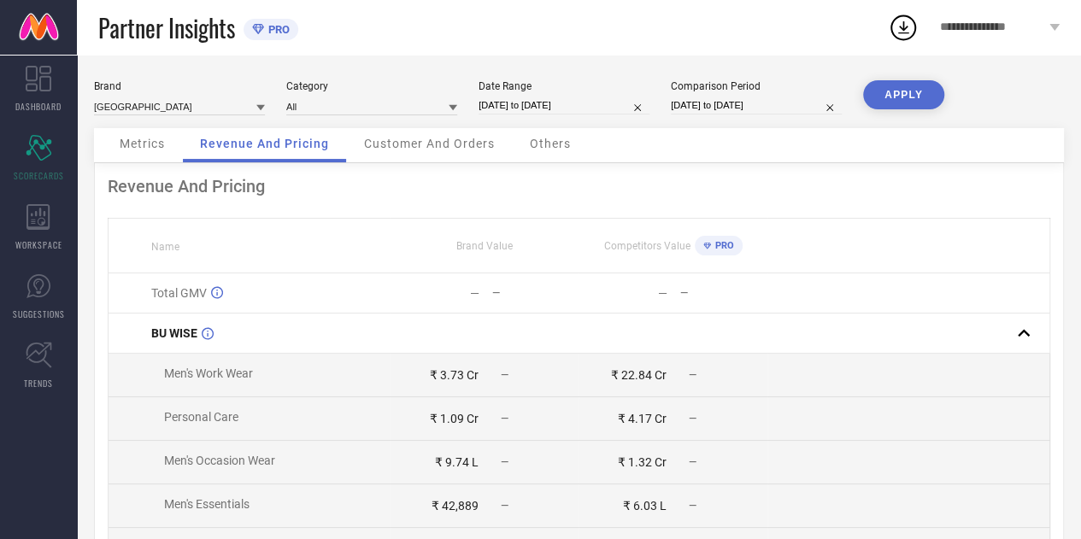
click at [453, 139] on span "Customer And Orders" at bounding box center [429, 144] width 131 height 14
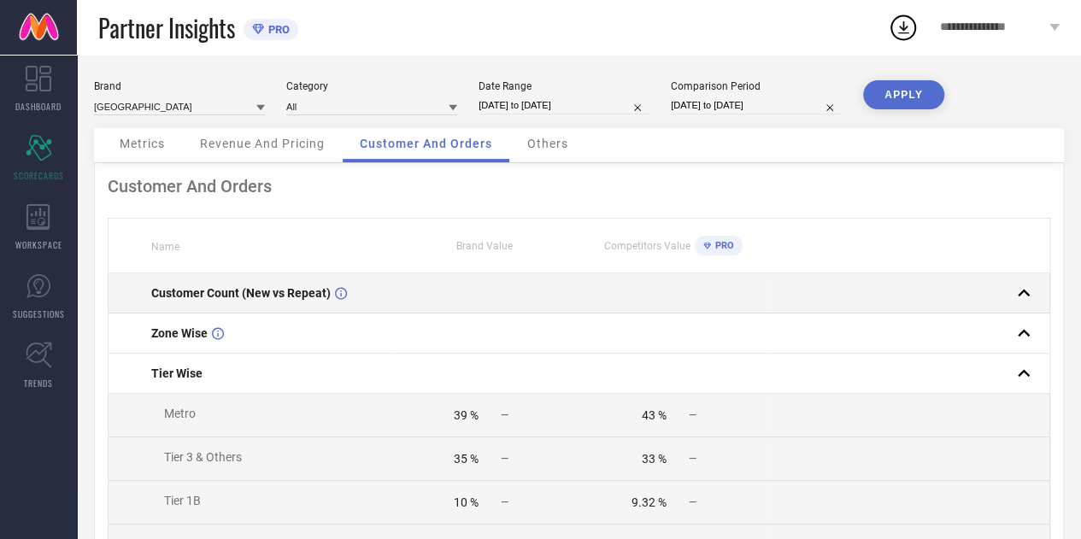
click at [337, 280] on td "Customer Count (New vs Repeat)" at bounding box center [250, 293] width 283 height 40
click at [441, 304] on td at bounding box center [484, 293] width 188 height 40
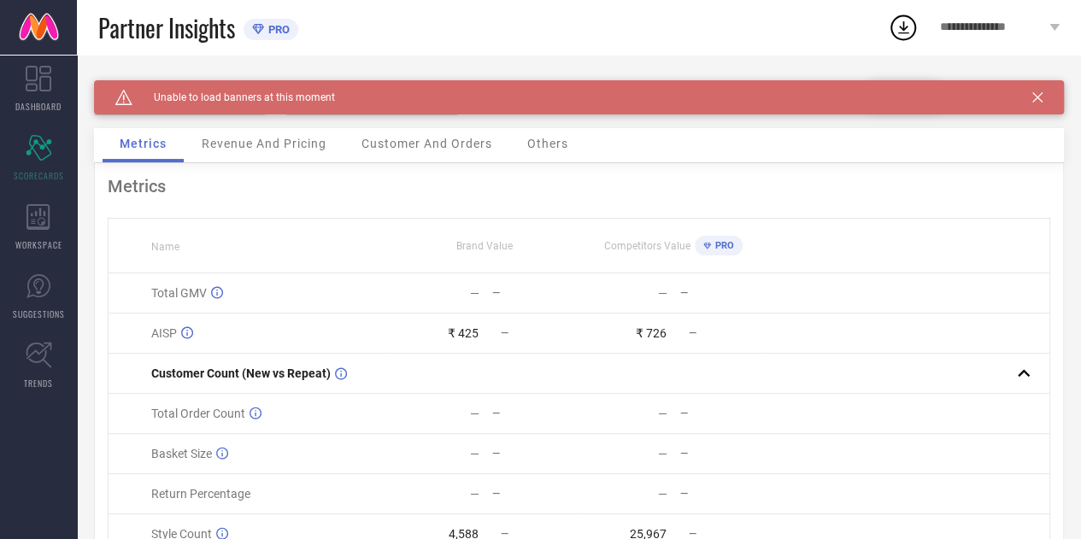
click at [1061, 98] on div "Caution Created with Sketch. Unable to load banners at this moment" at bounding box center [579, 97] width 970 height 34
click at [1042, 99] on icon at bounding box center [1037, 97] width 10 height 10
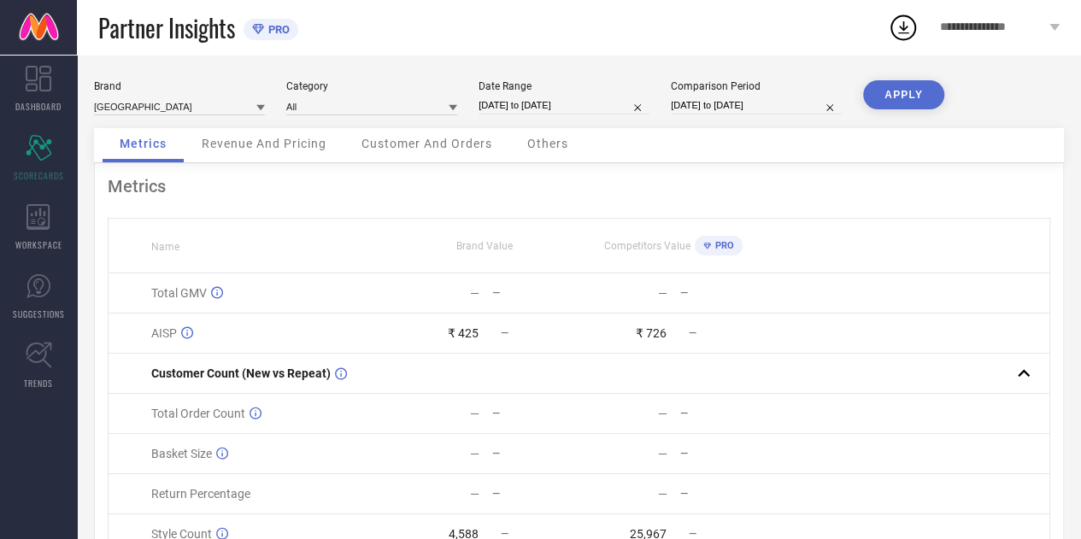
select select "7"
select select "2024"
select select "8"
select select "2024"
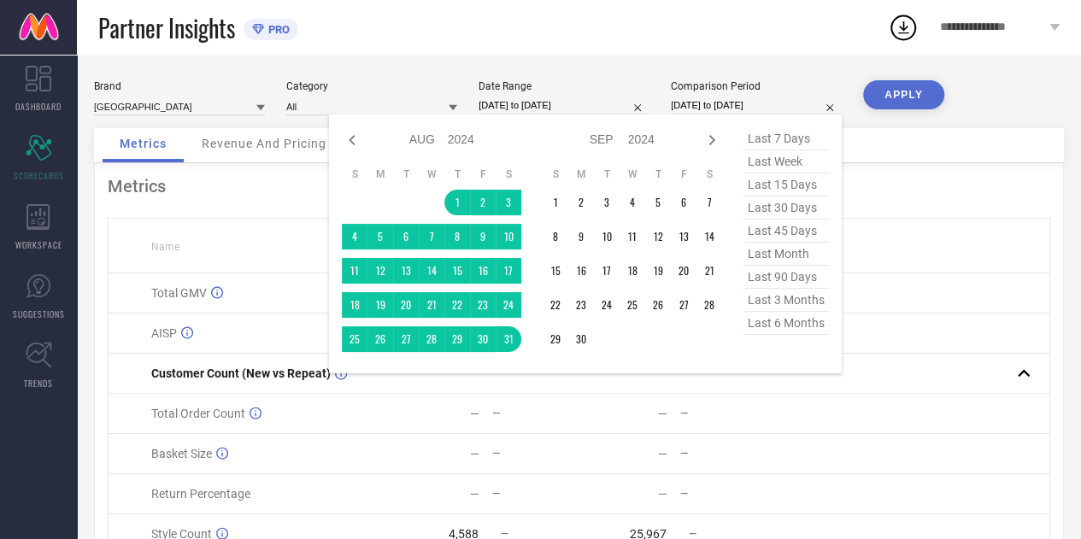
click at [799, 109] on input "[DATE] to [DATE]" at bounding box center [756, 106] width 171 height 18
click at [711, 144] on icon at bounding box center [712, 140] width 6 height 10
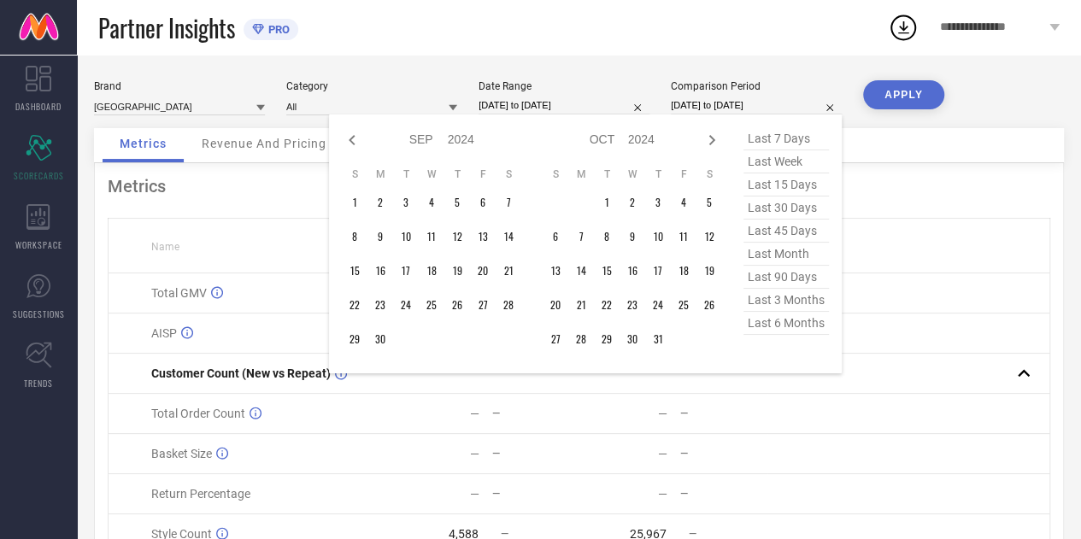
click at [711, 144] on icon at bounding box center [712, 140] width 6 height 10
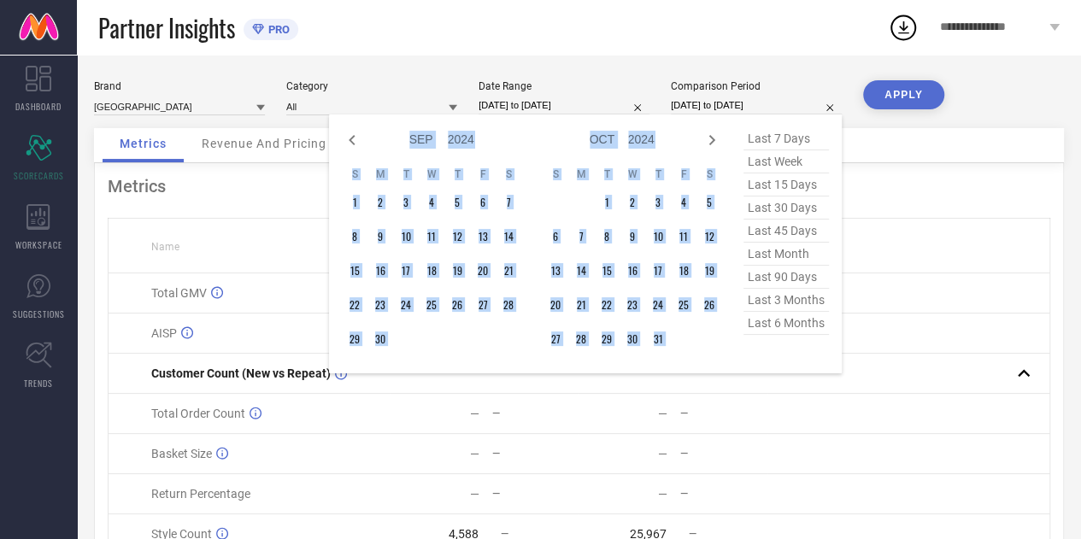
select select "10"
select select "2024"
select select "11"
select select "2024"
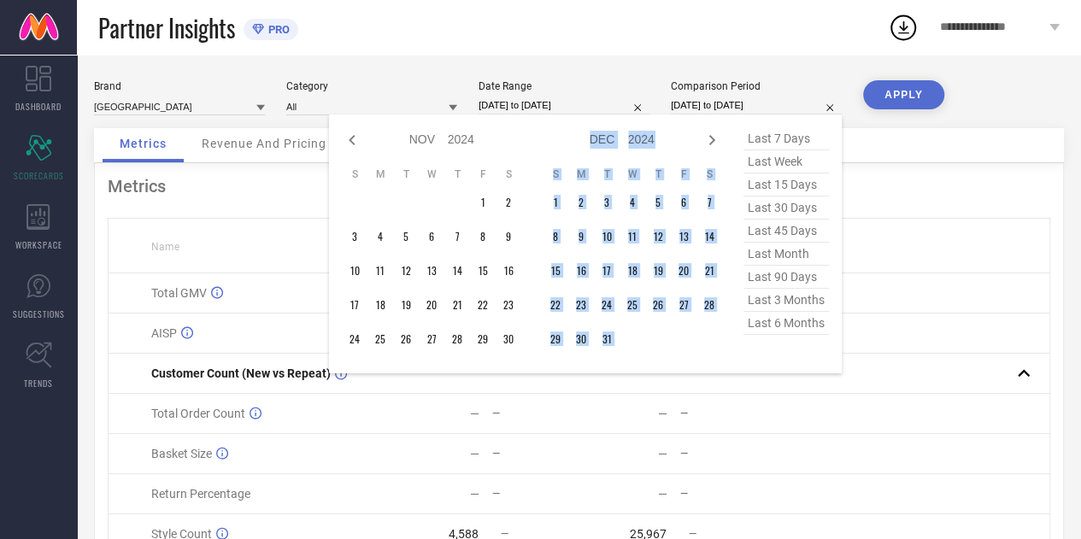
click at [711, 144] on icon at bounding box center [712, 140] width 6 height 10
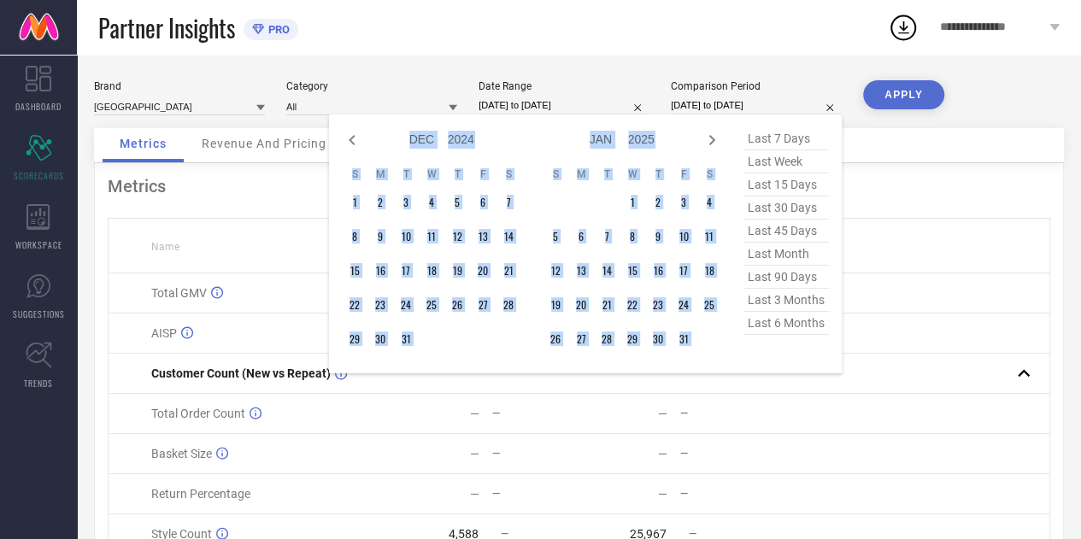
click at [711, 144] on icon at bounding box center [712, 140] width 6 height 10
select select "1"
select select "2025"
select select "2"
select select "2025"
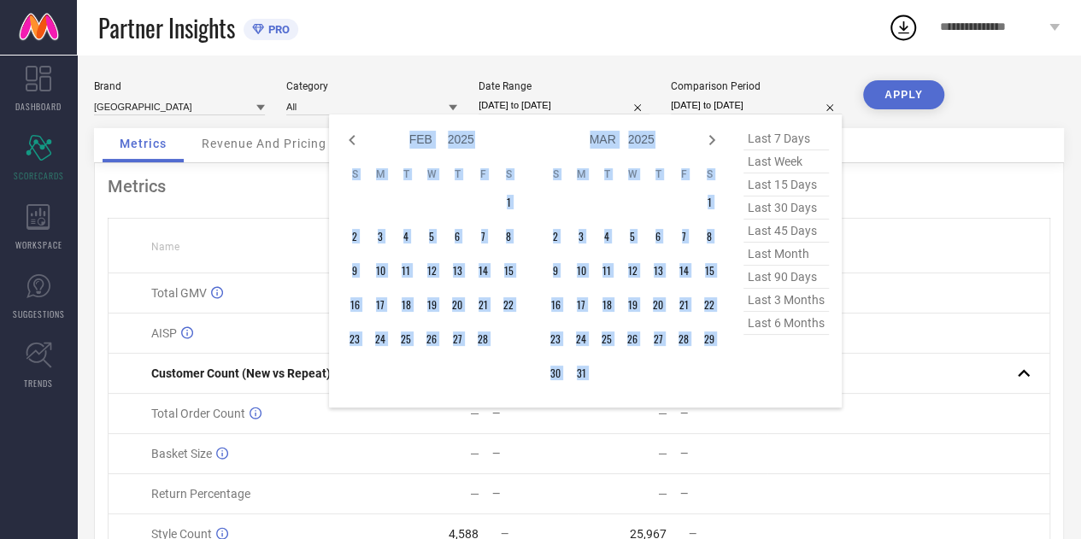
click at [711, 144] on icon at bounding box center [712, 140] width 6 height 10
select select "2"
select select "2025"
select select "3"
select select "2025"
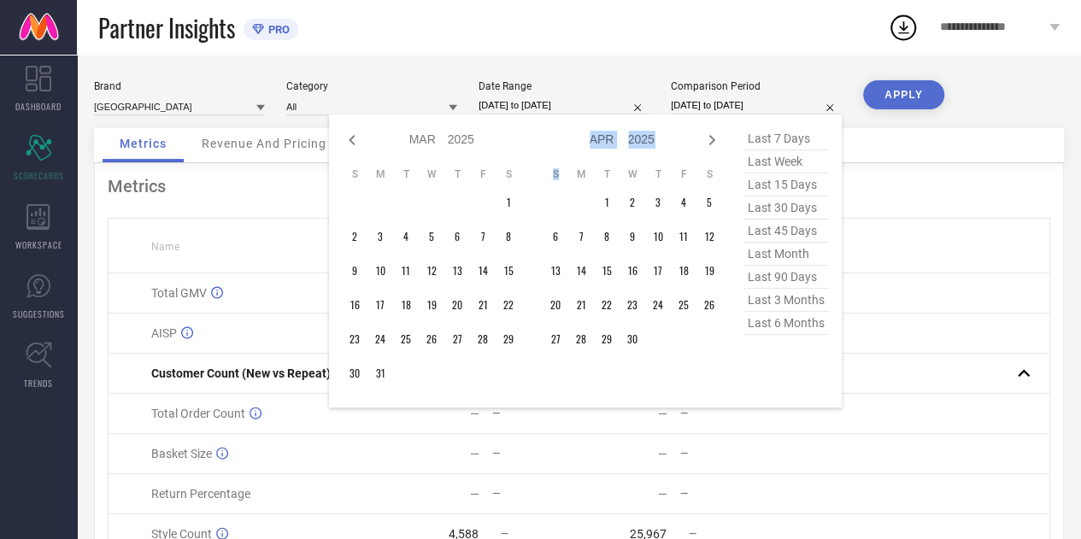
click at [711, 144] on icon at bounding box center [712, 140] width 6 height 10
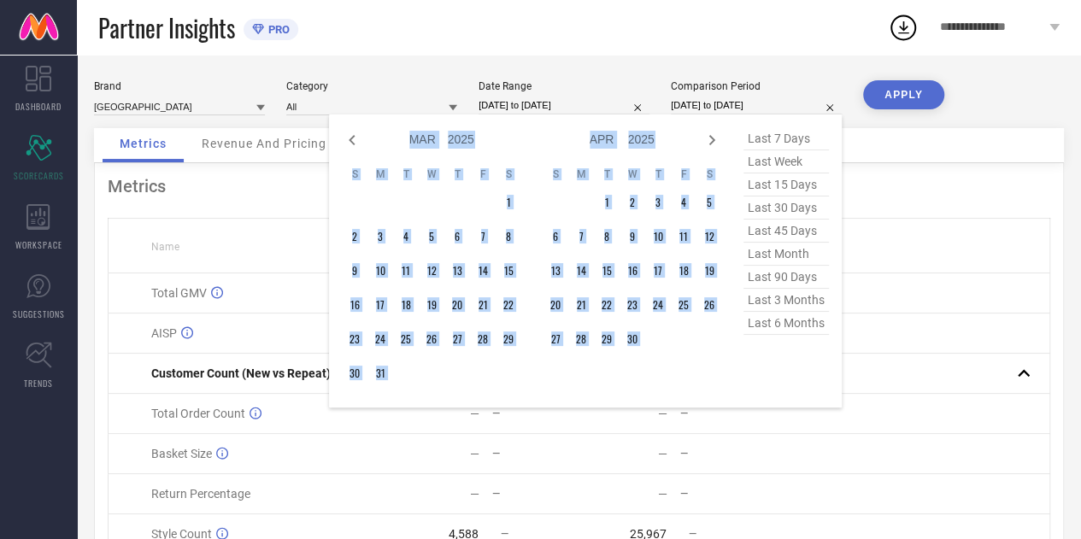
select select "3"
select select "2025"
select select "4"
select select "2025"
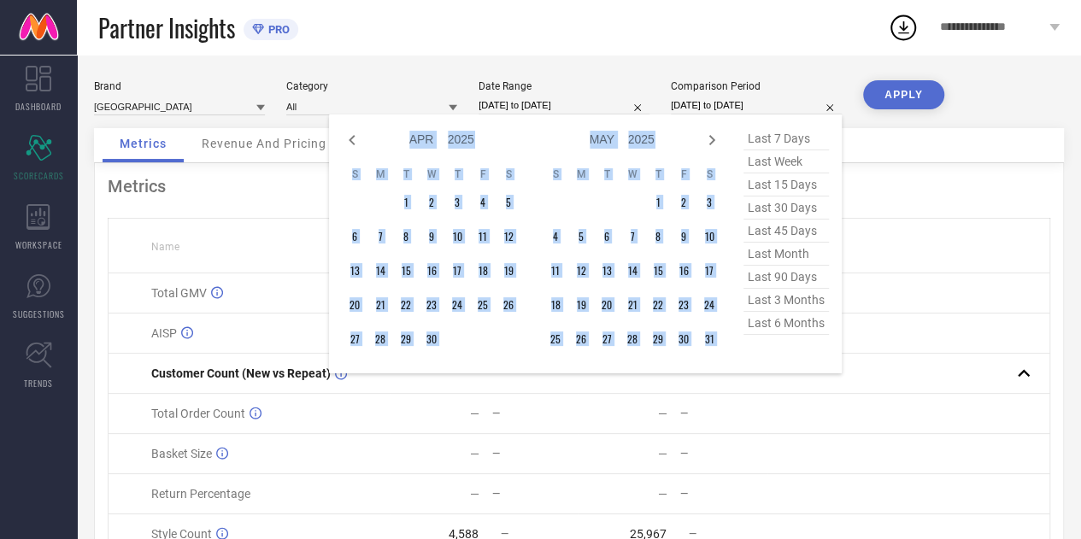
click at [711, 144] on icon at bounding box center [712, 140] width 6 height 10
select select "5"
select select "2025"
select select "6"
select select "2025"
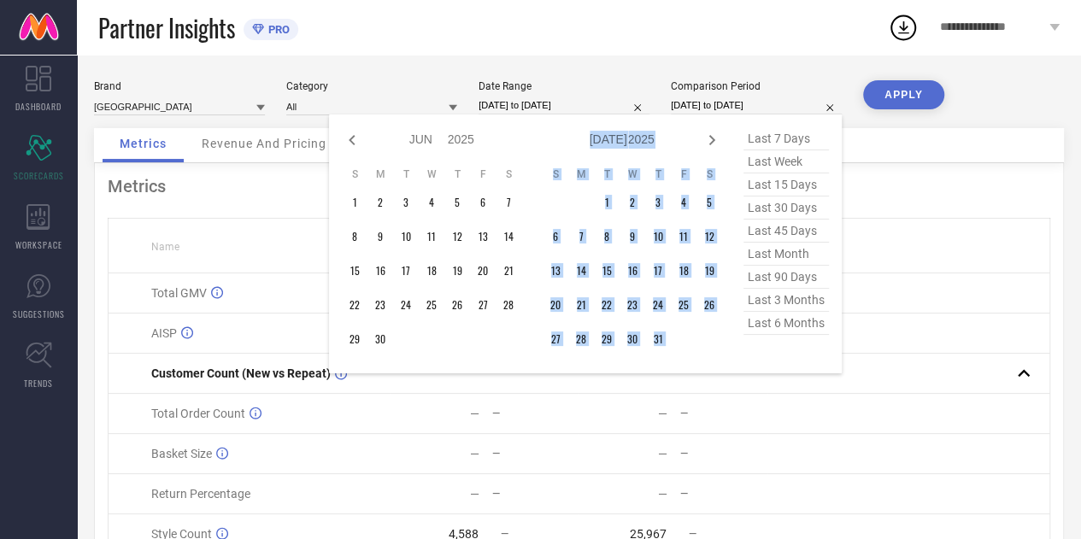
click at [711, 144] on icon at bounding box center [712, 140] width 6 height 10
select select "6"
select select "2025"
select select "7"
select select "2025"
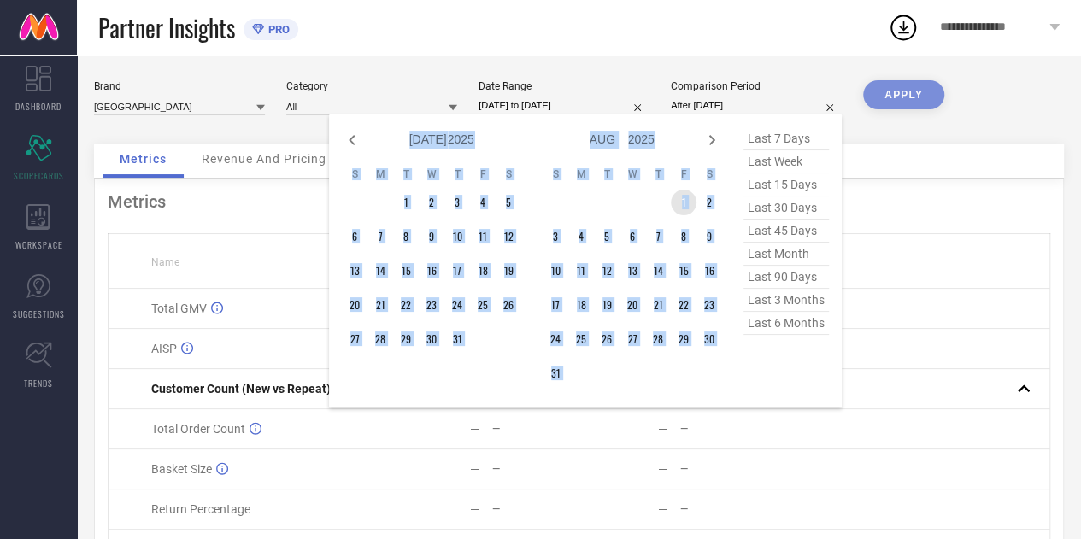
click at [682, 206] on td "1" at bounding box center [684, 203] width 26 height 26
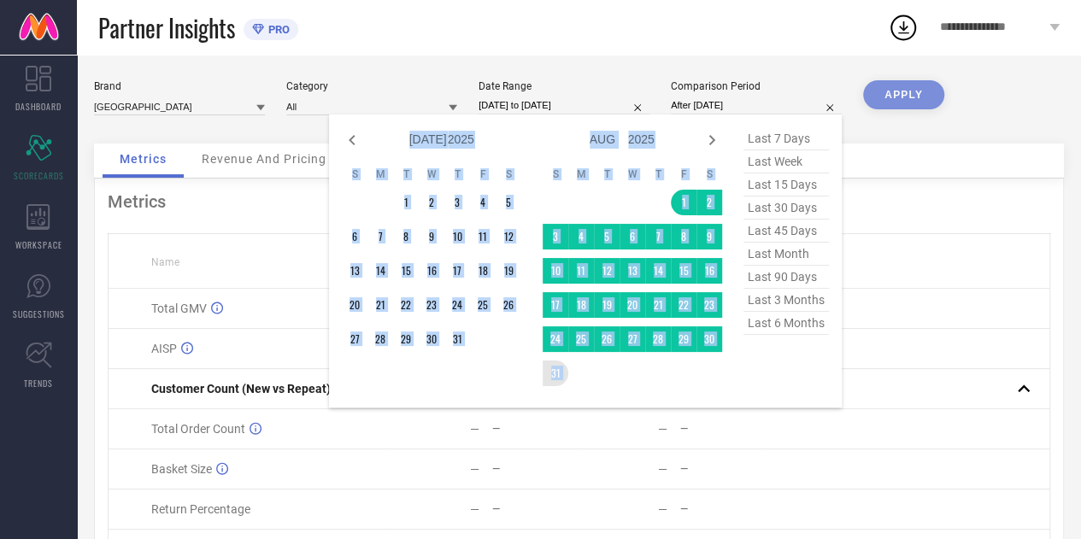
type input "[DATE] to [DATE]"
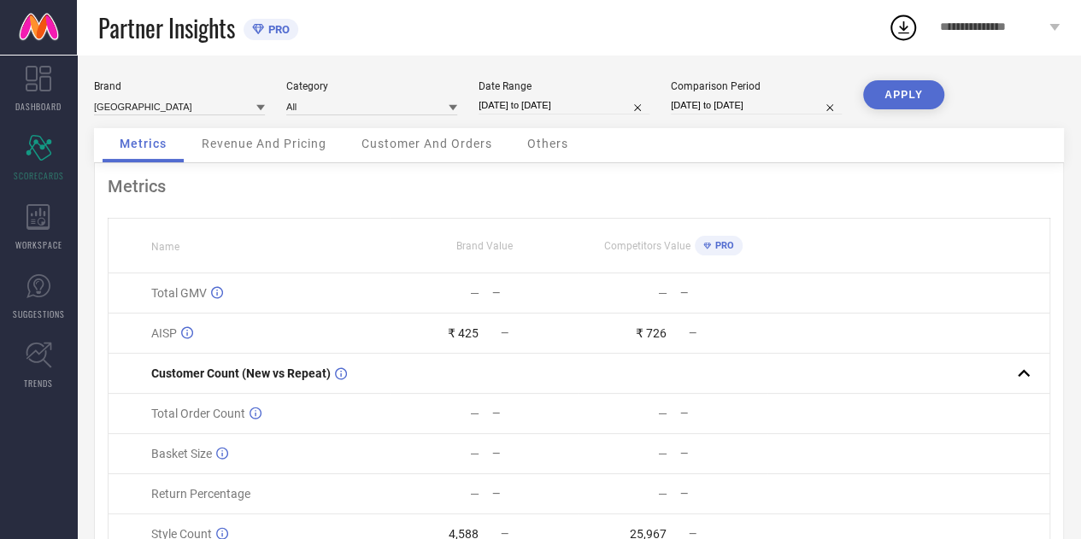
click at [895, 100] on button "APPLY" at bounding box center [903, 94] width 81 height 29
click at [283, 147] on span "Revenue And Pricing" at bounding box center [264, 144] width 125 height 14
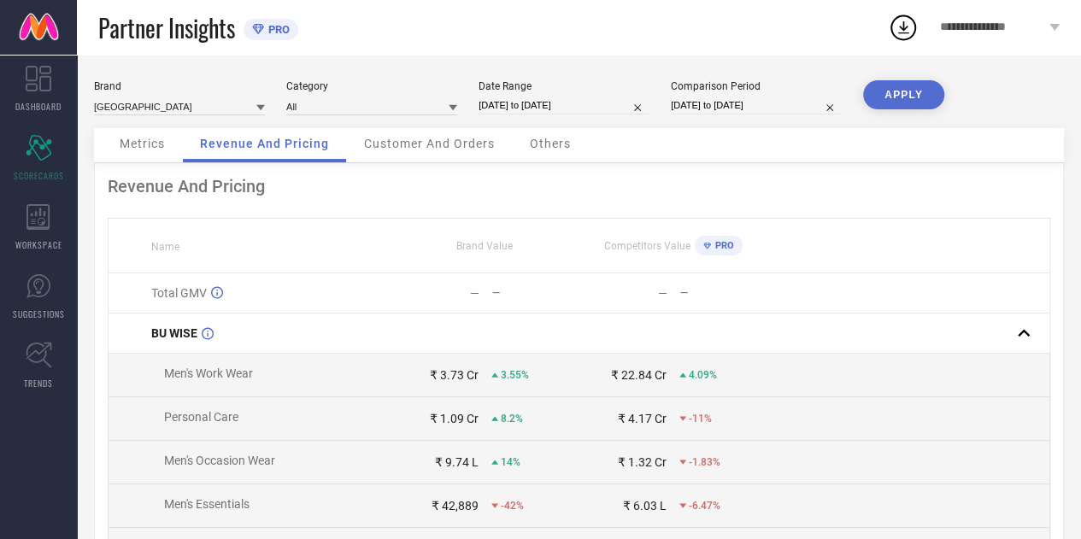
click at [425, 163] on div "Metrics Revenue And Pricing Customer And Orders Others" at bounding box center [579, 145] width 970 height 35
click at [409, 155] on div "Customer And Orders" at bounding box center [429, 145] width 165 height 34
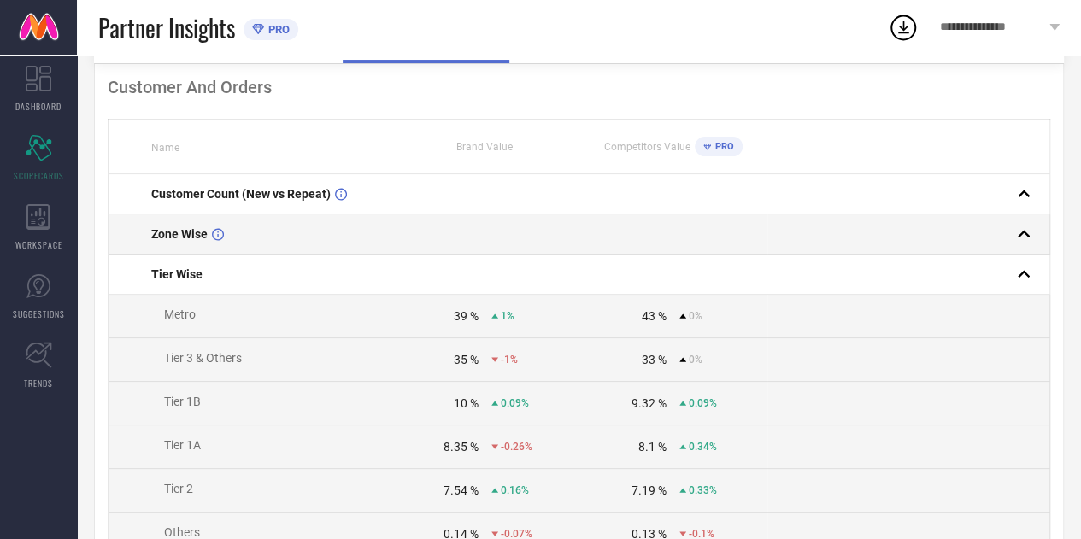
scroll to position [92, 0]
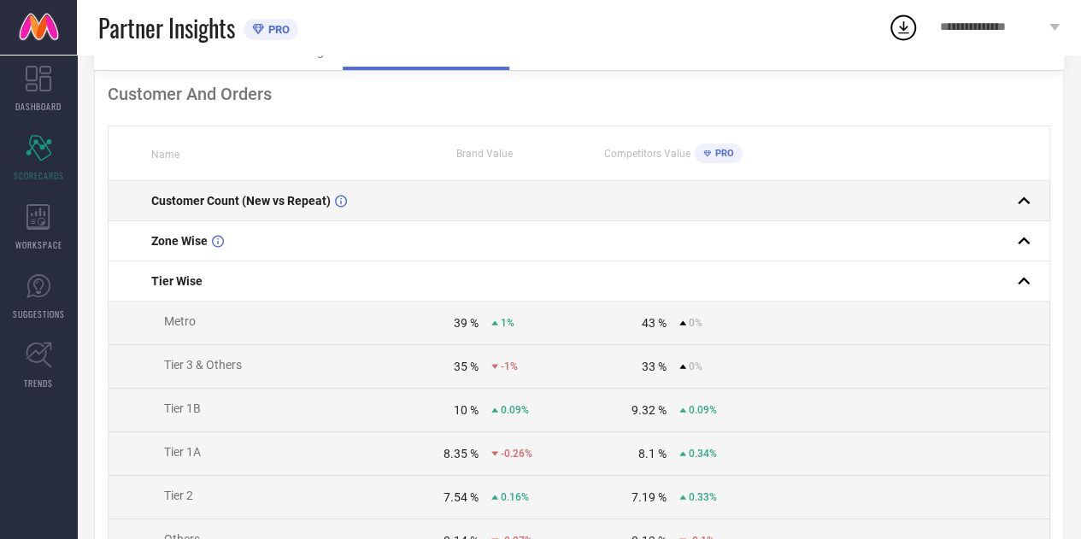
click at [402, 211] on td at bounding box center [484, 201] width 188 height 40
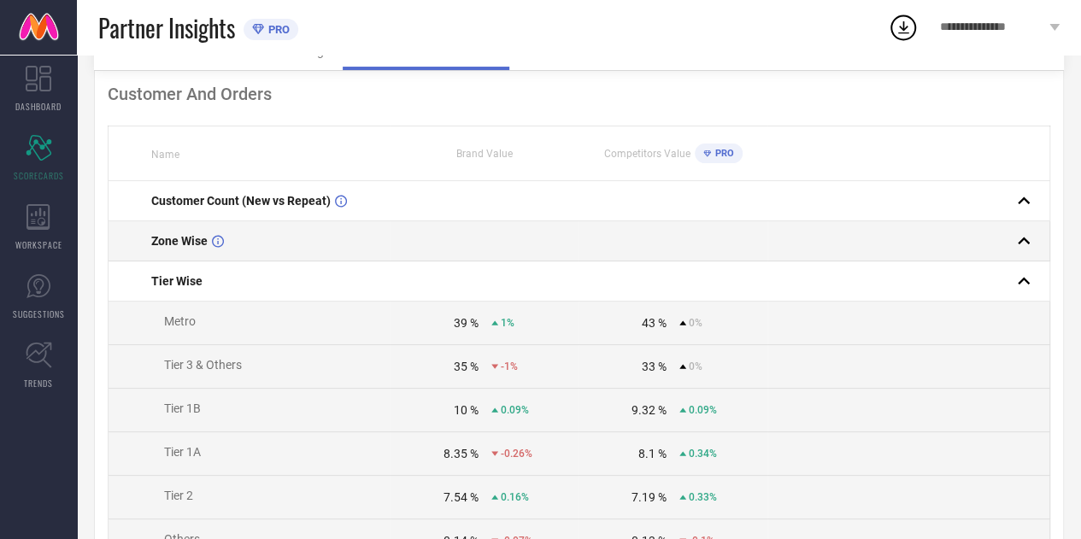
scroll to position [0, 0]
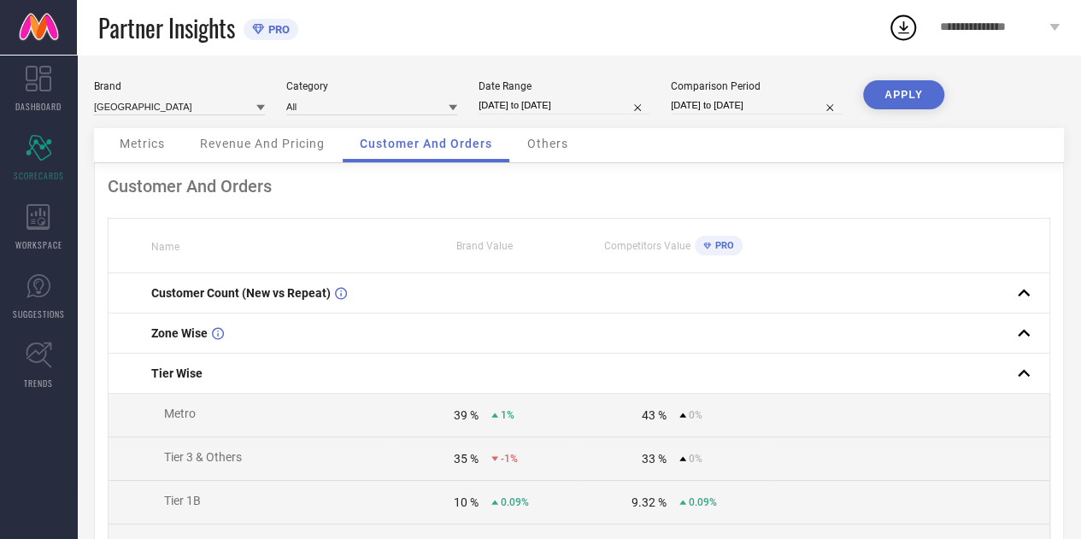
click at [150, 158] on div "Metrics" at bounding box center [142, 145] width 79 height 34
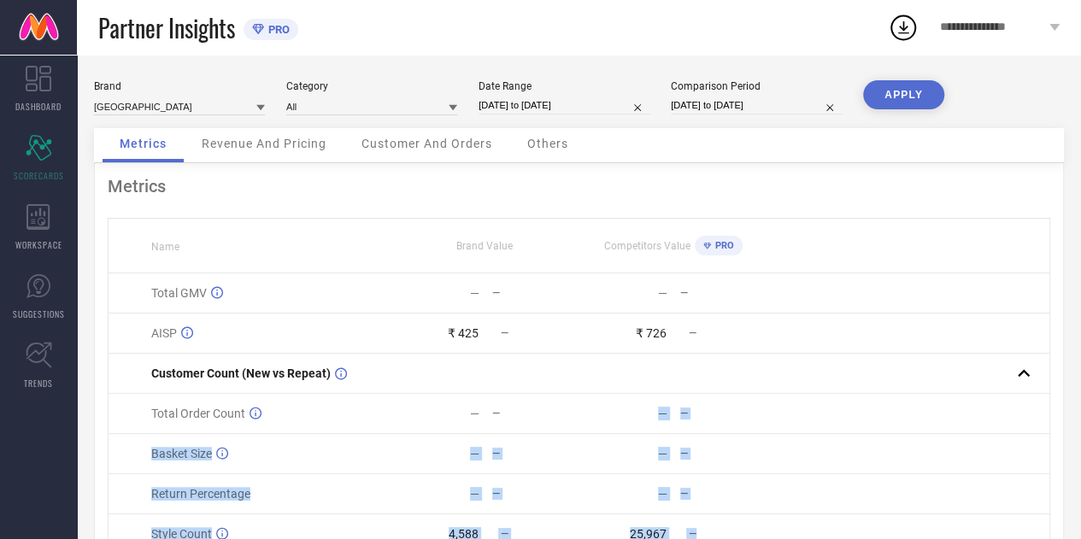
scroll to position [87, 0]
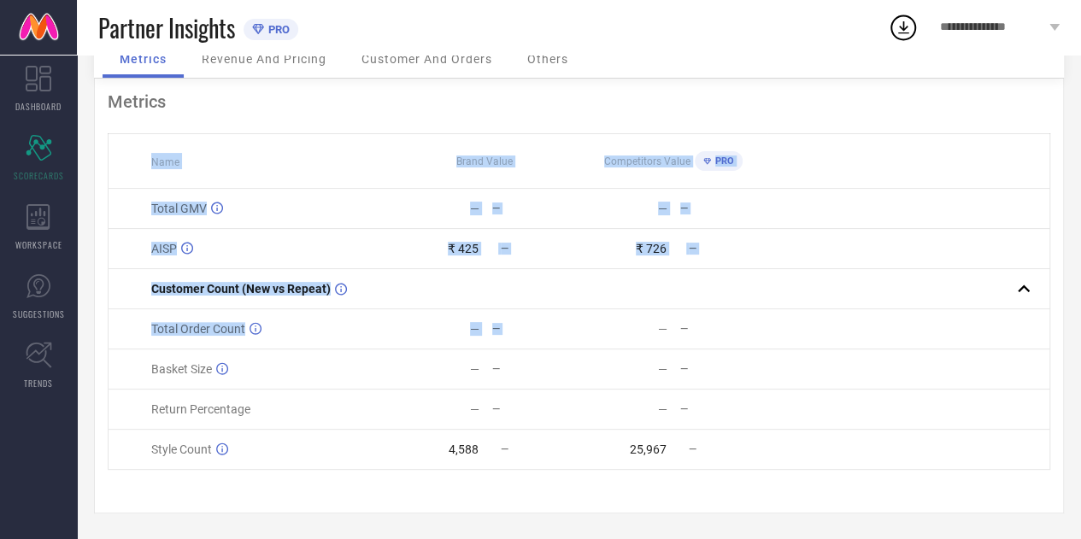
drag, startPoint x: 635, startPoint y: 418, endPoint x: 908, endPoint y: 563, distance: 309.6
click at [908, 455] on html "**********" at bounding box center [540, 184] width 1081 height 539
click at [722, 391] on td "— —" at bounding box center [672, 410] width 188 height 40
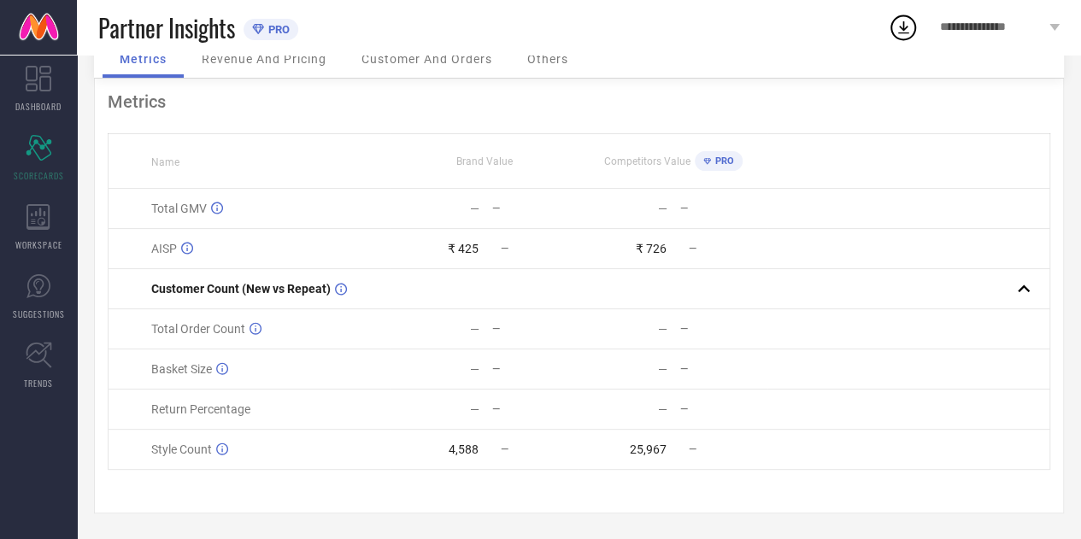
click at [712, 434] on td "25,967 —" at bounding box center [672, 450] width 188 height 40
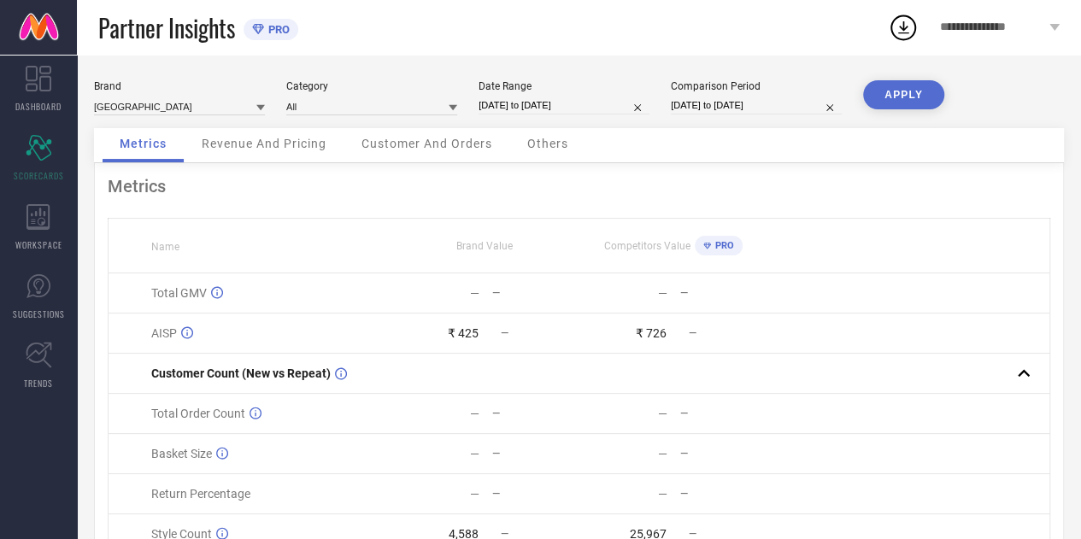
click at [296, 125] on div "[GEOGRAPHIC_DATA] Category All Date Range [DATE] to [DATE] Comparison Period [D…" at bounding box center [579, 104] width 970 height 48
click at [282, 143] on span "Revenue And Pricing" at bounding box center [264, 144] width 125 height 14
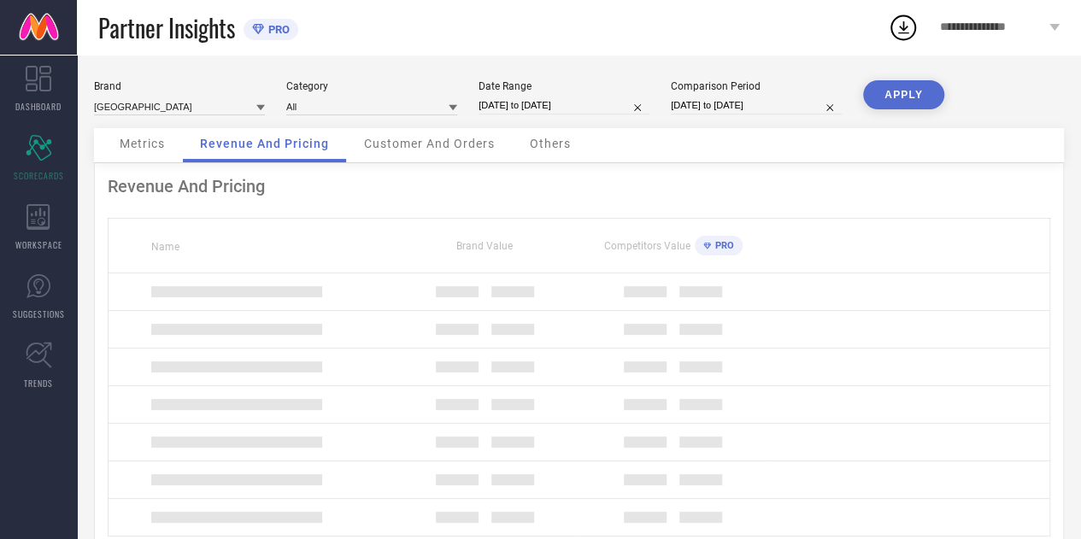
click at [442, 162] on div "Customer And Orders" at bounding box center [429, 145] width 165 height 34
